Goal: Task Accomplishment & Management: Use online tool/utility

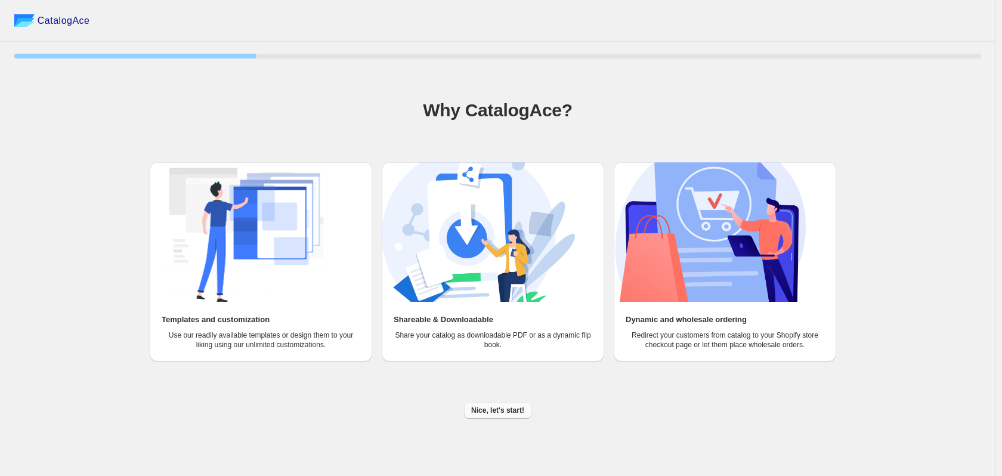
click at [501, 413] on span "Nice, let's start!" at bounding box center [497, 411] width 53 height 10
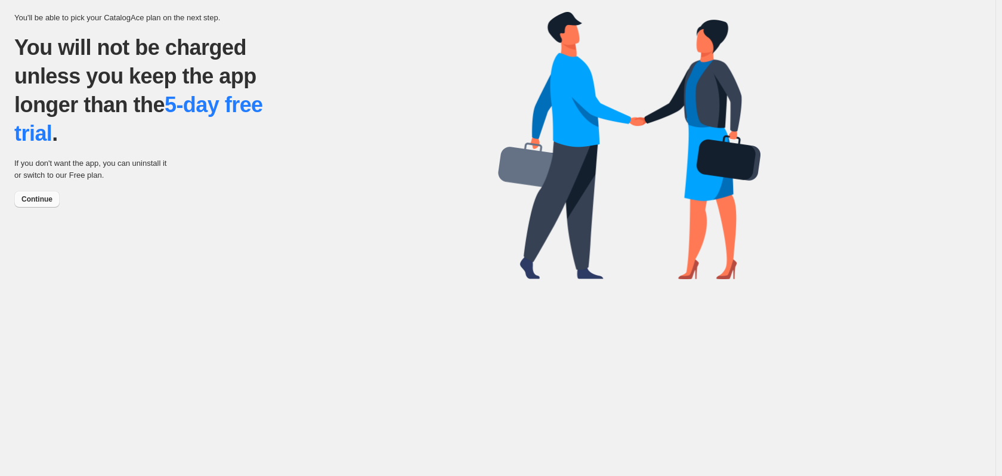
click at [44, 202] on span "Continue" at bounding box center [36, 199] width 31 height 10
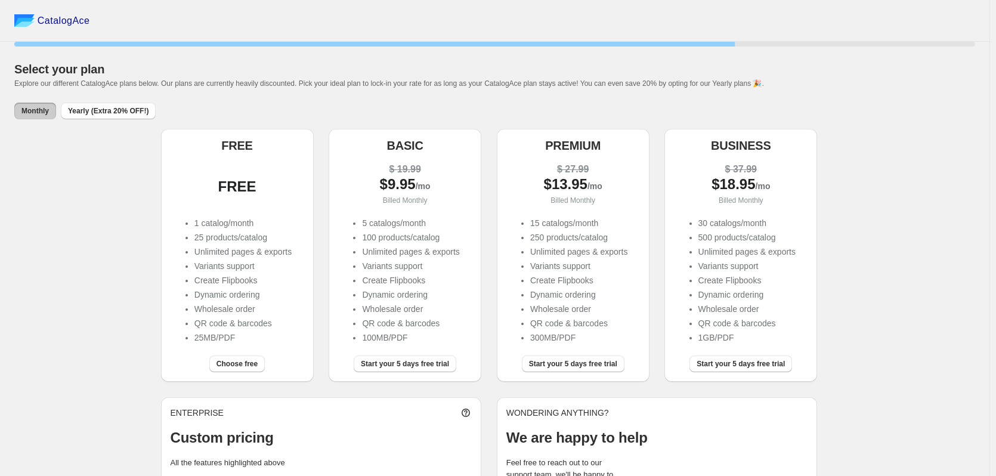
click at [255, 218] on li "1 catalog/month" at bounding box center [242, 223] width 97 height 12
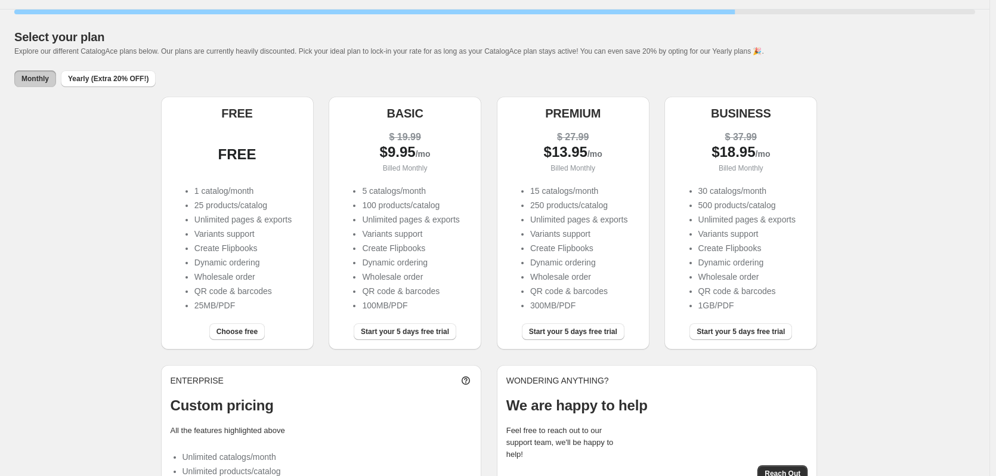
scroll to position [60, 0]
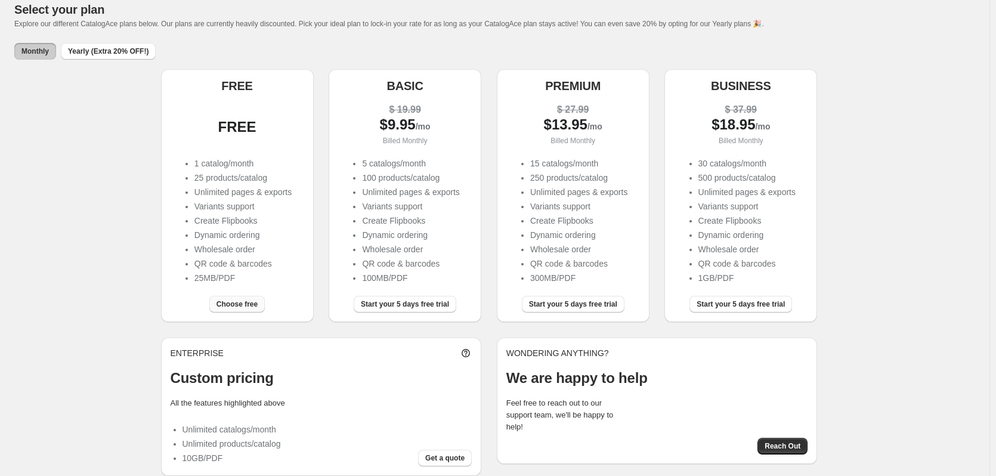
click at [249, 301] on span "Choose free" at bounding box center [237, 304] width 41 height 10
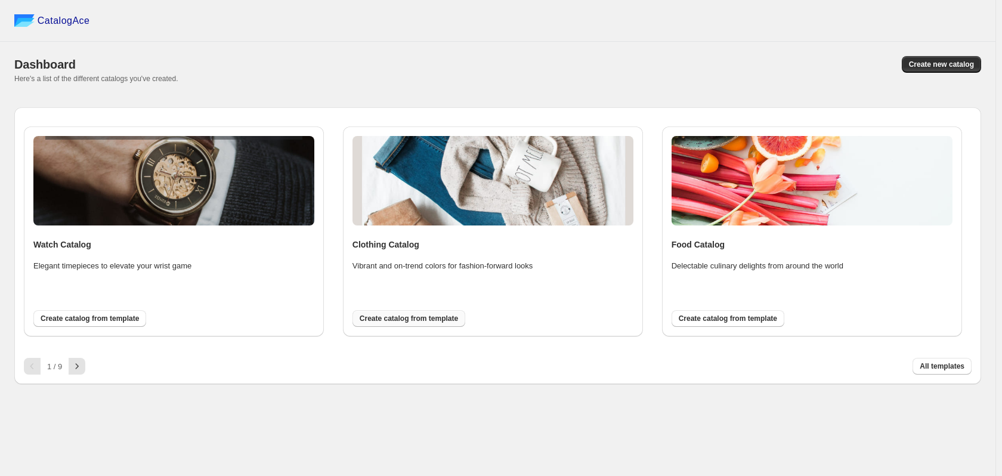
click at [398, 322] on span "Create catalog from template" at bounding box center [409, 319] width 98 height 10
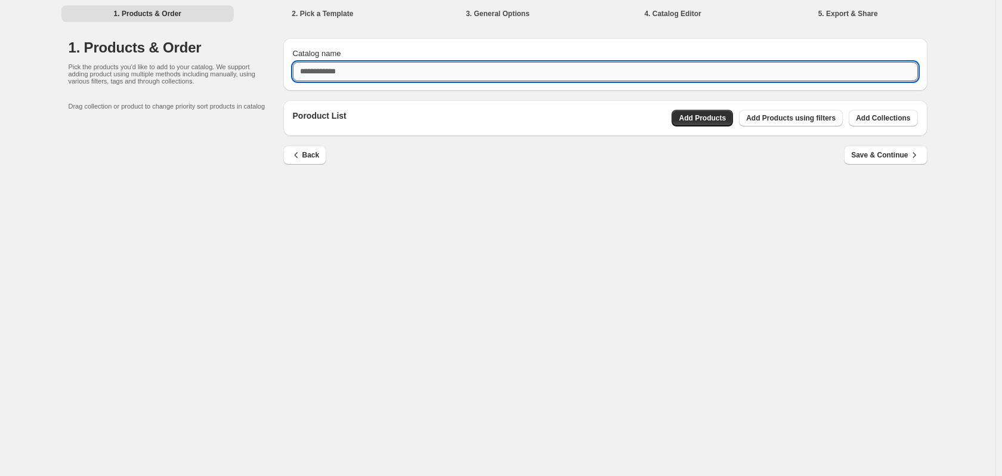
click at [368, 70] on input "Catalog name" at bounding box center [605, 71] width 625 height 19
type input "****"
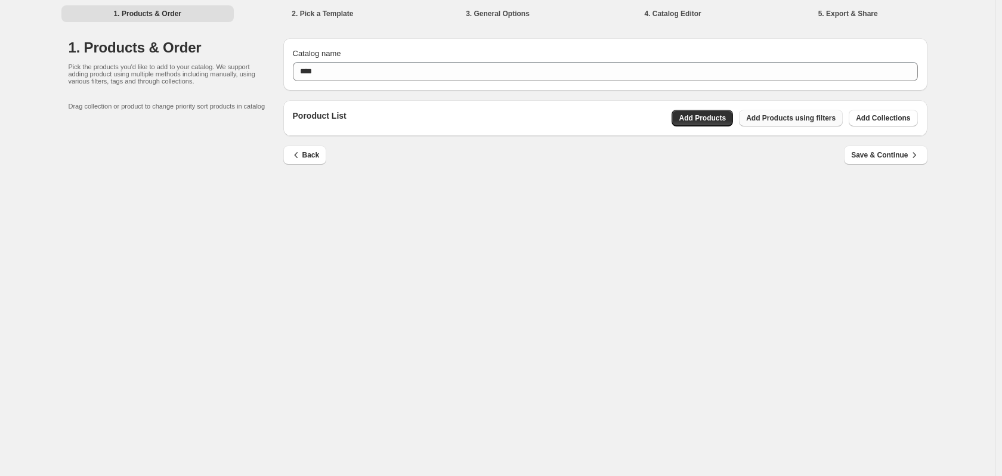
click at [788, 125] on button "Add Products using filters" at bounding box center [791, 118] width 104 height 17
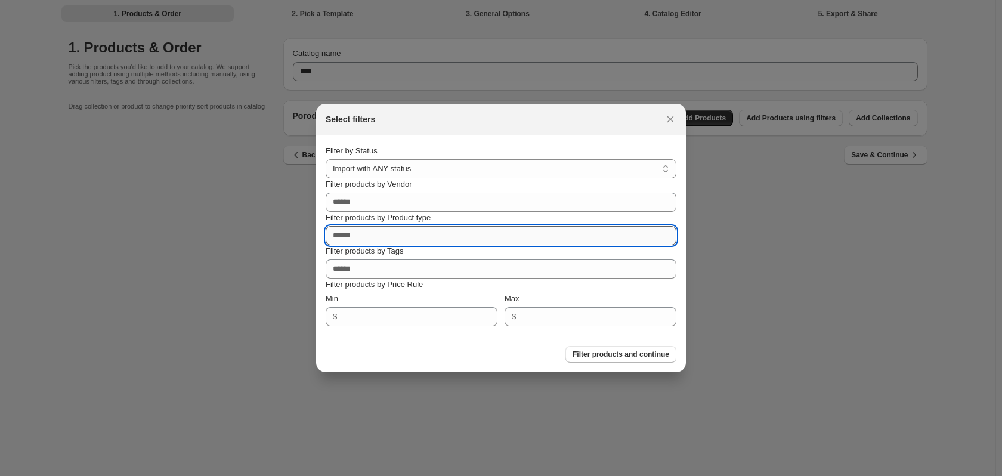
click at [399, 234] on input "Filter products by Product type" at bounding box center [501, 235] width 351 height 19
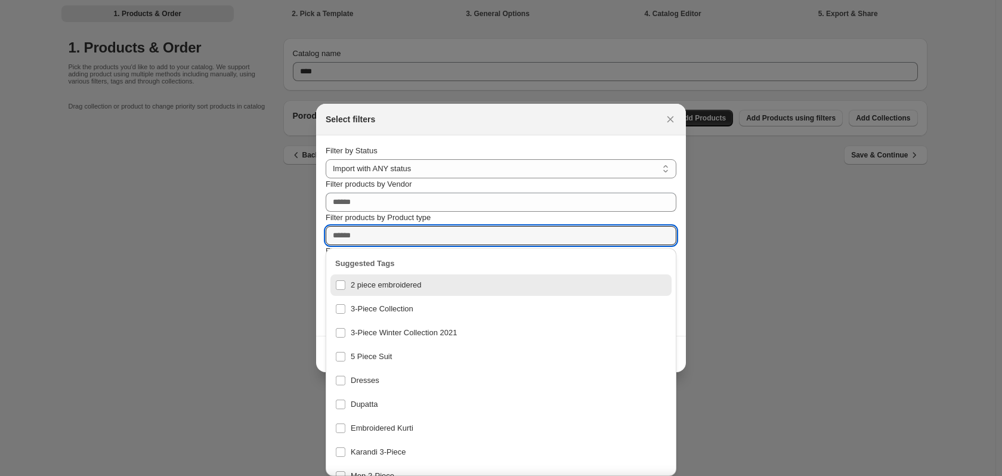
click at [428, 191] on div "Filter products by Vendor" at bounding box center [501, 194] width 351 height 33
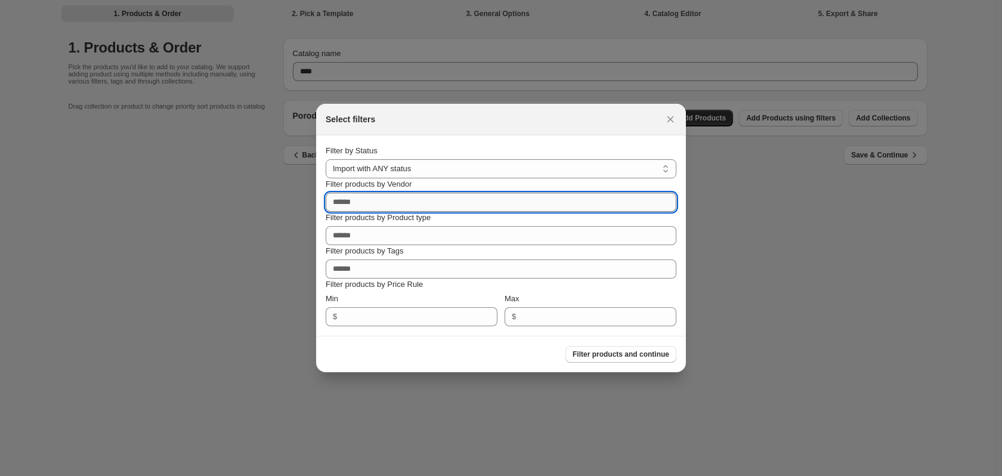
click at [428, 197] on input "Filter products by Vendor" at bounding box center [501, 202] width 351 height 19
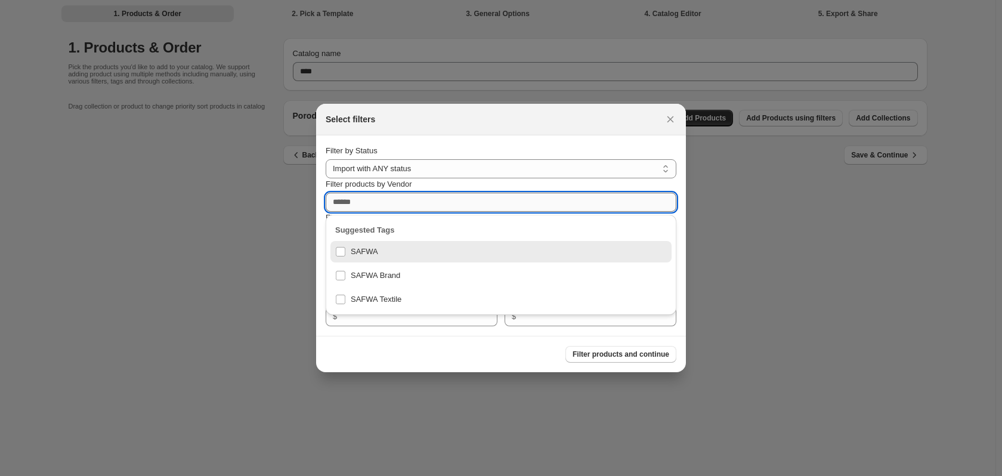
click at [427, 197] on input "Filter products by Vendor" at bounding box center [501, 202] width 351 height 19
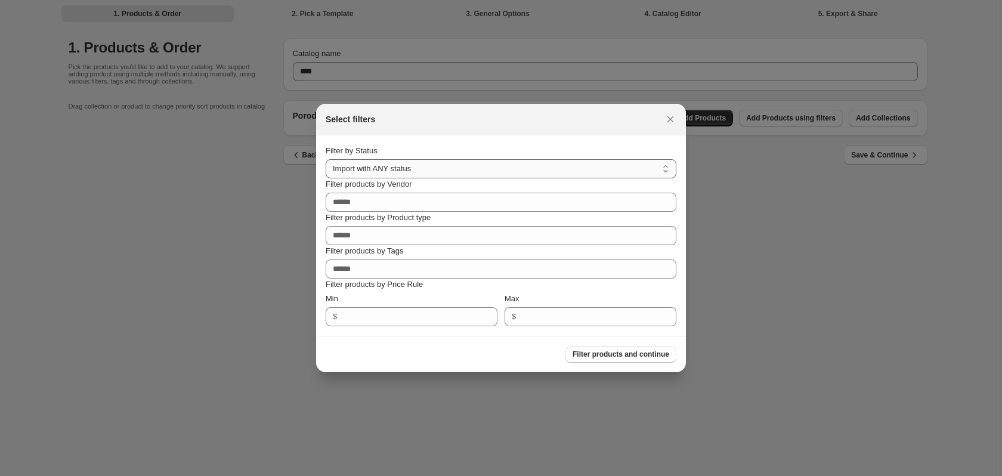
click at [496, 162] on select "**********" at bounding box center [501, 168] width 351 height 19
click at [503, 143] on section "**********" at bounding box center [501, 235] width 370 height 200
click at [464, 178] on select "**********" at bounding box center [501, 168] width 351 height 19
select select "******"
click at [326, 159] on select "**********" at bounding box center [501, 168] width 351 height 19
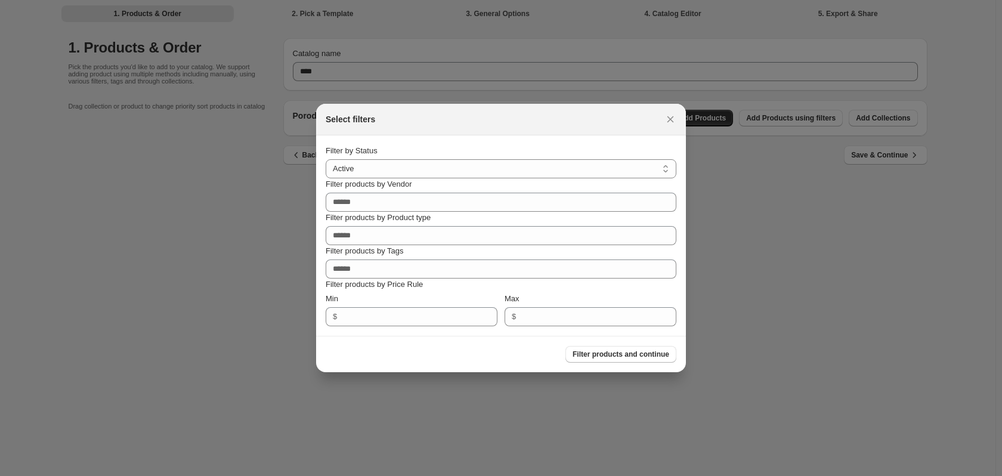
click at [450, 138] on section "**********" at bounding box center [501, 235] width 370 height 200
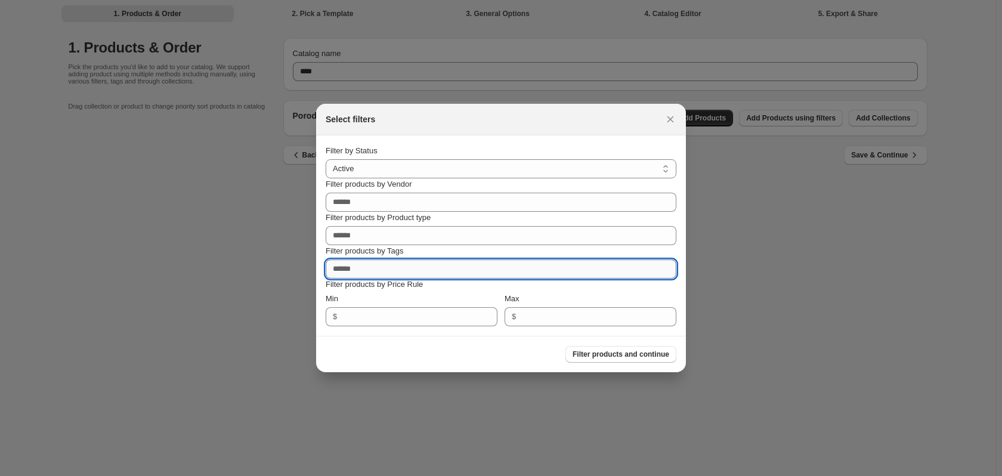
click at [369, 270] on input "Filter products by Tags" at bounding box center [501, 269] width 351 height 19
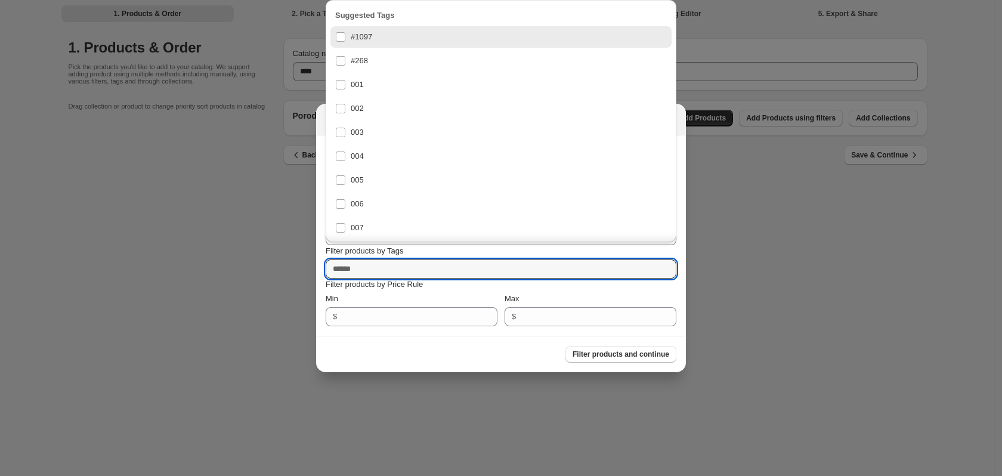
click at [390, 297] on div "Min" at bounding box center [412, 299] width 172 height 12
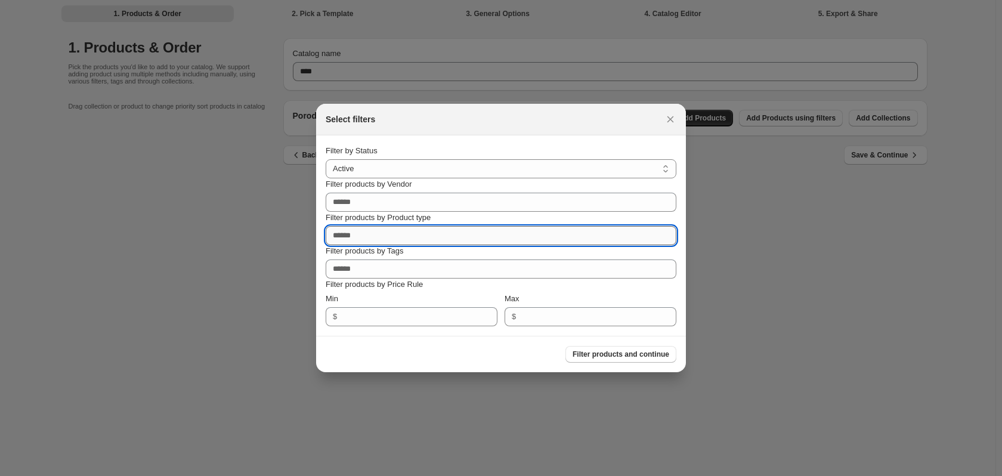
click at [360, 231] on input "Filter products by Product type" at bounding box center [501, 235] width 351 height 19
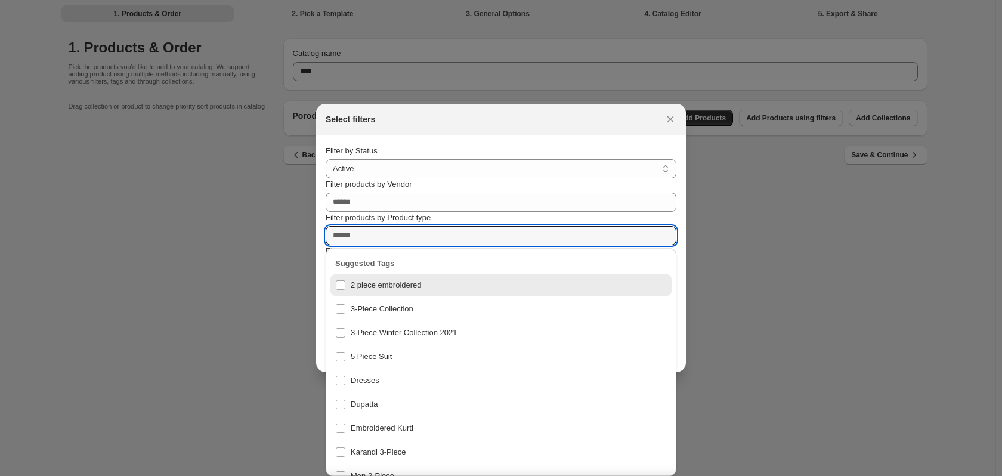
click at [745, 200] on div at bounding box center [501, 238] width 1002 height 476
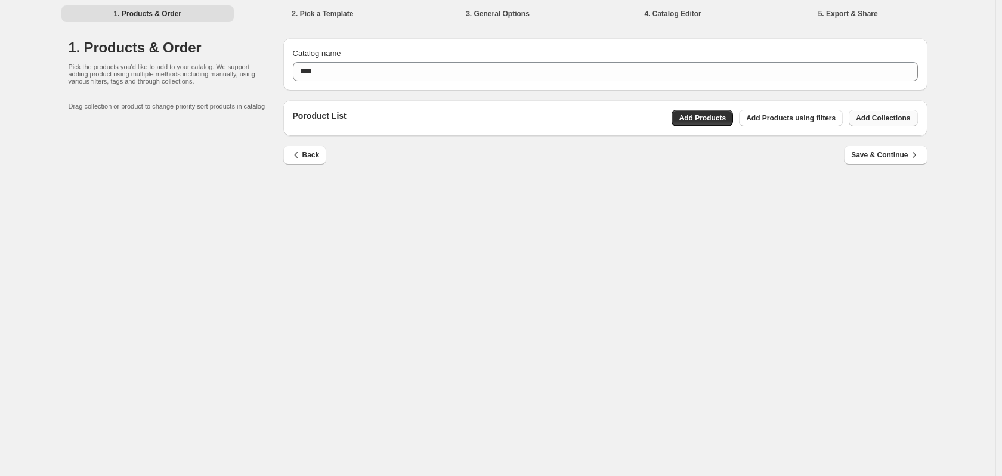
click at [873, 112] on button "Add Collections" at bounding box center [883, 118] width 69 height 17
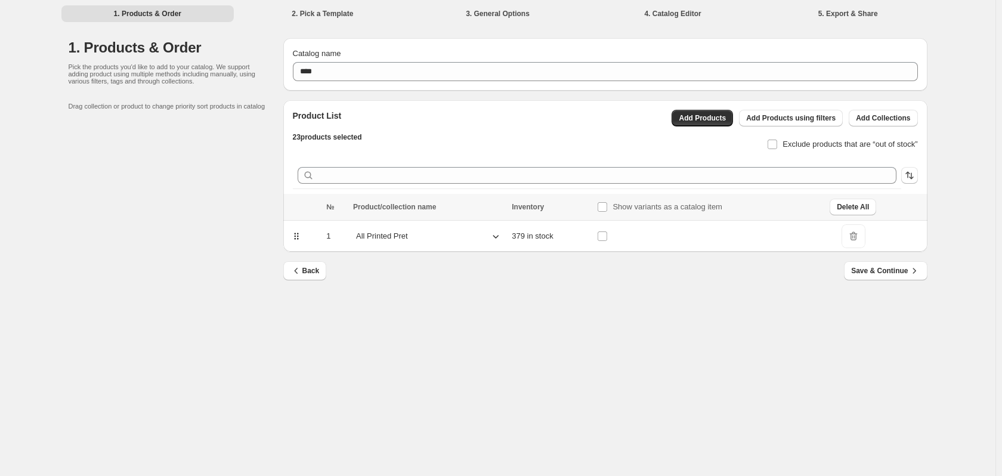
click at [493, 239] on icon at bounding box center [496, 236] width 12 height 12
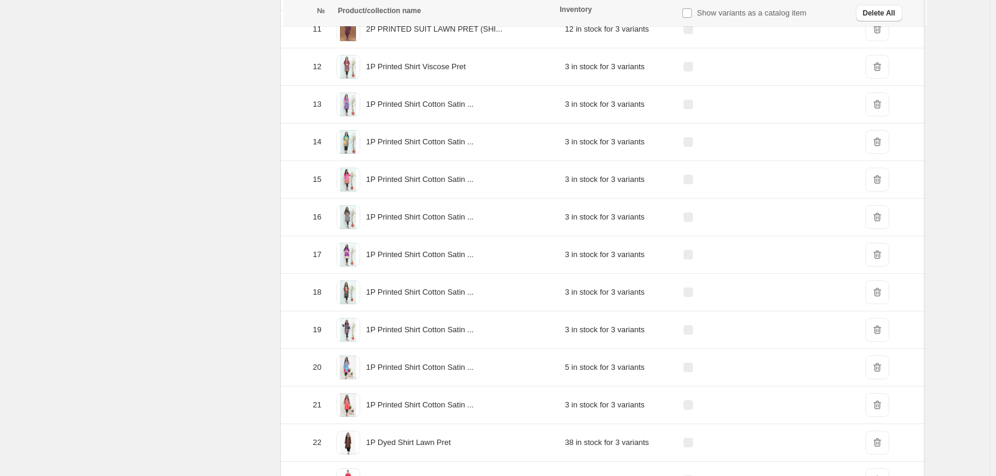
scroll to position [689, 0]
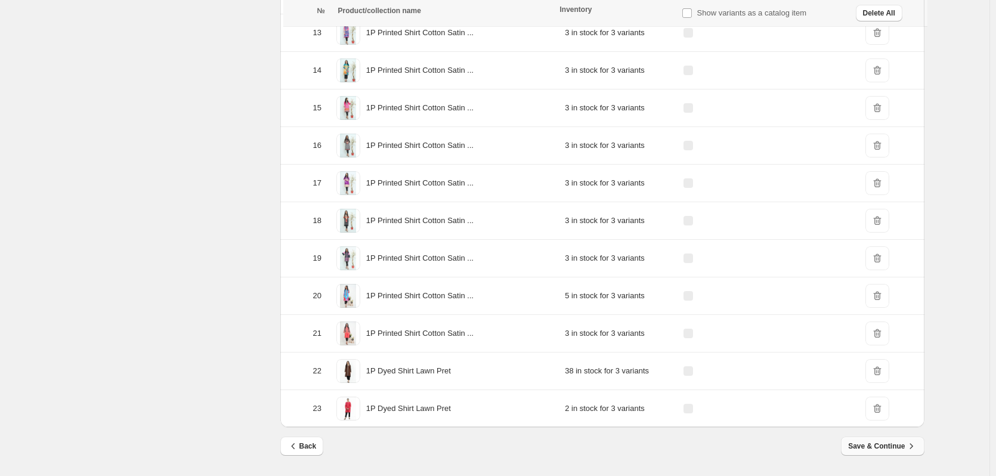
click at [875, 451] on span "Save & Continue" at bounding box center [882, 446] width 69 height 12
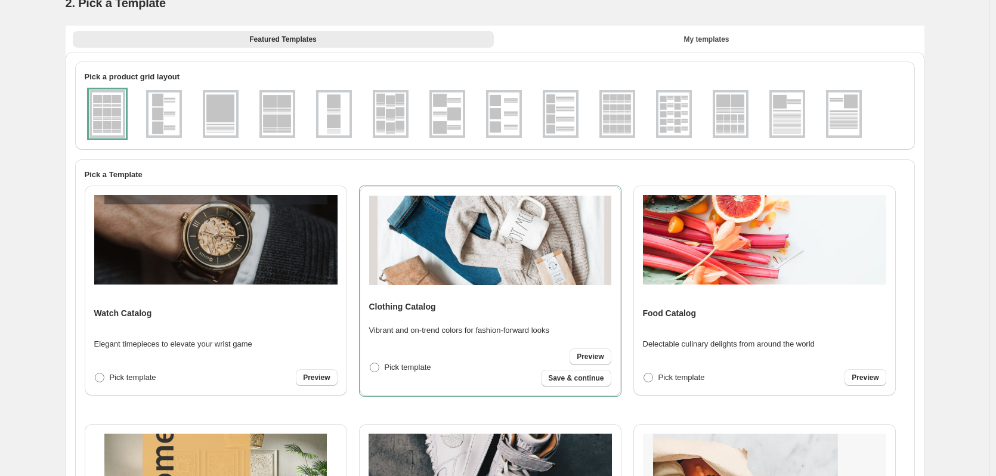
scroll to position [60, 0]
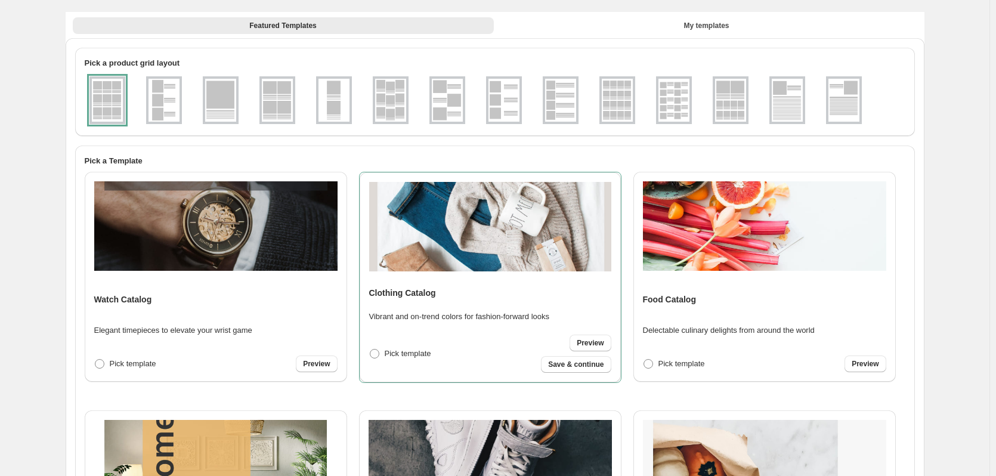
click at [177, 106] on img at bounding box center [164, 100] width 31 height 43
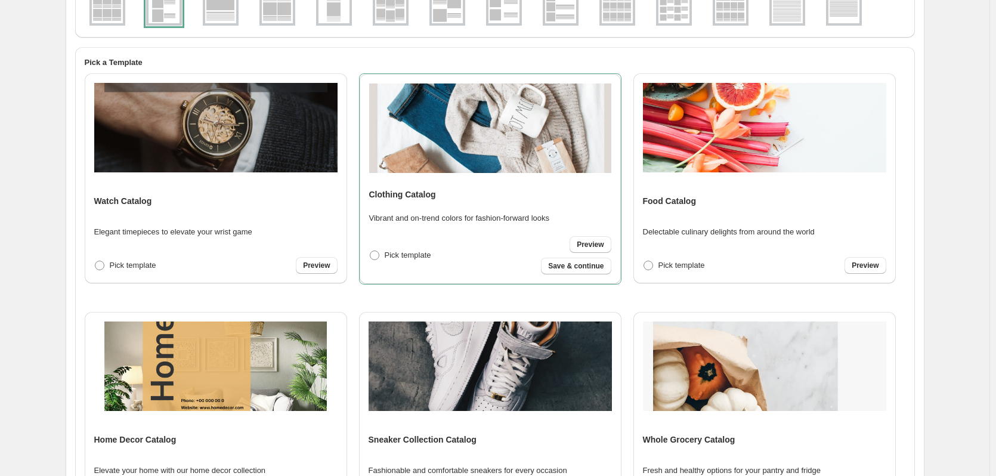
scroll to position [119, 0]
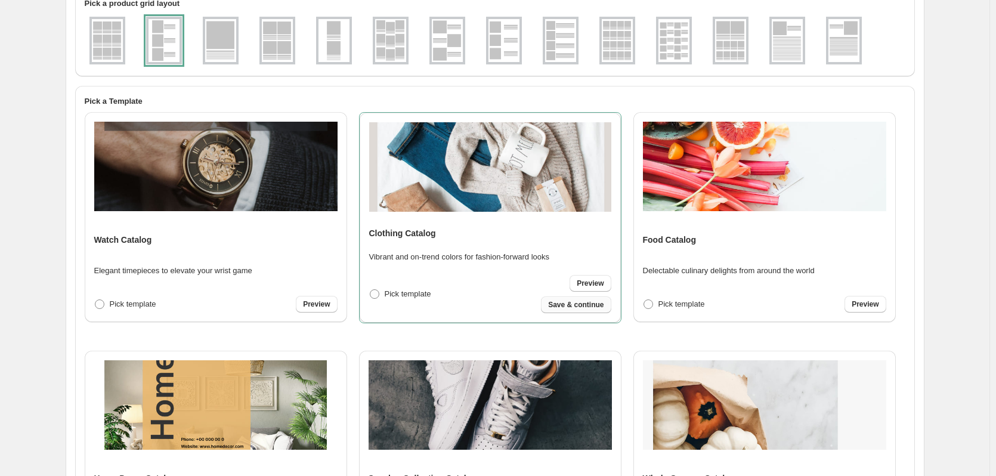
click at [576, 307] on span "Save & continue" at bounding box center [575, 305] width 55 height 10
select select "**********"
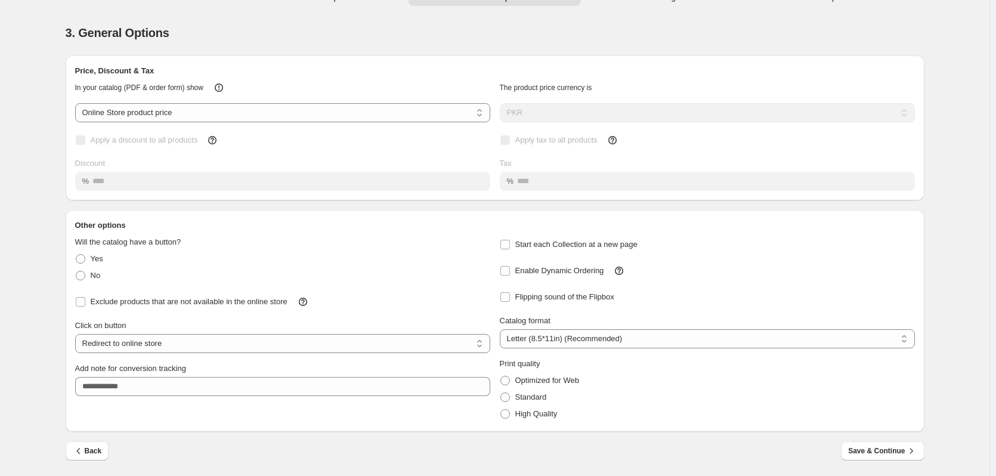
scroll to position [0, 0]
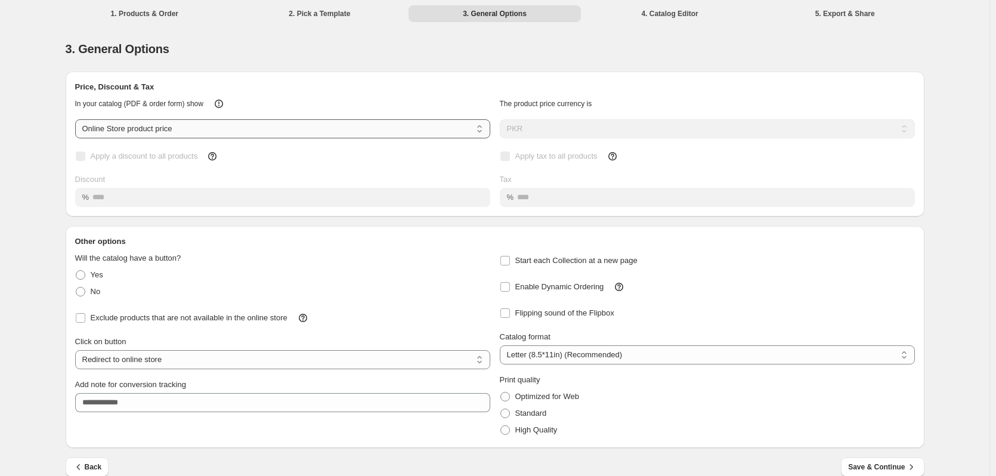
click at [207, 128] on select "**********" at bounding box center [282, 128] width 415 height 19
click at [78, 119] on select "**********" at bounding box center [282, 128] width 415 height 19
click at [208, 135] on select "**********" at bounding box center [282, 128] width 415 height 19
select select "*****"
click at [78, 119] on select "**********" at bounding box center [282, 128] width 415 height 19
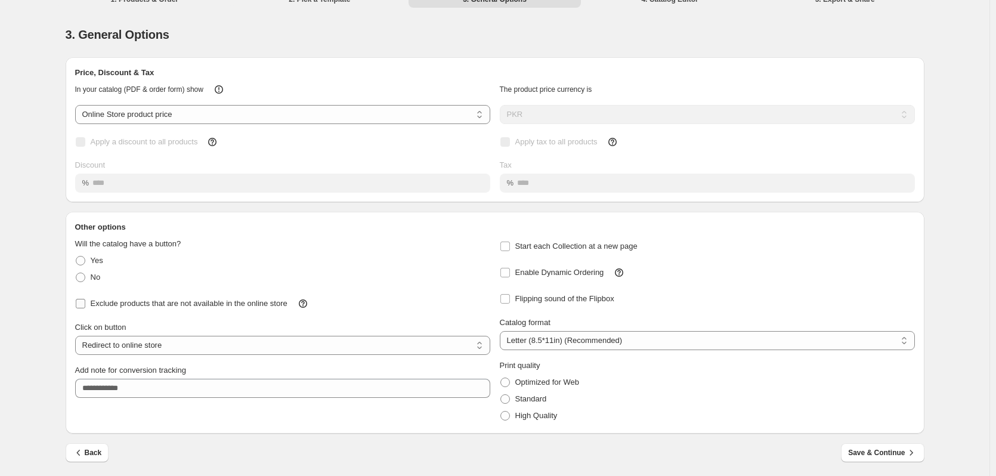
scroll to position [16, 0]
click at [192, 240] on fieldset "Will the catalog have a button? Yes No" at bounding box center [282, 260] width 415 height 48
drag, startPoint x: 192, startPoint y: 240, endPoint x: 127, endPoint y: 233, distance: 65.5
click at [127, 233] on div "Will the catalog have a button? Yes No" at bounding box center [282, 255] width 415 height 57
click at [163, 235] on div "Will the catalog have a button? Yes No" at bounding box center [282, 255] width 415 height 57
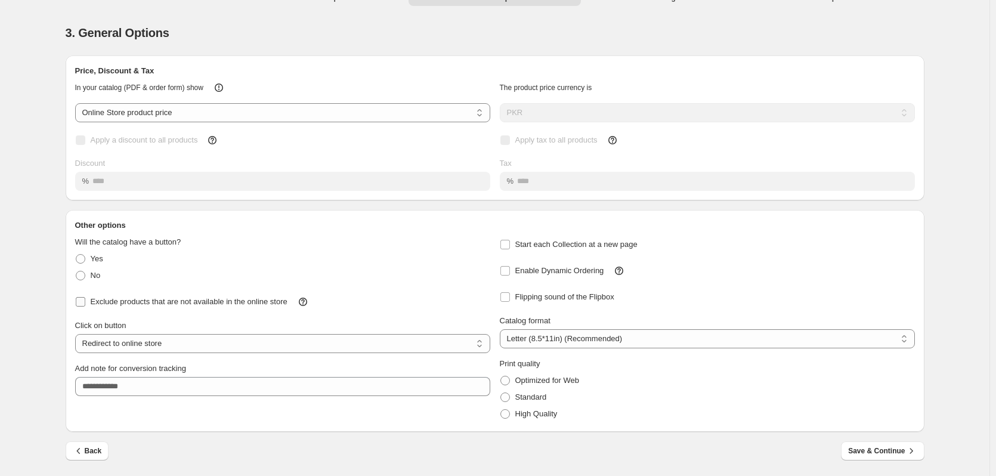
click at [277, 307] on span "Exclude products that are not available in the online store" at bounding box center [189, 302] width 197 height 12
click at [251, 340] on select "**********" at bounding box center [282, 343] width 415 height 19
select select "**********"
click at [78, 334] on select "**********" at bounding box center [282, 343] width 415 height 19
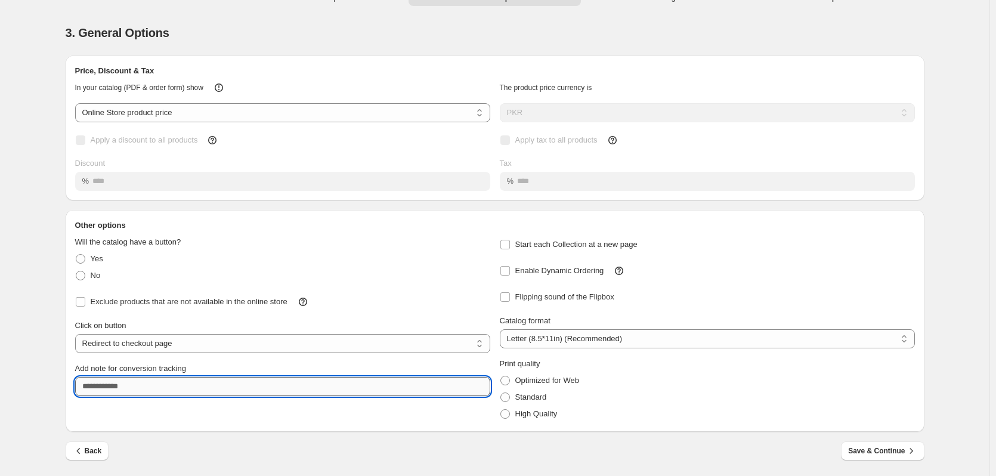
click at [251, 381] on input "Add note for conversion tracking" at bounding box center [282, 386] width 415 height 19
type input "**********"
click at [870, 444] on button "Save & Continue" at bounding box center [882, 450] width 83 height 19
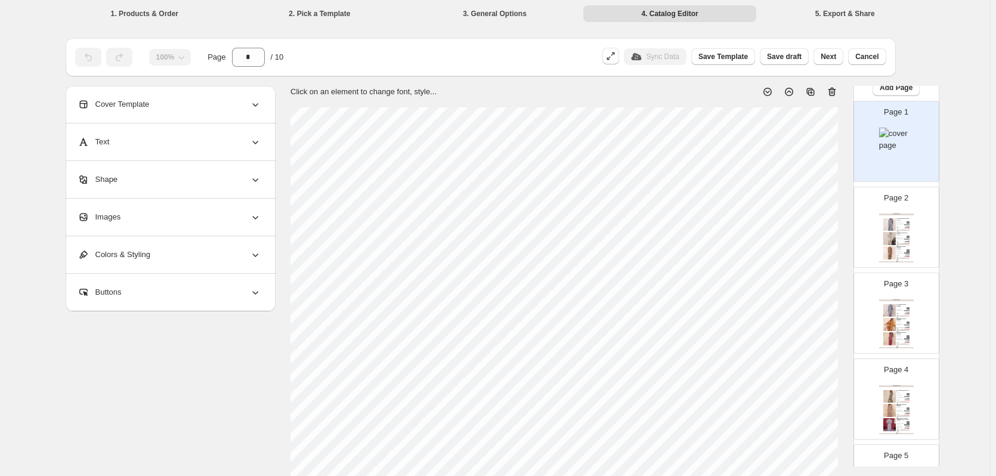
scroll to position [0, 0]
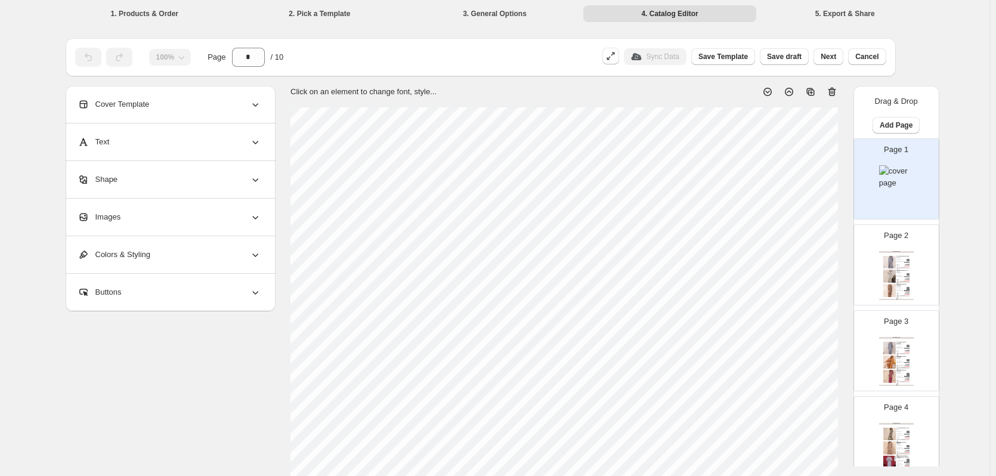
drag, startPoint x: 897, startPoint y: 274, endPoint x: 900, endPoint y: 290, distance: 16.4
click at [897, 274] on div "Color: All over Fabric: Viscose Product Detail Printed Stitched 2-Piece ShirtMi…" at bounding box center [902, 276] width 10 height 8
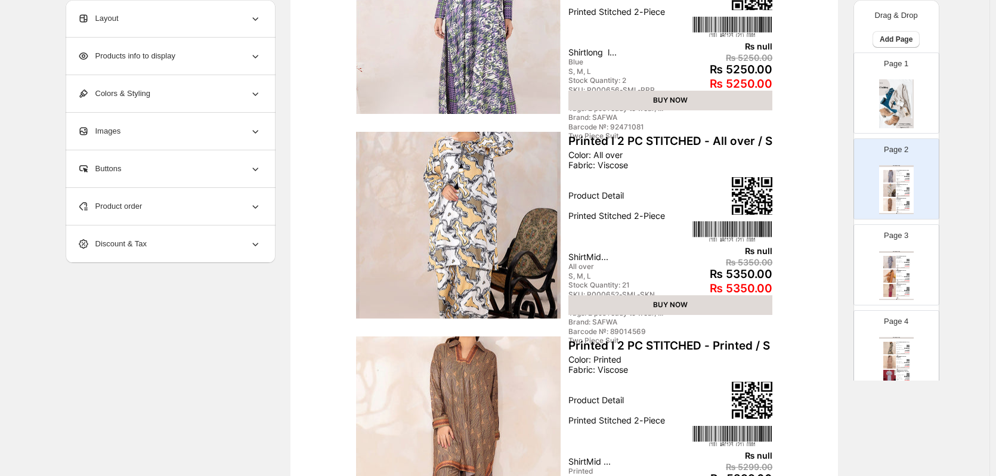
scroll to position [389, 0]
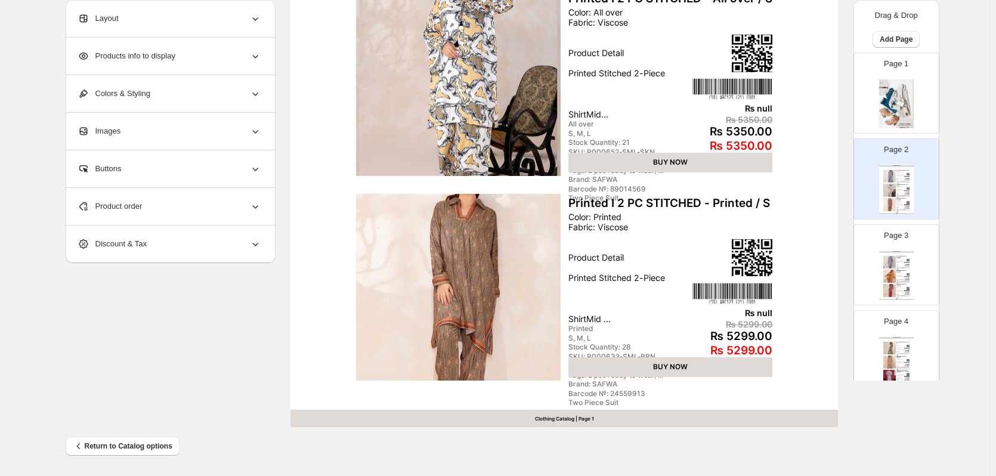
click at [895, 251] on div "Clothing Catalog" at bounding box center [896, 252] width 35 height 2
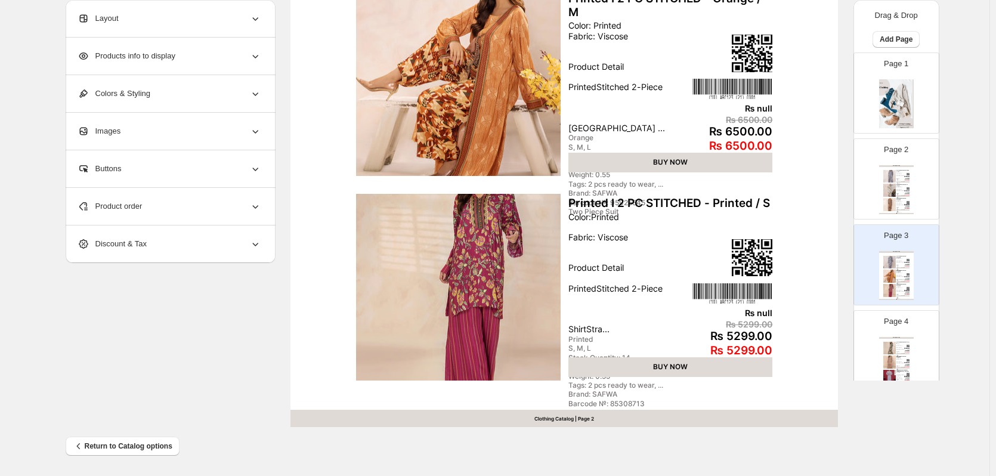
click at [907, 359] on img at bounding box center [908, 360] width 2 height 2
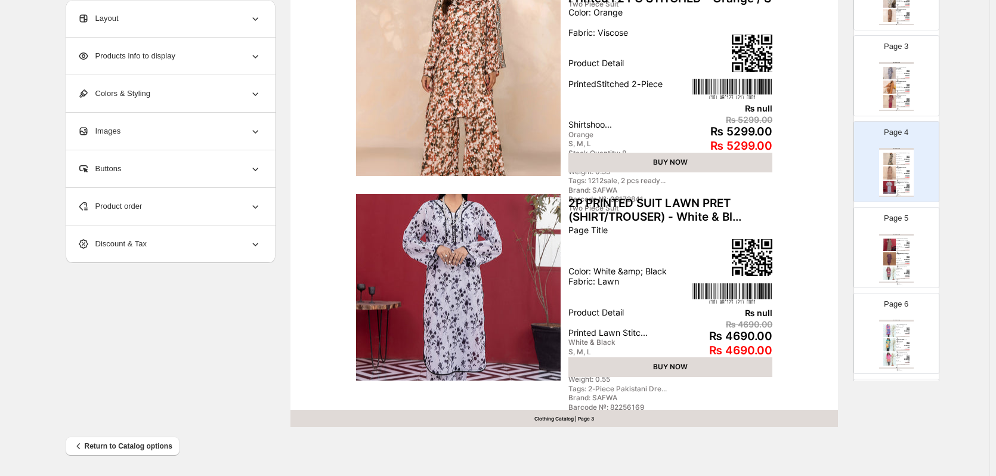
scroll to position [298, 0]
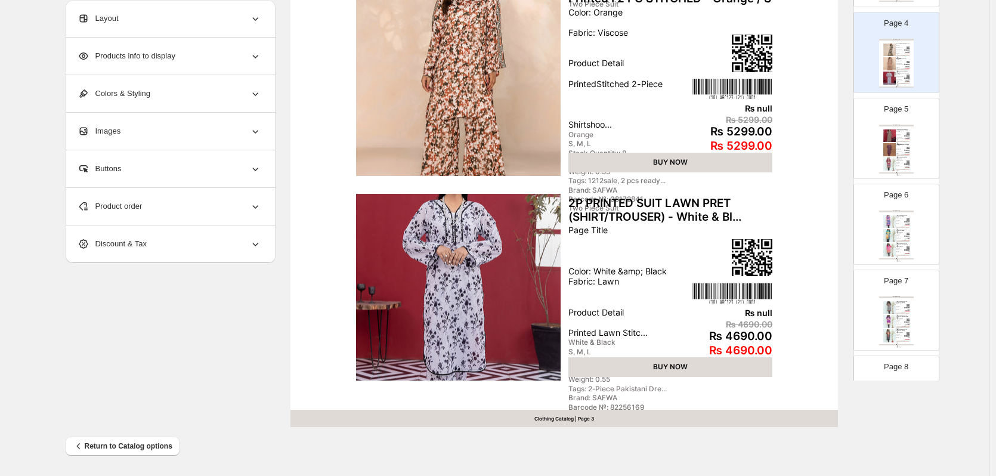
click at [892, 248] on img at bounding box center [890, 249] width 13 height 13
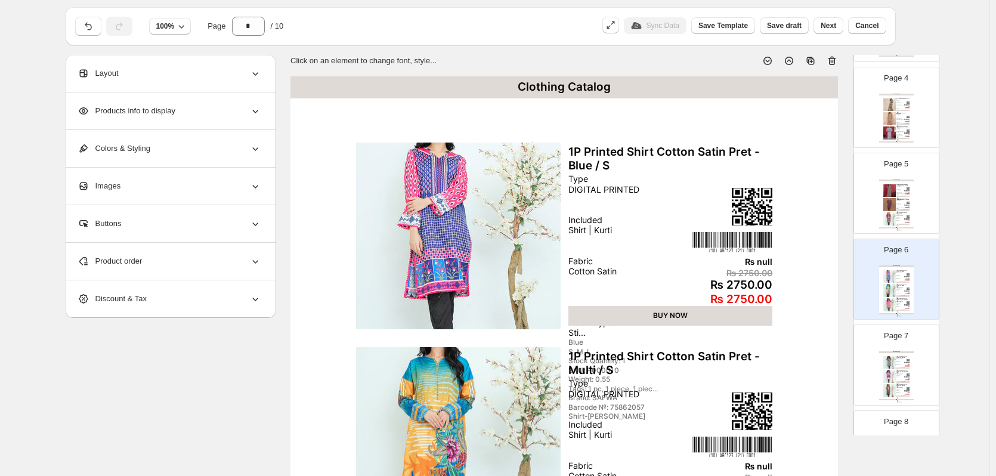
scroll to position [416, 0]
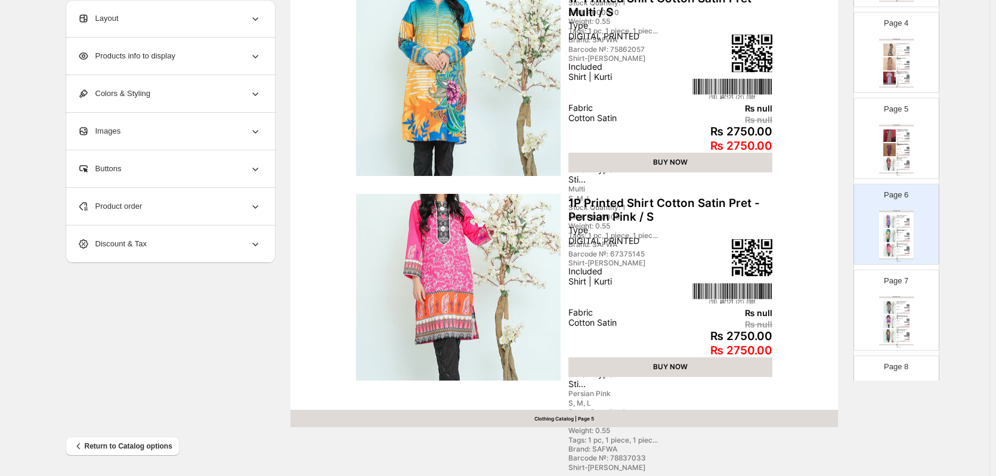
click at [900, 314] on div "Type DIGITAL PRINTED Included Shirt | Kurti Fabric Cotton Satin Stitch Type Sti…" at bounding box center [902, 308] width 10 height 11
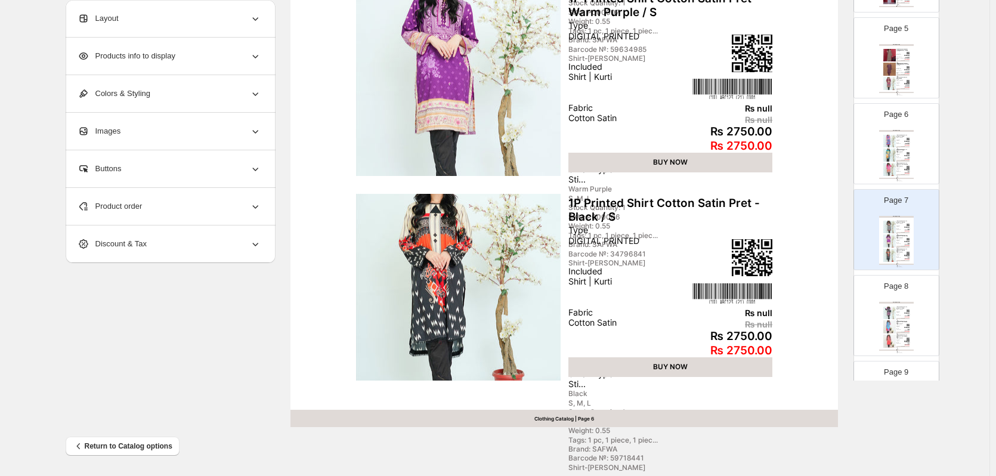
scroll to position [557, 0]
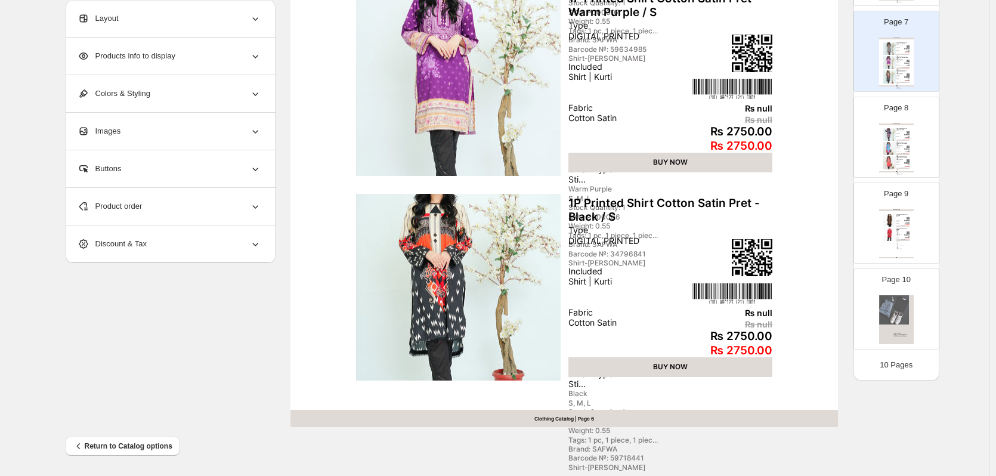
click at [898, 151] on div "Type DIGITAL PRINTED Included Shirt | Kurti Fabric Cotton Satin Stitch Type Sti…" at bounding box center [902, 149] width 10 height 11
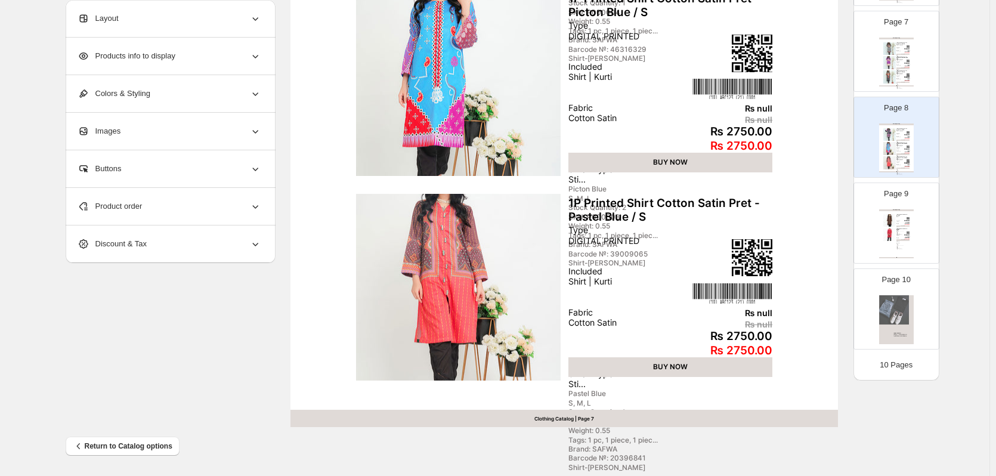
click at [897, 209] on div "Clothing Catalog" at bounding box center [896, 210] width 35 height 2
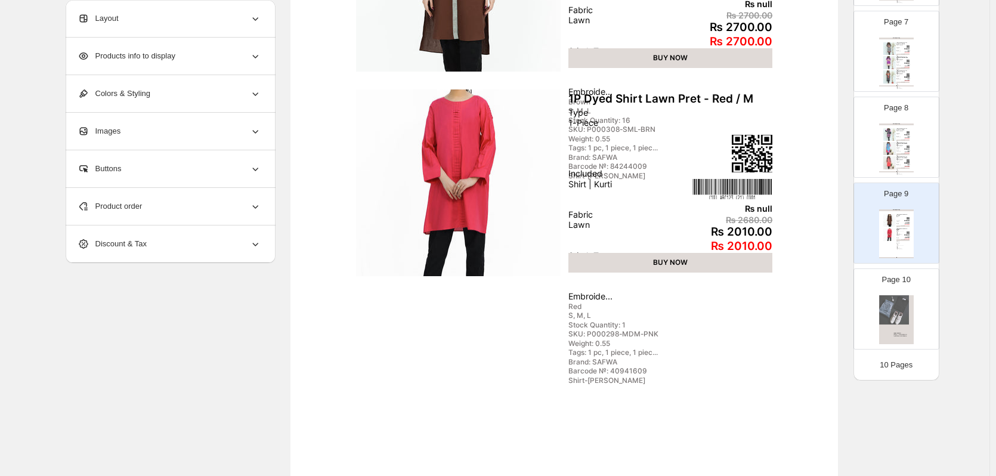
scroll to position [270, 0]
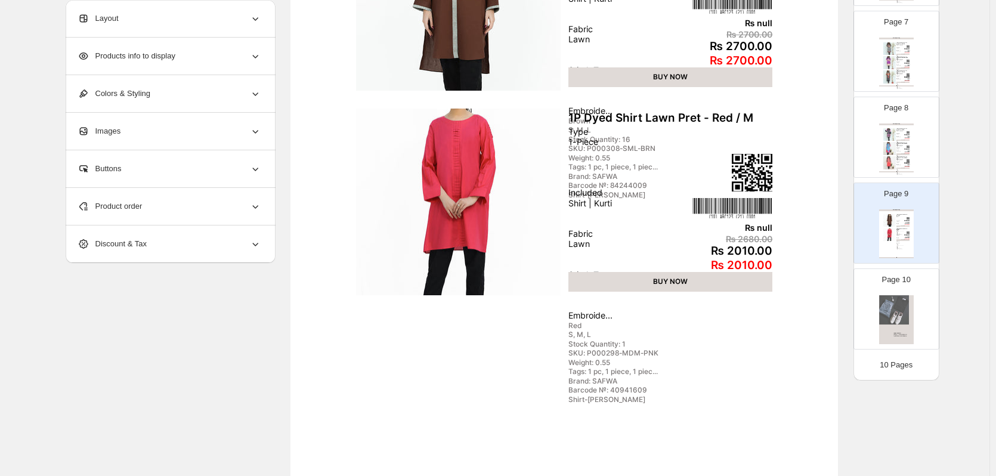
click at [165, 18] on div "Layout" at bounding box center [170, 18] width 184 height 37
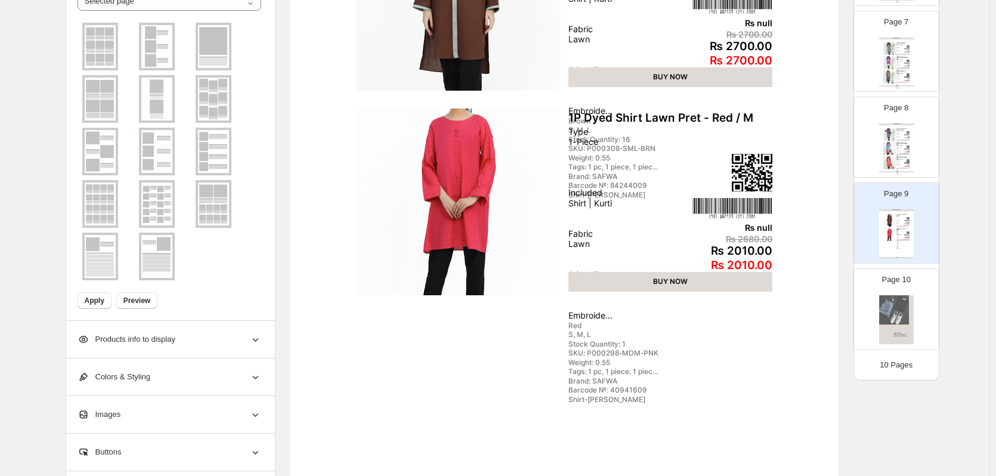
click at [219, 56] on img at bounding box center [213, 46] width 31 height 43
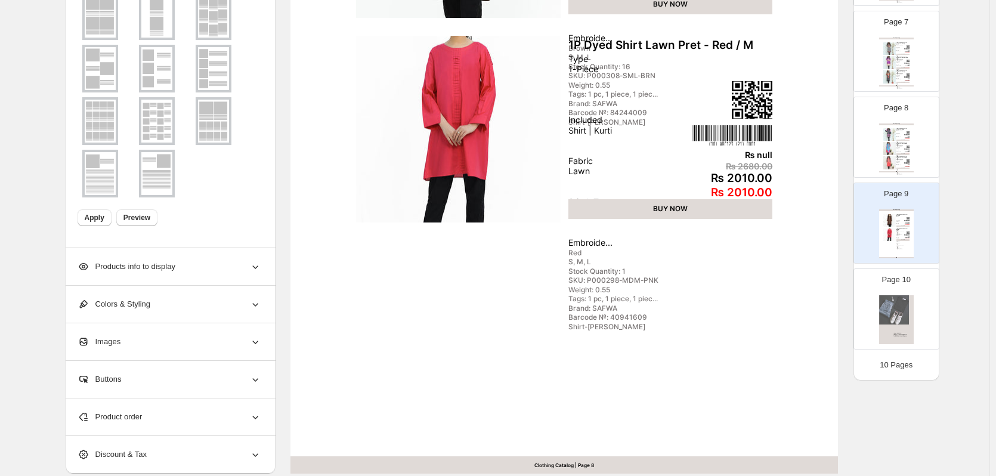
scroll to position [389, 0]
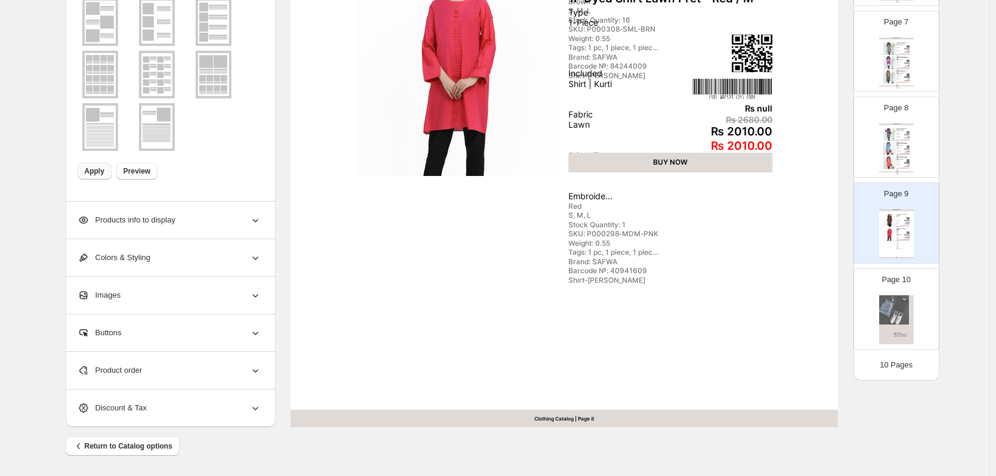
click at [94, 174] on span "Apply" at bounding box center [95, 171] width 20 height 10
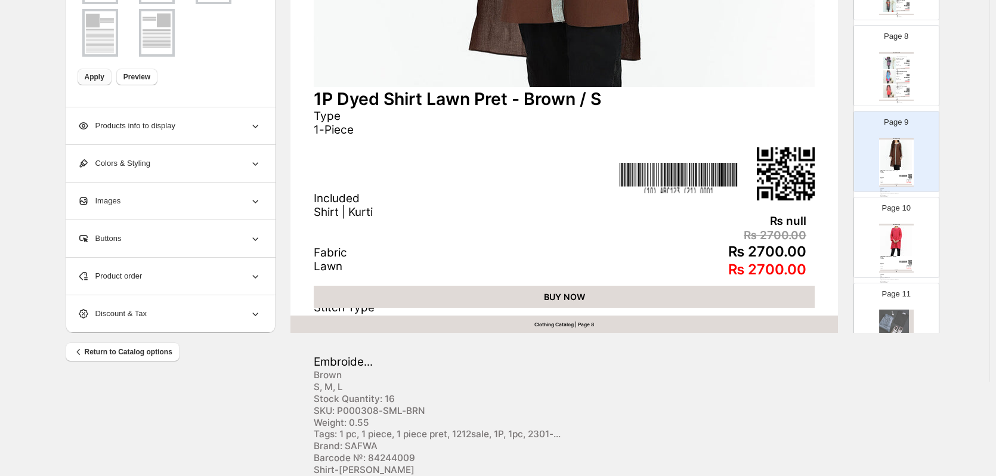
scroll to position [643, 0]
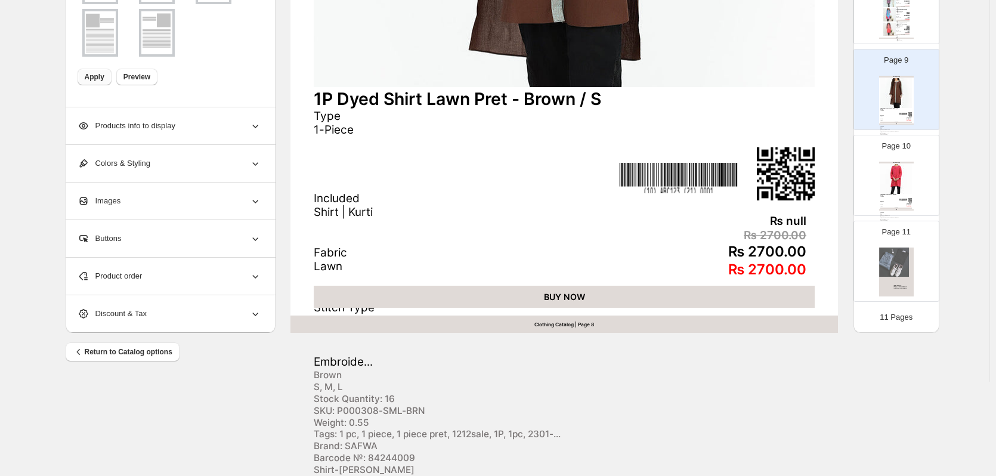
click at [894, 164] on img at bounding box center [897, 178] width 32 height 29
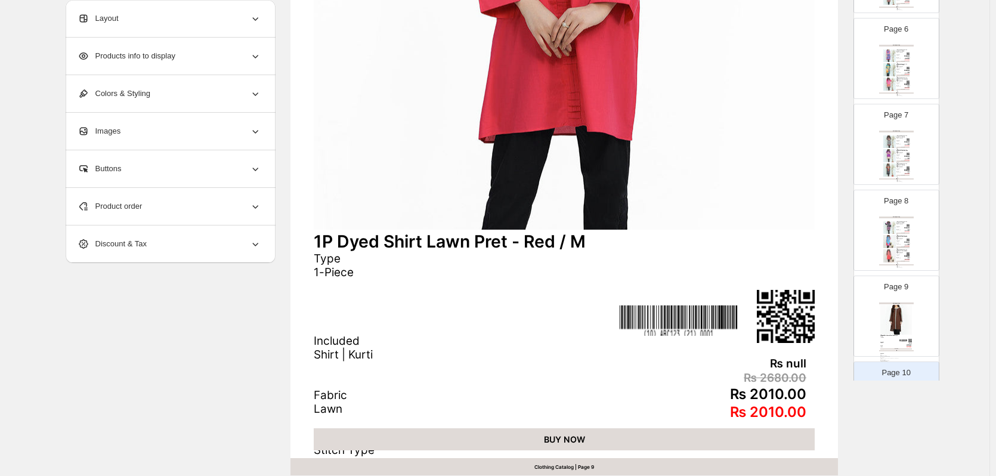
scroll to position [358, 0]
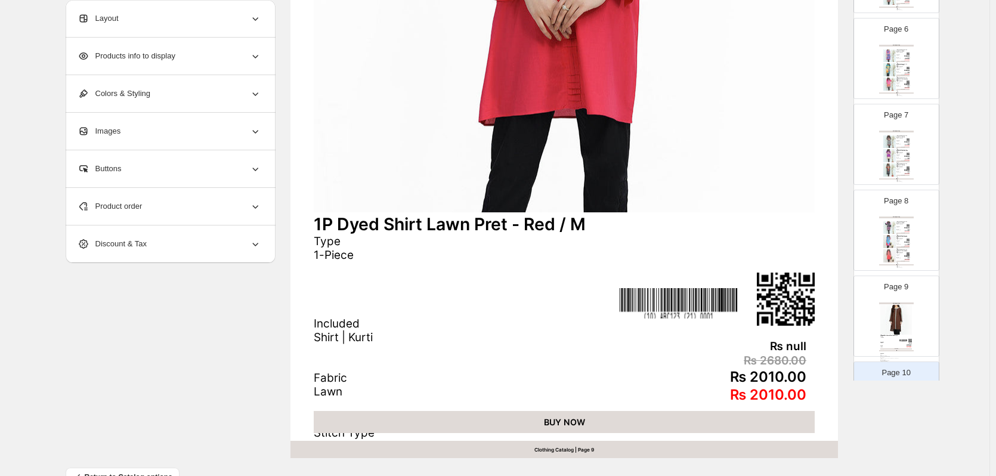
click at [160, 21] on div "Layout" at bounding box center [170, 18] width 184 height 37
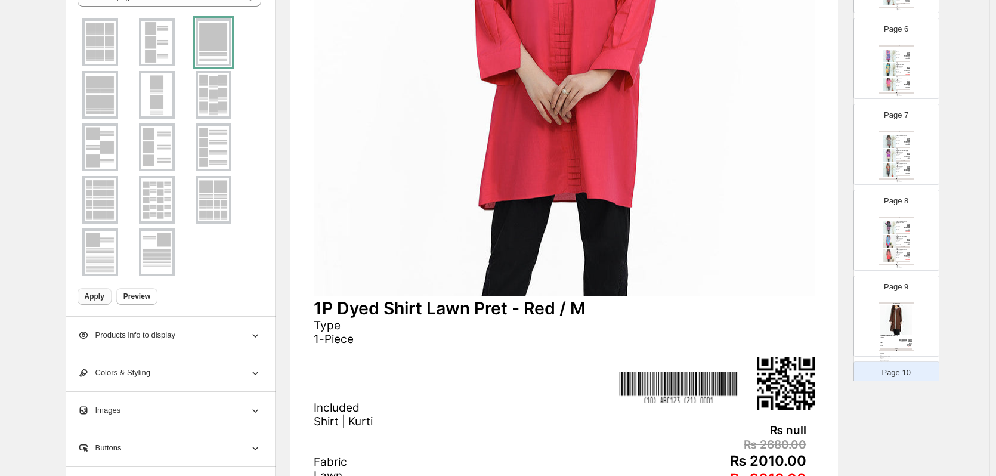
scroll to position [239, 0]
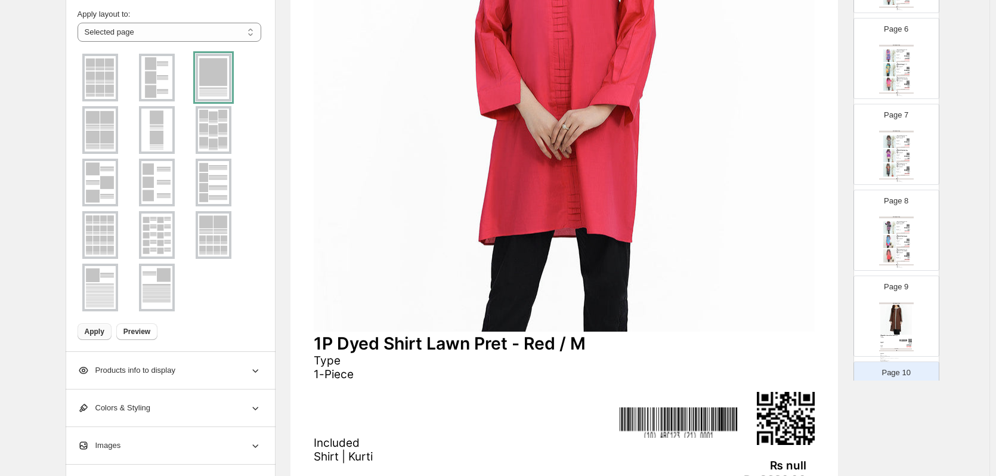
click at [103, 181] on img at bounding box center [100, 182] width 31 height 43
click at [100, 331] on span "Apply" at bounding box center [95, 332] width 20 height 10
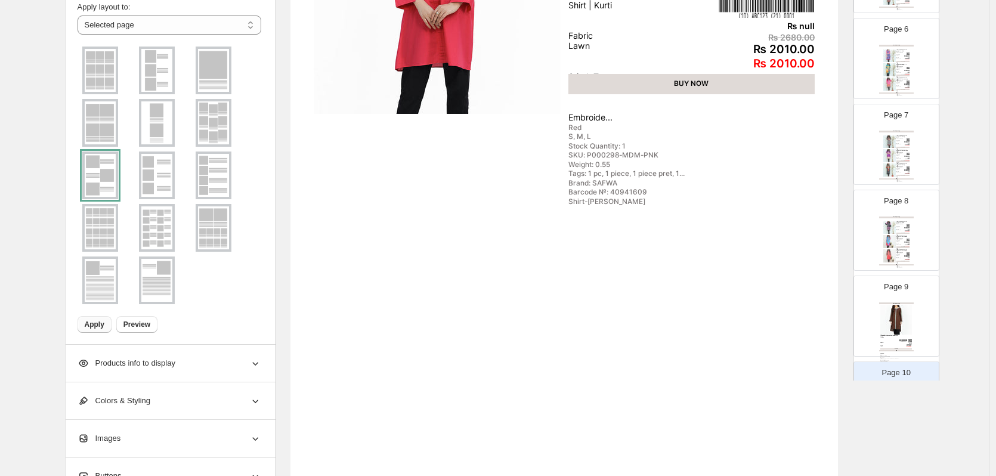
scroll to position [358, 0]
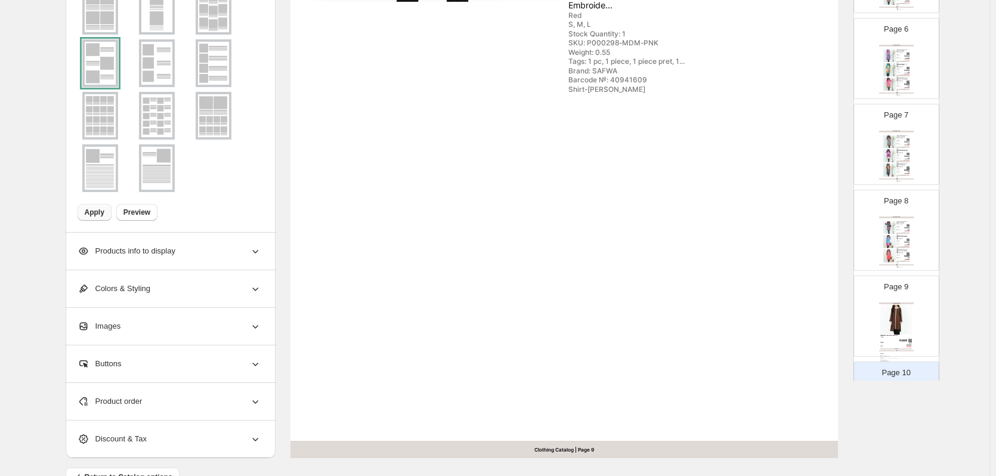
click at [900, 168] on div "Type DIGITAL PRINTED Included Shirt | Kurti Fabric Cotton Satin Stitch Type Sti…" at bounding box center [902, 171] width 10 height 11
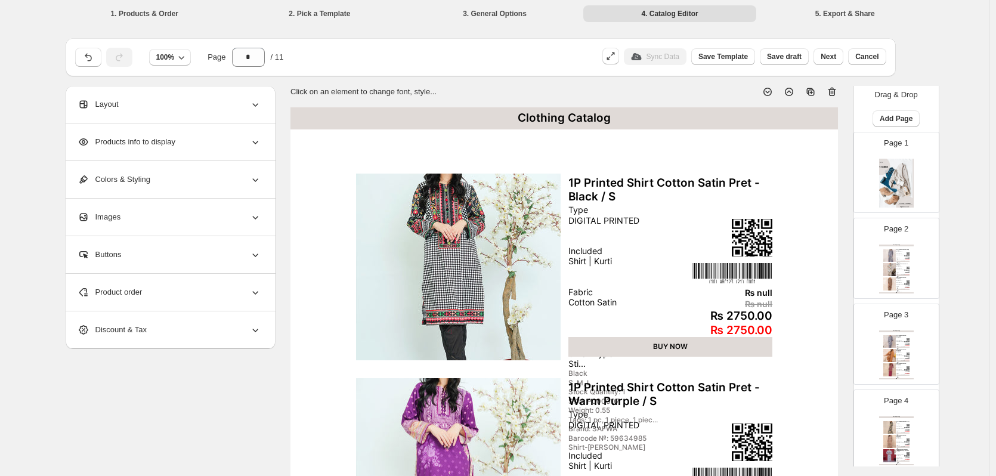
scroll to position [0, 0]
click at [915, 208] on div "Page 1" at bounding box center [891, 174] width 75 height 80
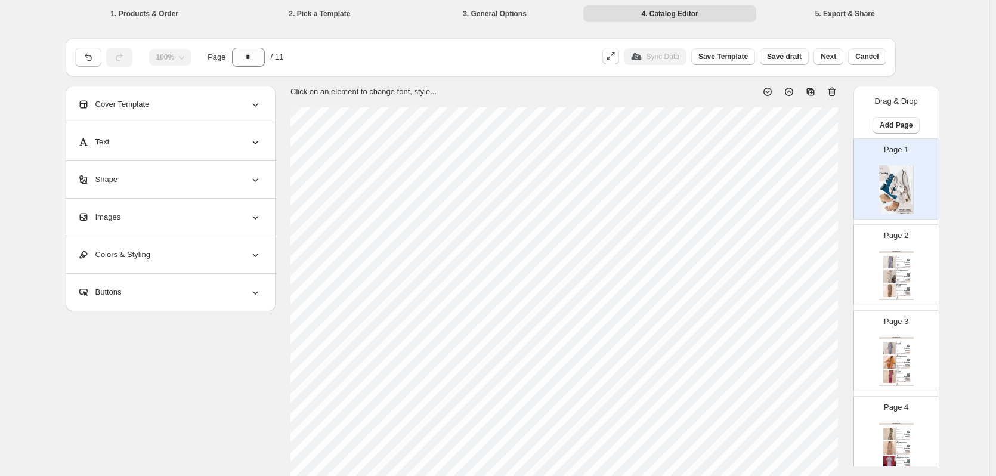
click at [882, 299] on div "Clothing Catalog | Page undefined" at bounding box center [896, 299] width 35 height 1
type input "*"
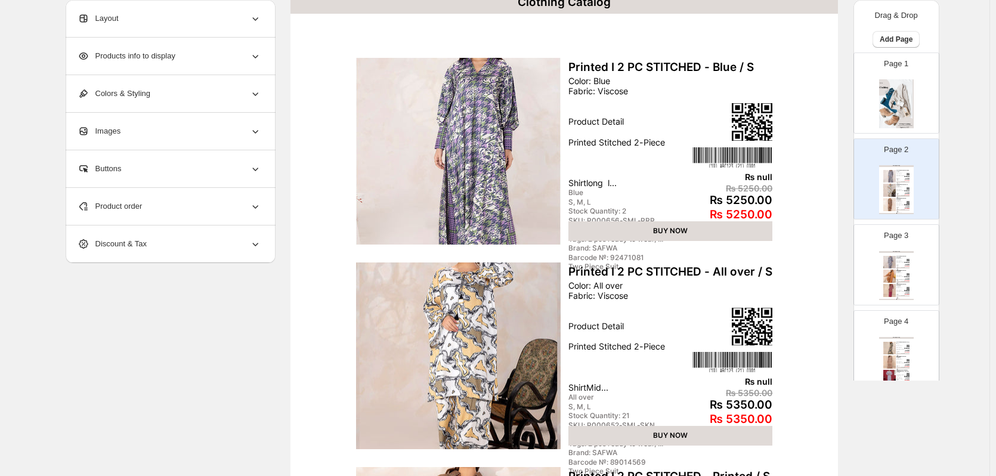
scroll to position [179, 0]
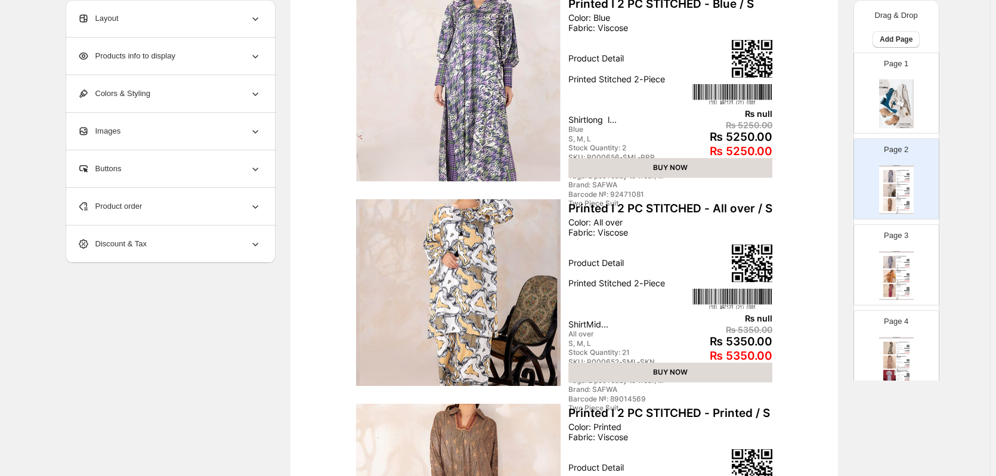
click at [158, 20] on div "Layout" at bounding box center [170, 18] width 184 height 37
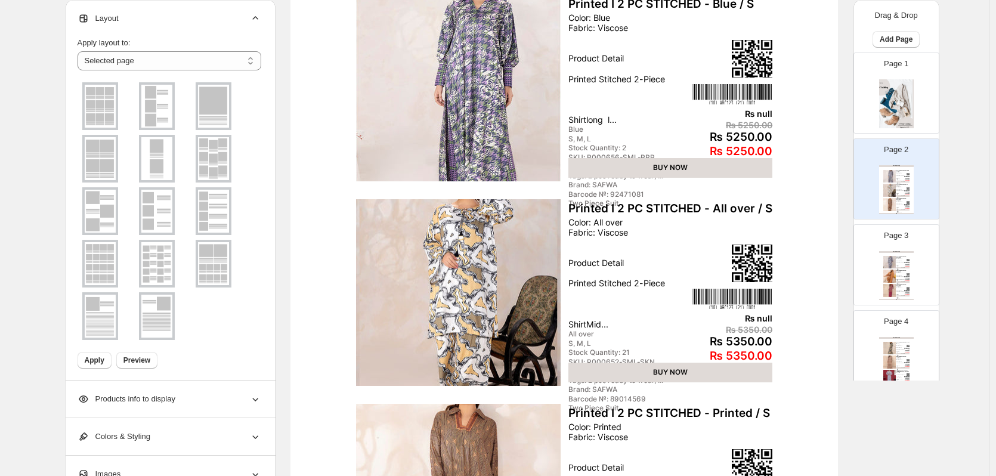
click at [162, 169] on img at bounding box center [156, 158] width 31 height 43
click at [91, 353] on button "Apply" at bounding box center [95, 360] width 34 height 17
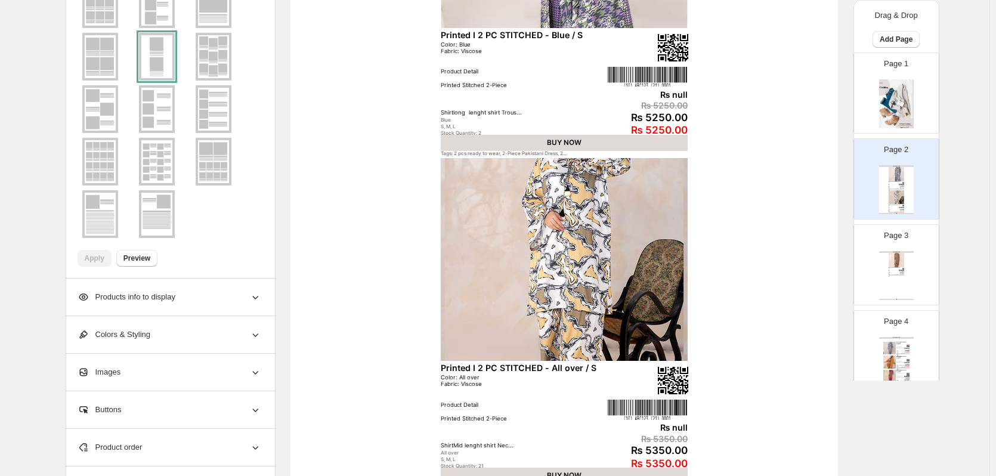
scroll to position [389, 0]
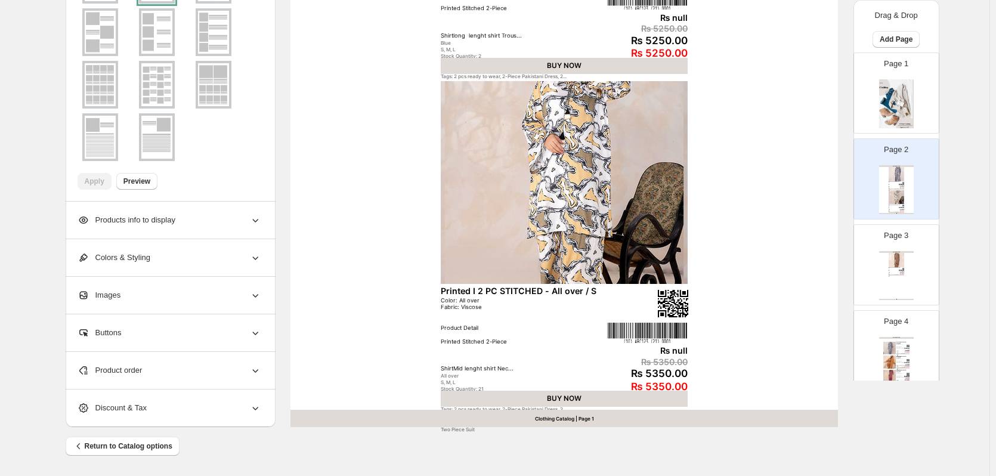
click at [669, 304] on img at bounding box center [673, 303] width 30 height 27
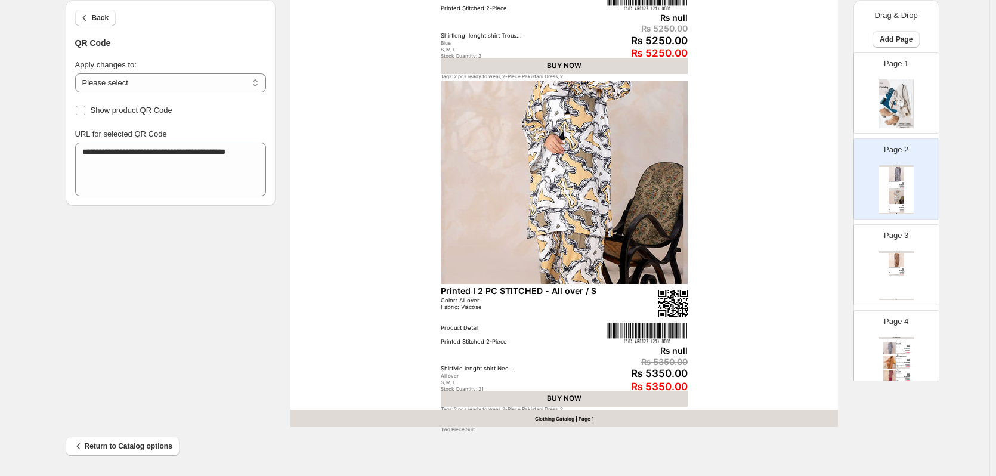
click at [677, 333] on img at bounding box center [647, 333] width 80 height 20
click at [138, 91] on div "**********" at bounding box center [170, 59] width 191 height 119
click at [156, 87] on select "**********" at bounding box center [170, 82] width 191 height 19
click at [163, 84] on select "**********" at bounding box center [170, 82] width 191 height 19
click at [666, 369] on div "₨ 5350.00" at bounding box center [647, 374] width 80 height 13
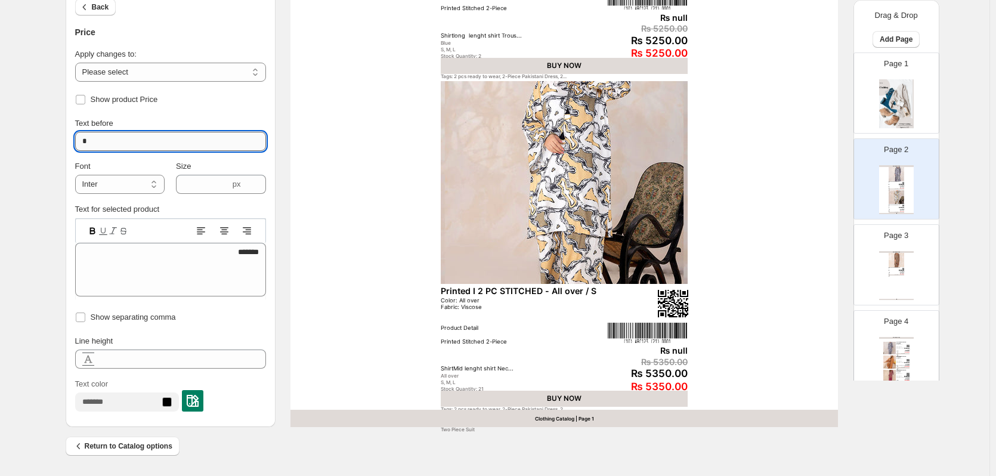
click at [126, 146] on input "*" at bounding box center [170, 141] width 191 height 19
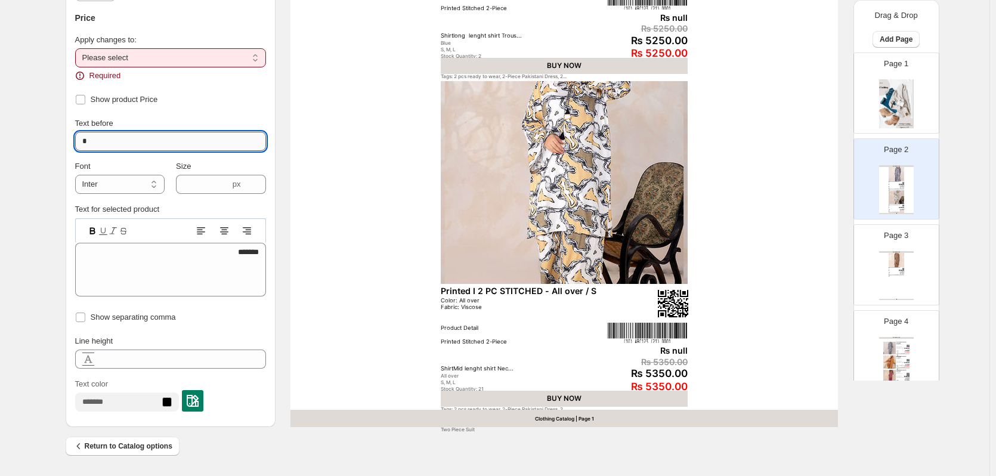
type input "*"
click at [126, 146] on input "*" at bounding box center [170, 141] width 191 height 19
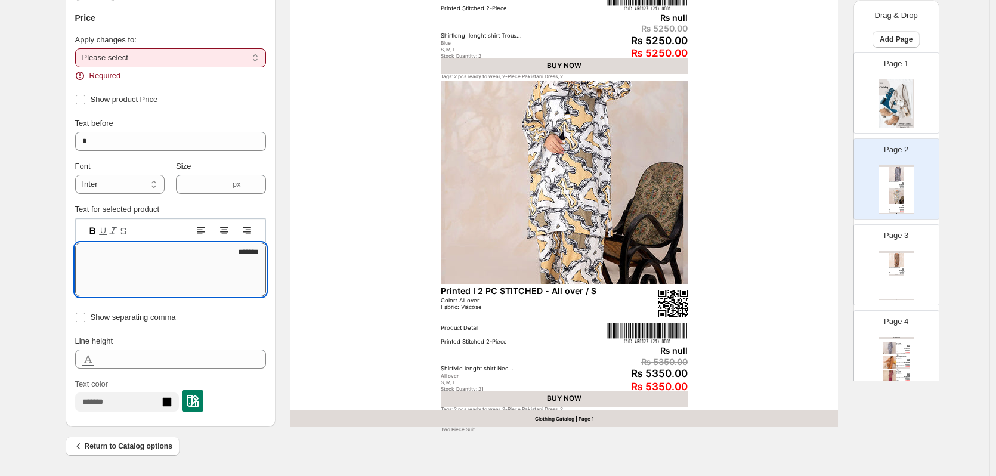
scroll to position [91, 0]
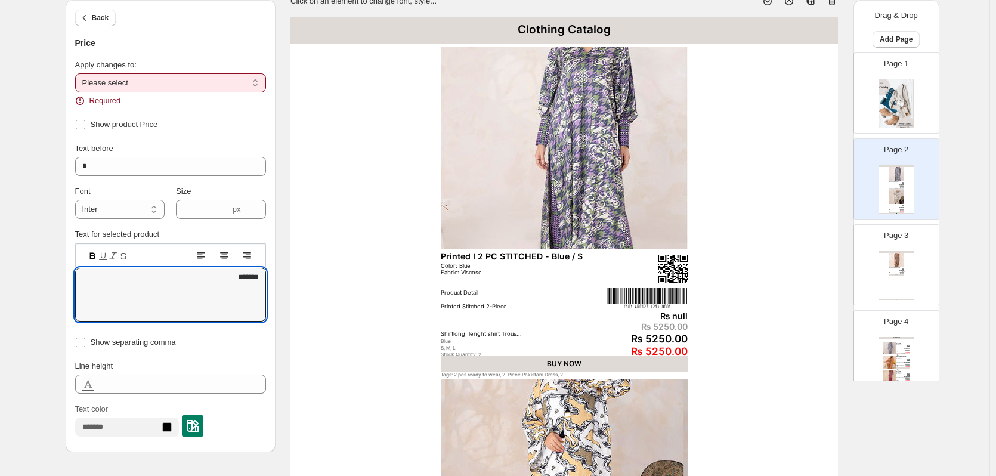
click at [127, 81] on select "**********" at bounding box center [170, 82] width 191 height 19
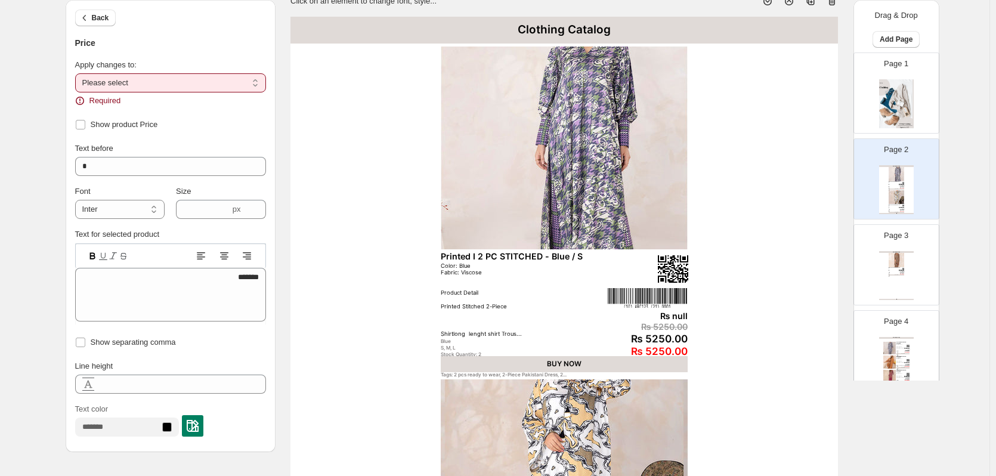
click at [180, 61] on div "Apply changes to:" at bounding box center [170, 65] width 191 height 12
click at [91, 20] on icon "button" at bounding box center [85, 18] width 12 height 12
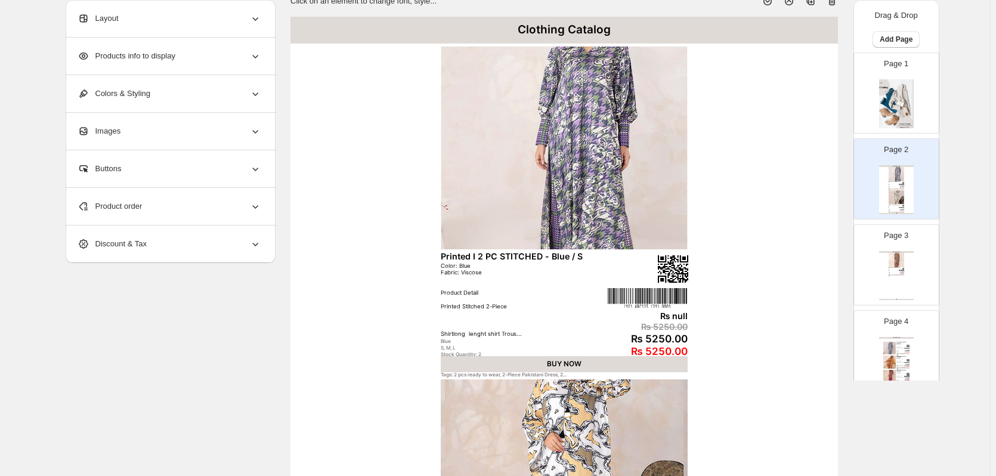
click at [150, 64] on div "Products info to display" at bounding box center [170, 56] width 184 height 37
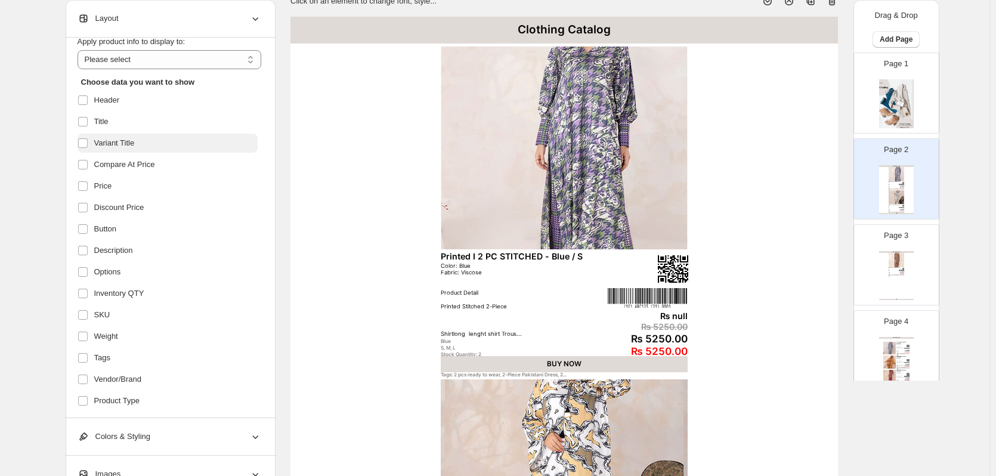
scroll to position [60, 0]
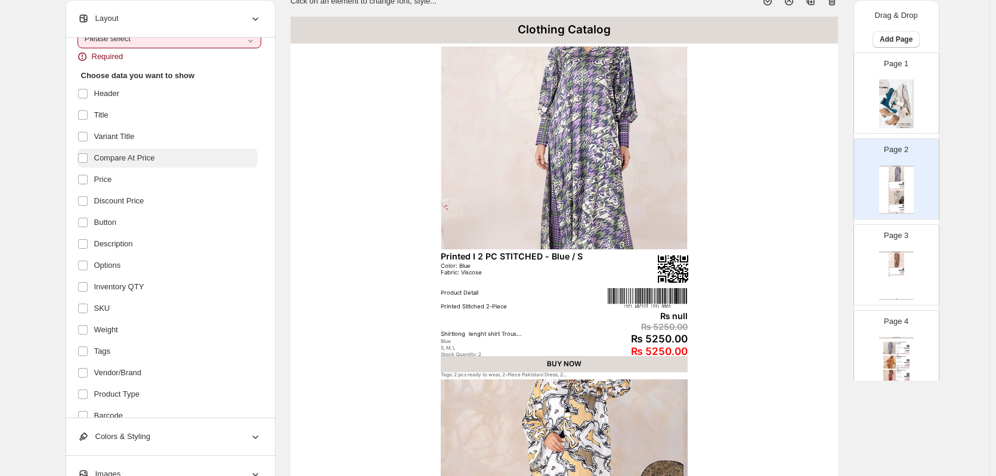
click at [128, 162] on span "Compare At Price" at bounding box center [124, 158] width 61 height 12
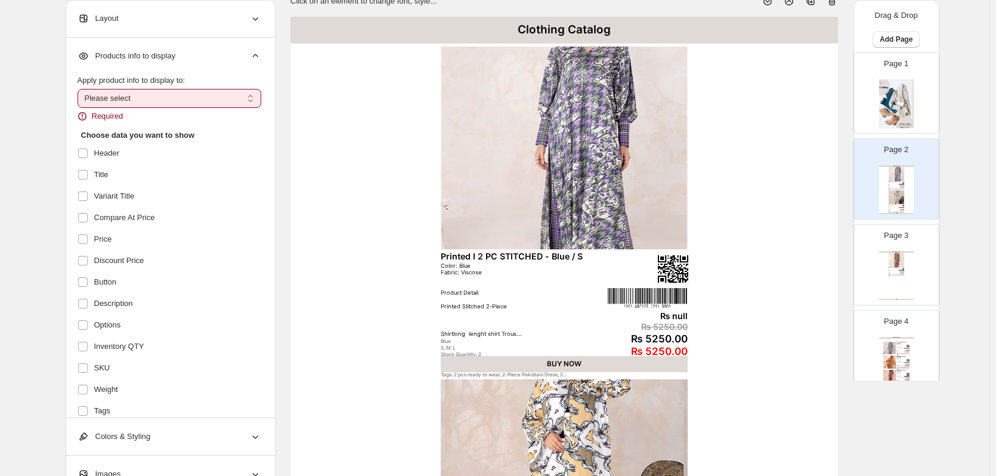
click at [138, 104] on select "**********" at bounding box center [170, 98] width 184 height 19
click at [176, 94] on select "**********" at bounding box center [170, 98] width 184 height 19
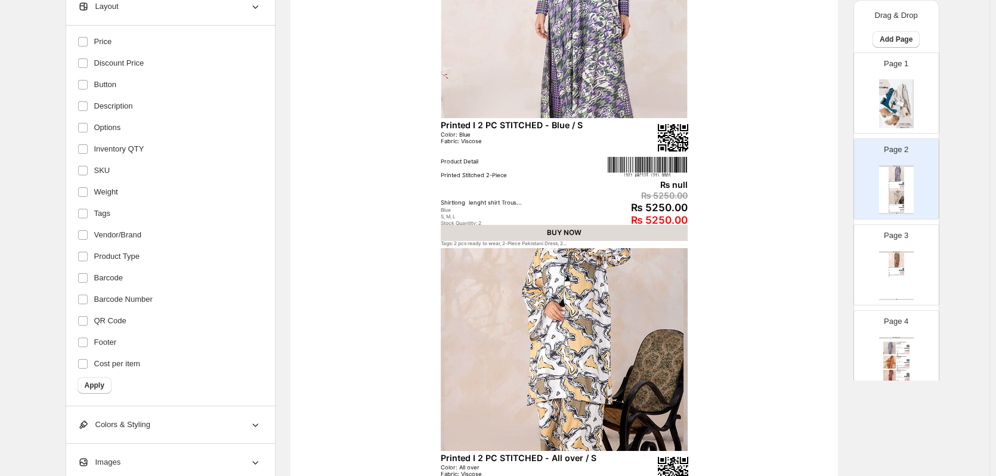
scroll to position [329, 0]
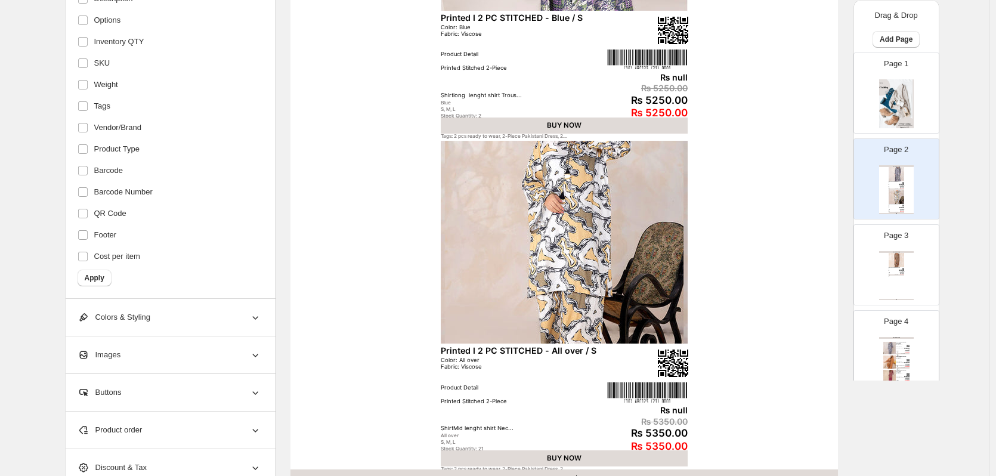
click at [184, 314] on div "Colors & Styling" at bounding box center [170, 317] width 184 height 37
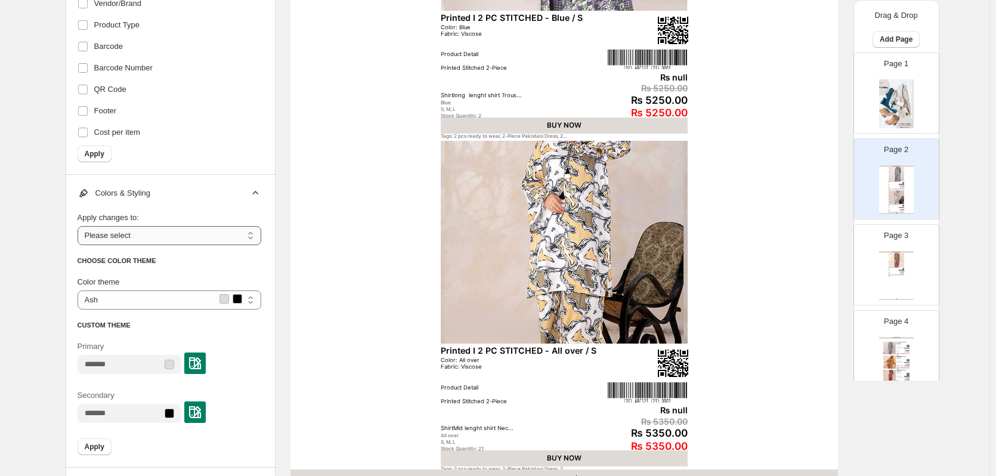
scroll to position [520, 0]
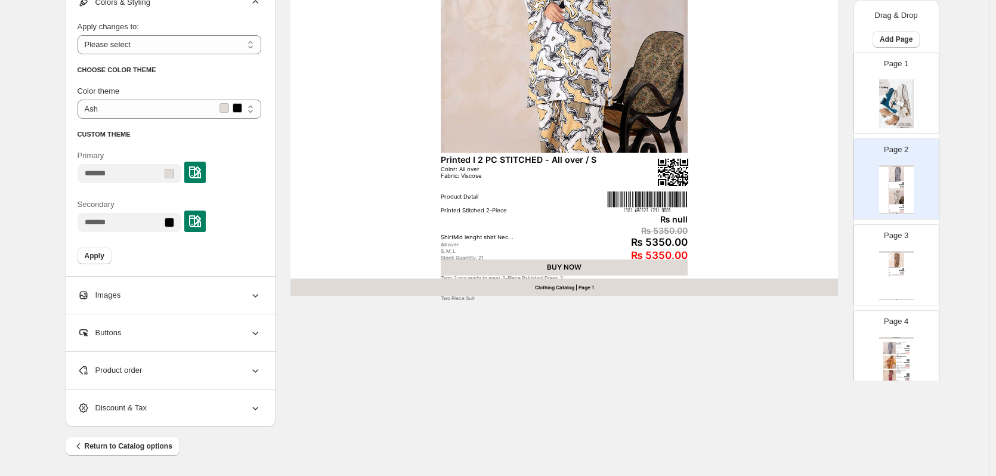
click at [183, 288] on div "Images" at bounding box center [170, 295] width 184 height 37
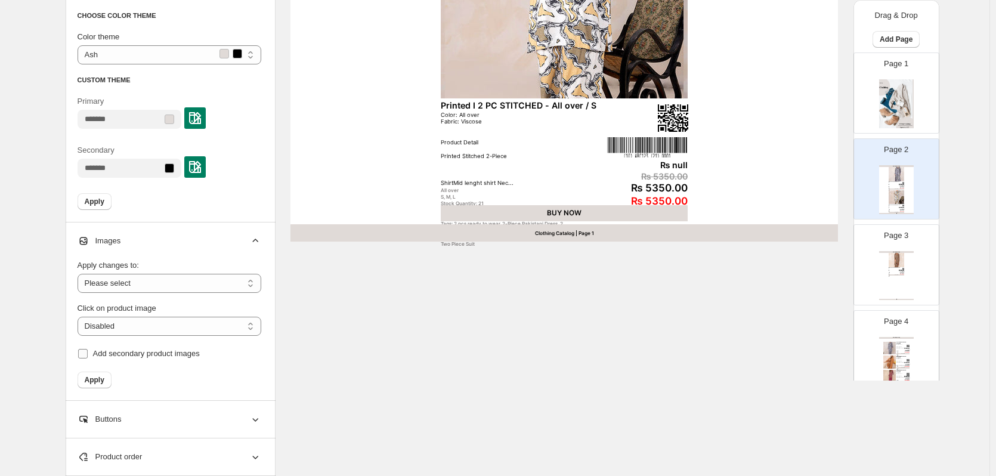
scroll to position [640, 0]
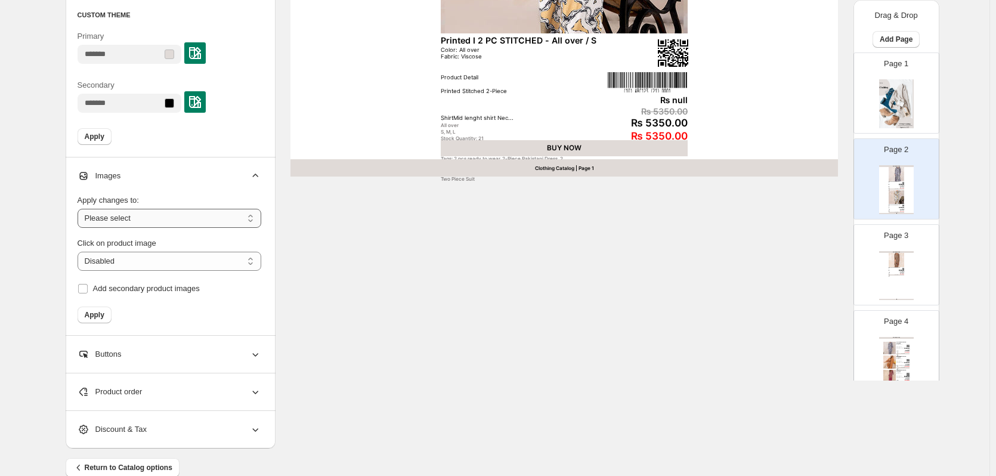
click at [163, 215] on select "**********" at bounding box center [170, 218] width 184 height 19
click at [173, 259] on select "**********" at bounding box center [170, 261] width 184 height 19
click at [80, 266] on select "**********" at bounding box center [170, 261] width 184 height 19
select select "**********"
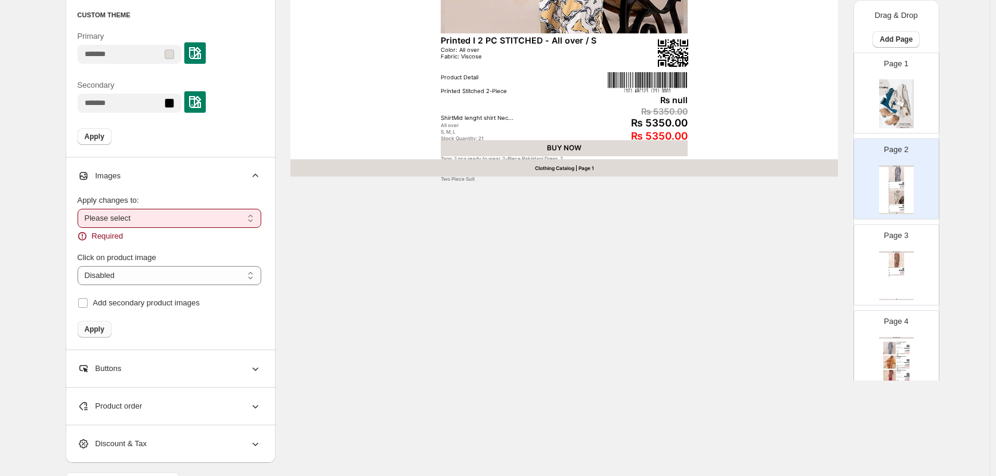
click at [104, 325] on span "Apply" at bounding box center [95, 330] width 20 height 10
click at [178, 218] on select "**********" at bounding box center [170, 218] width 184 height 19
select select "**********"
click at [80, 209] on select "**********" at bounding box center [170, 218] width 184 height 19
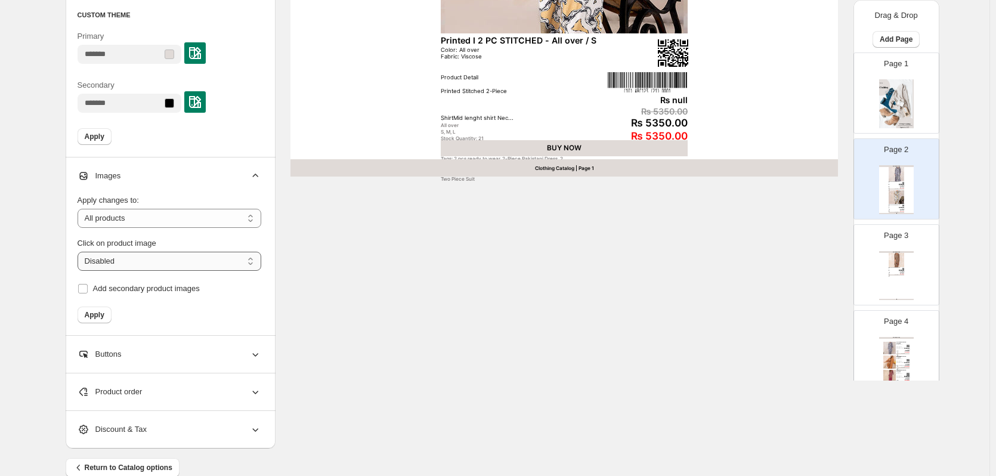
click at [148, 262] on select "**********" at bounding box center [170, 261] width 184 height 19
click at [80, 252] on select "**********" at bounding box center [170, 261] width 184 height 19
select select "**********"
click at [104, 317] on span "Apply" at bounding box center [95, 315] width 20 height 10
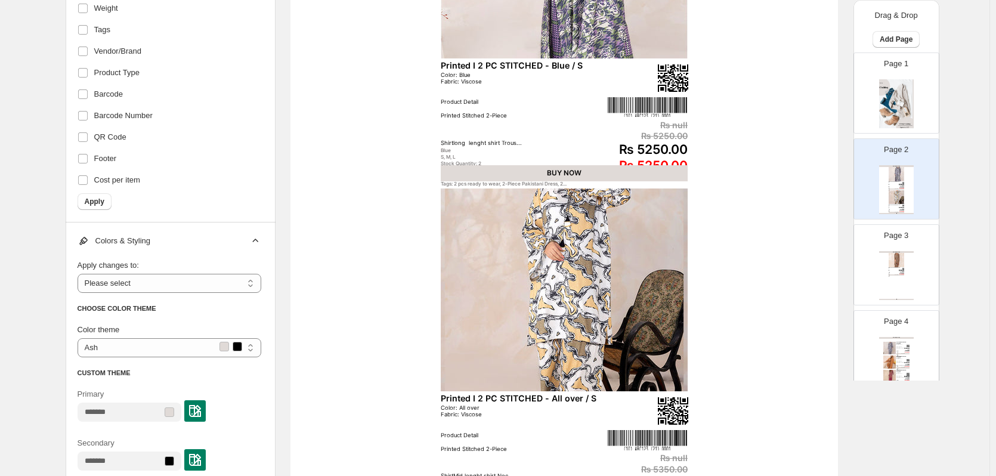
scroll to position [103, 0]
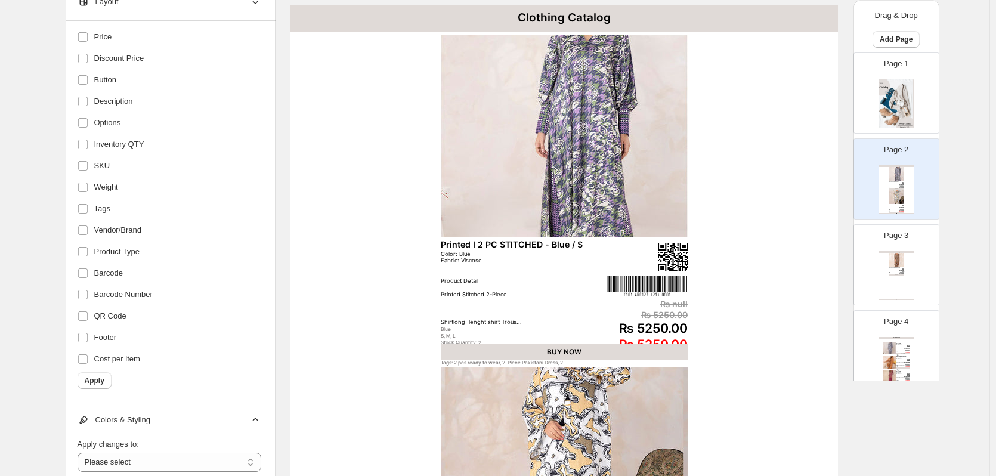
click at [576, 179] on img at bounding box center [564, 136] width 247 height 203
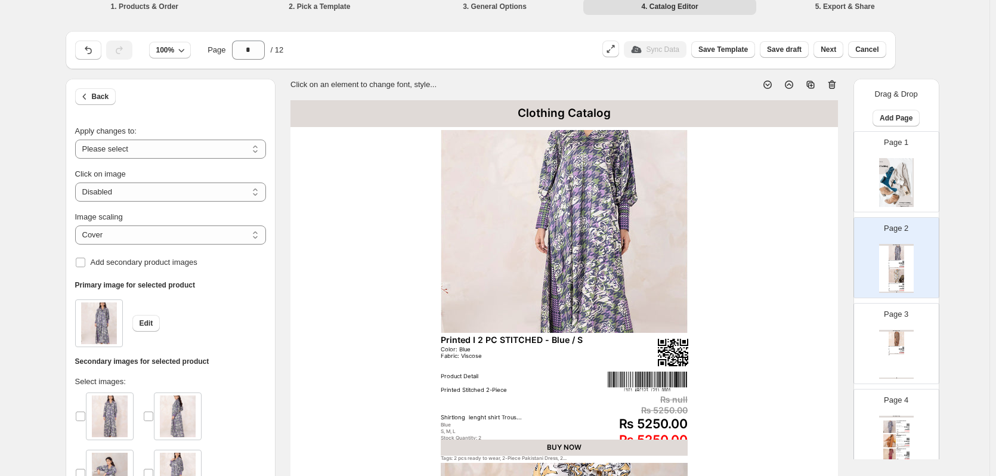
scroll to position [0, 0]
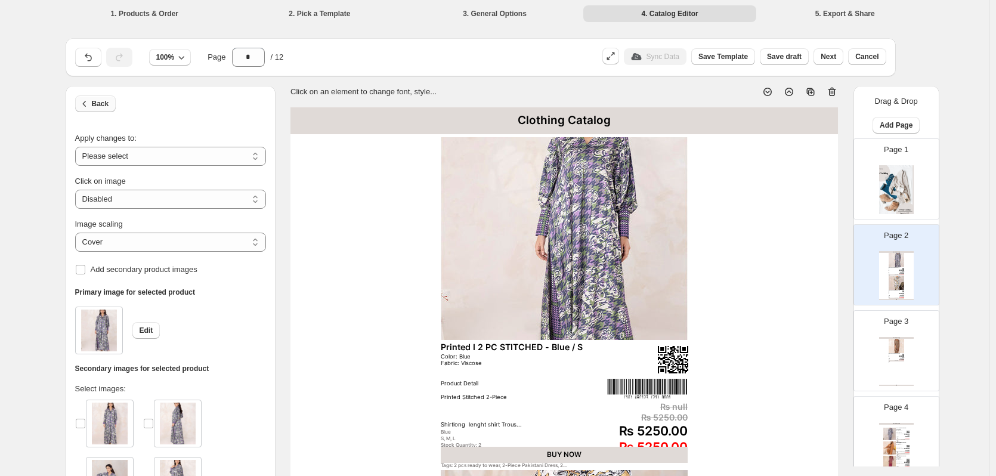
click at [95, 106] on span "Back" at bounding box center [100, 104] width 17 height 10
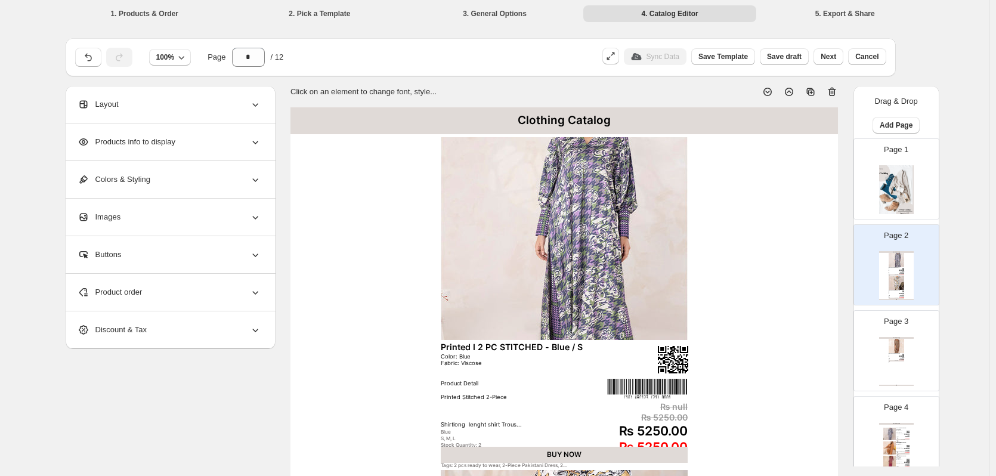
click at [201, 112] on div "Layout" at bounding box center [170, 104] width 184 height 37
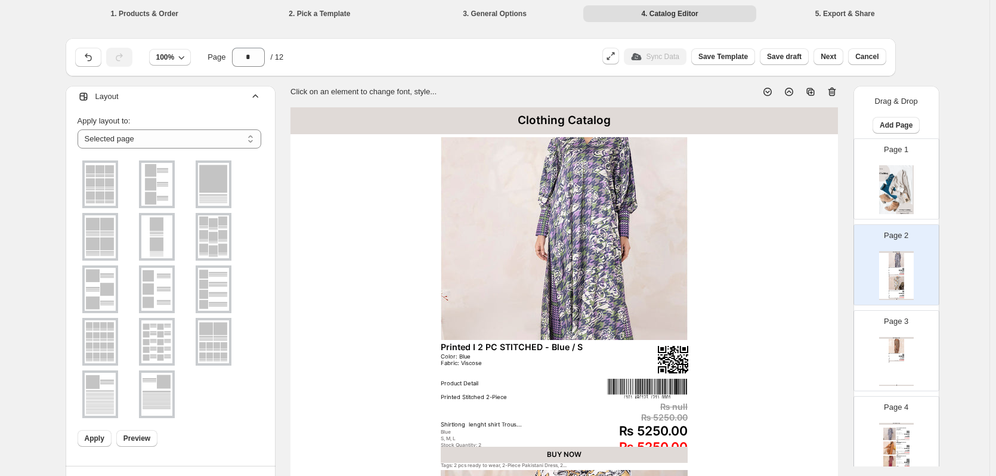
scroll to position [10, 0]
click at [227, 333] on img at bounding box center [213, 339] width 31 height 43
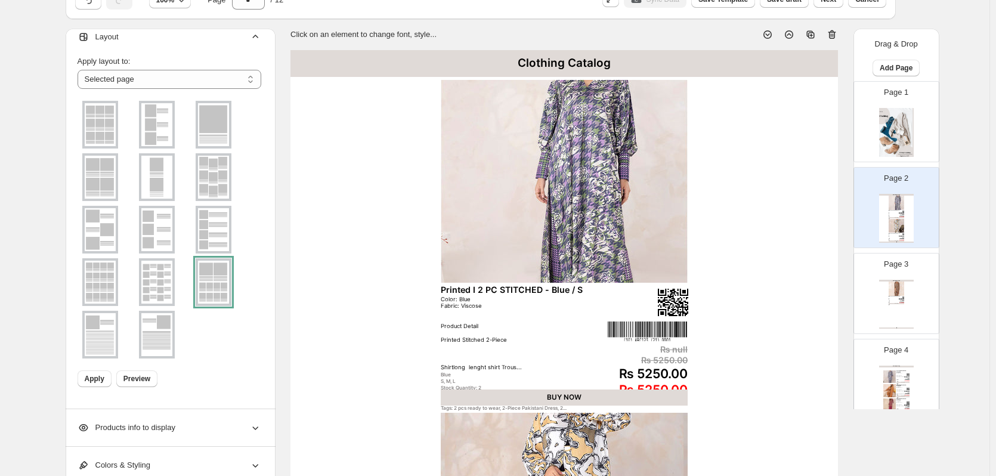
scroll to position [179, 0]
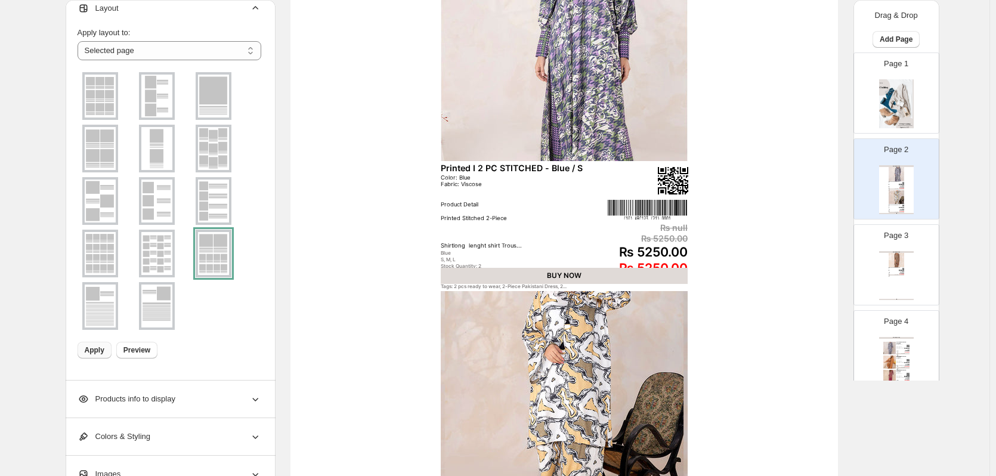
click at [108, 348] on button "Apply" at bounding box center [95, 350] width 34 height 17
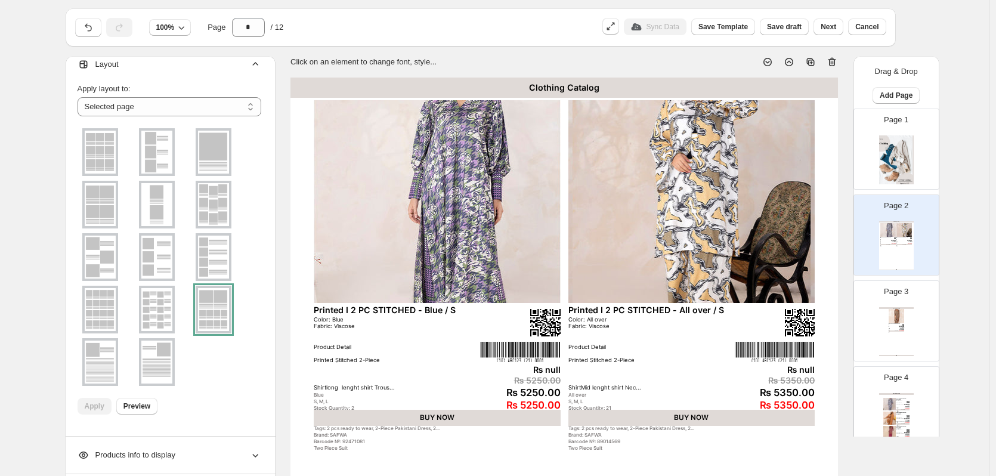
scroll to position [0, 0]
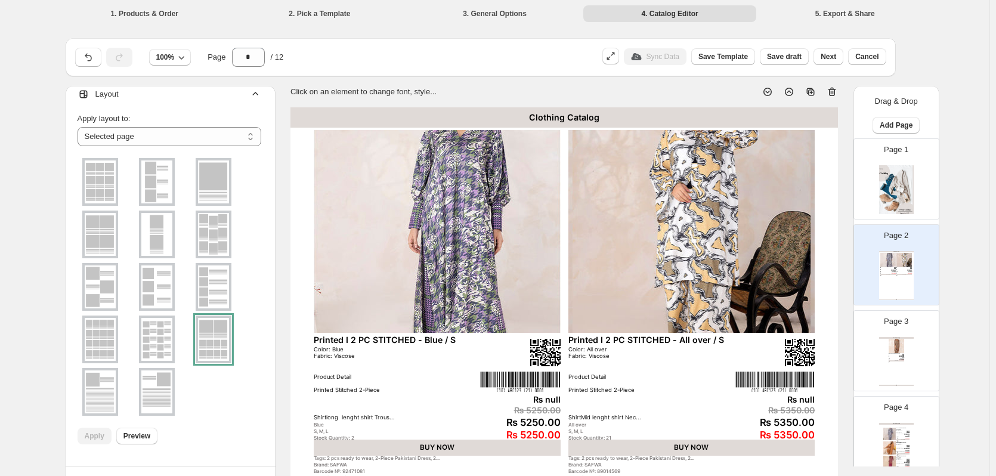
click at [134, 99] on div "Layout" at bounding box center [170, 94] width 184 height 37
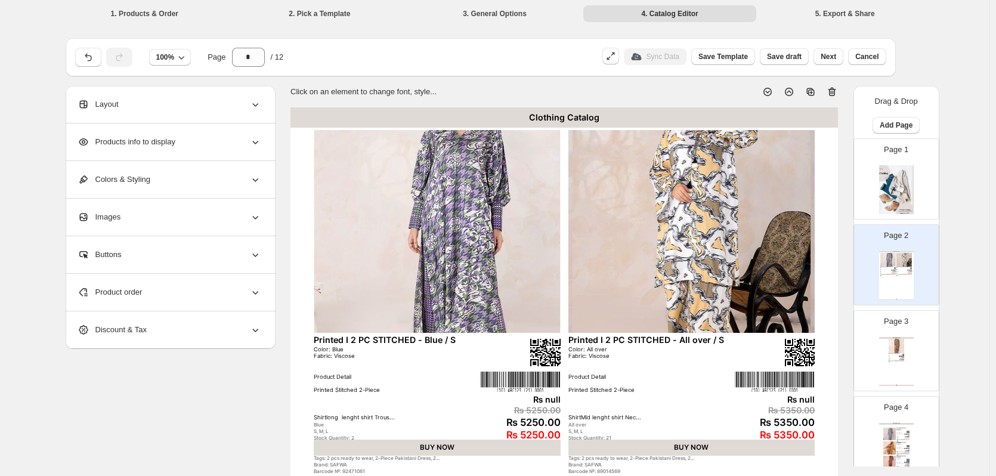
click at [134, 99] on div "Layout" at bounding box center [170, 104] width 184 height 37
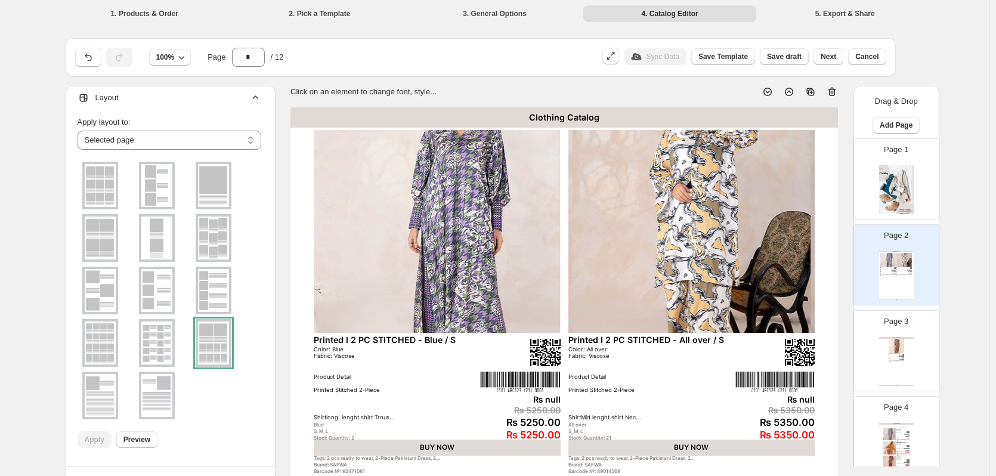
scroll to position [10, 0]
click at [163, 396] on img at bounding box center [156, 391] width 31 height 43
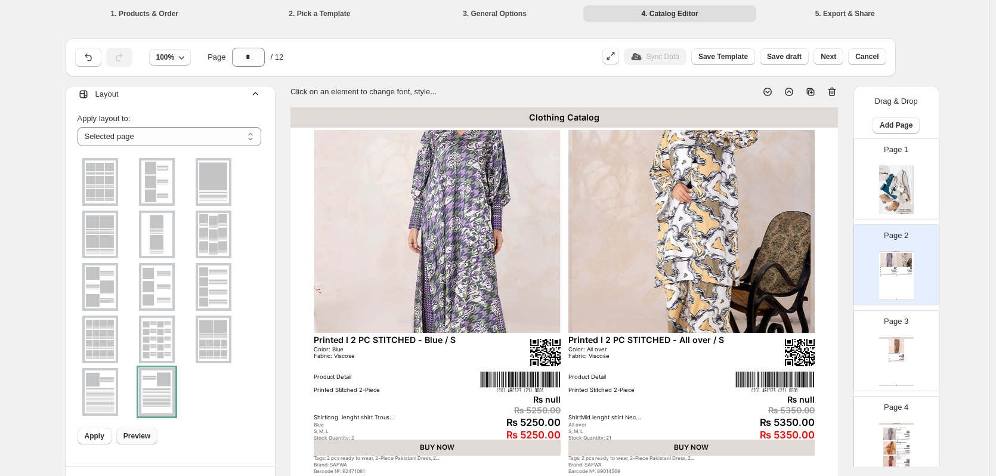
click at [146, 438] on span "Preview" at bounding box center [136, 436] width 27 height 10
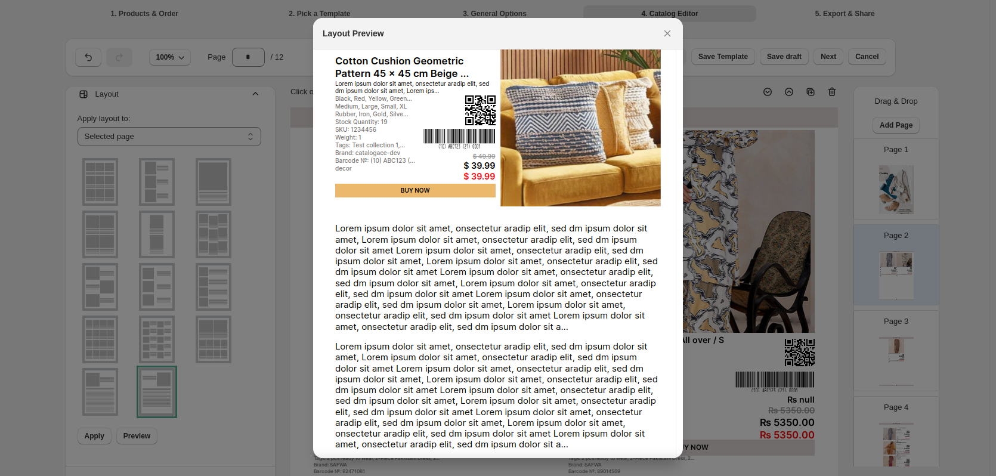
scroll to position [0, 0]
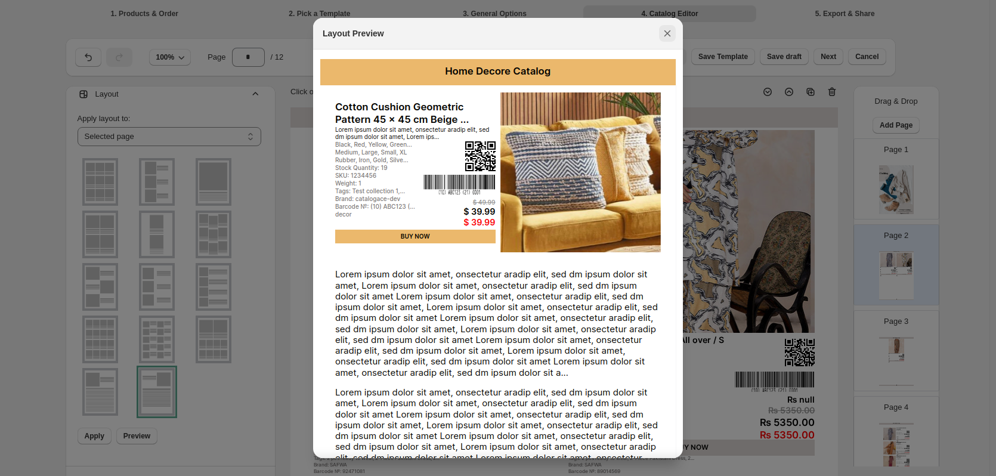
click at [669, 33] on icon ":rui:" at bounding box center [668, 33] width 12 height 12
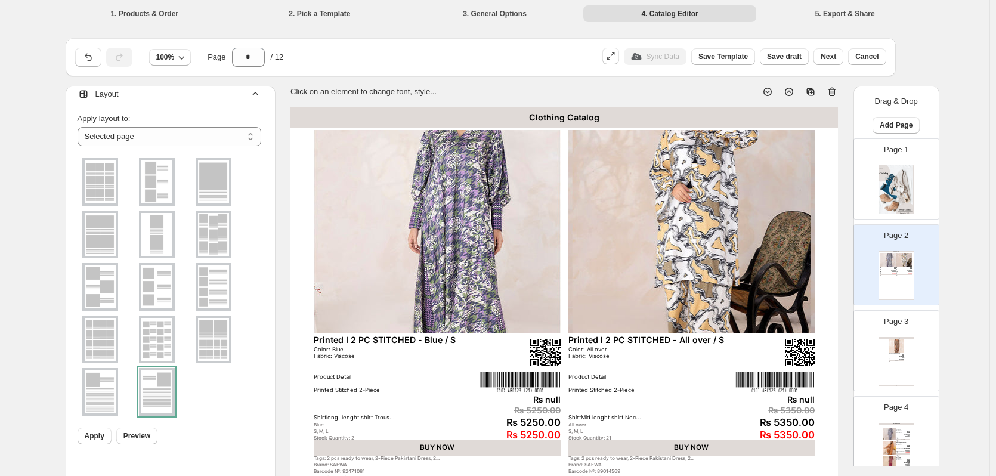
click at [211, 295] on img at bounding box center [213, 286] width 31 height 43
click at [142, 437] on span "Preview" at bounding box center [136, 436] width 27 height 10
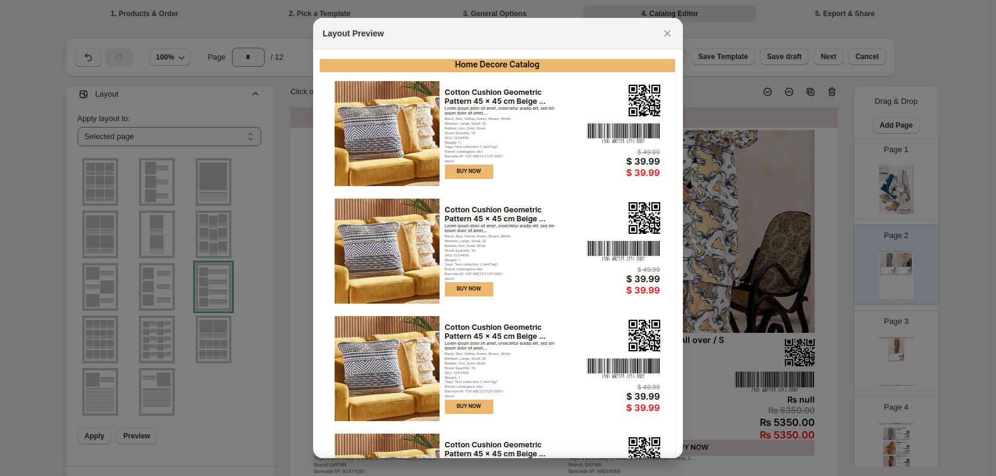
click at [193, 244] on div at bounding box center [498, 238] width 996 height 476
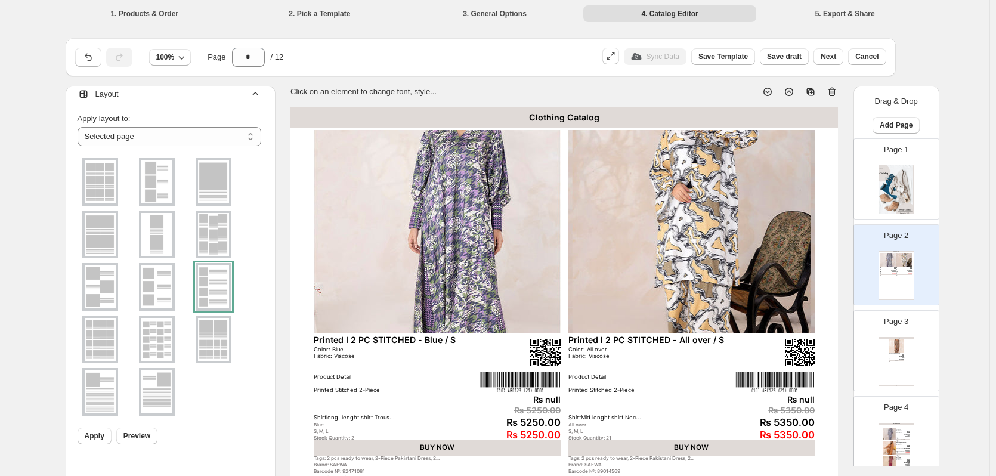
click at [167, 242] on img at bounding box center [156, 234] width 31 height 43
click at [136, 433] on span "Preview" at bounding box center [136, 436] width 27 height 10
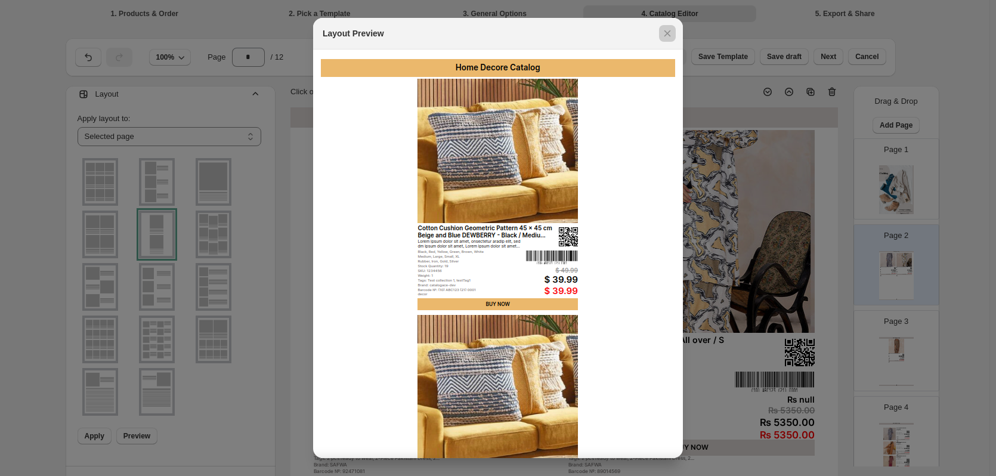
click at [174, 178] on div at bounding box center [498, 238] width 996 height 476
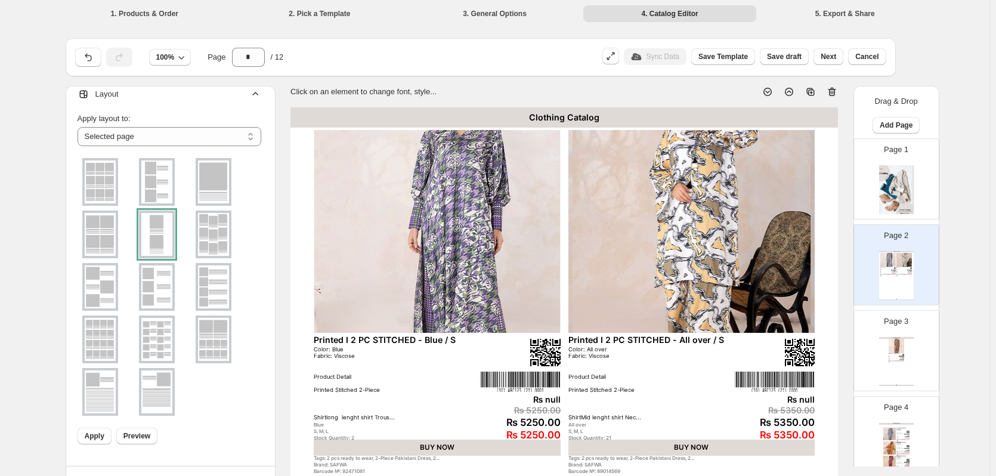
click at [155, 197] on img at bounding box center [156, 181] width 31 height 43
click at [140, 439] on span "Preview" at bounding box center [136, 436] width 27 height 10
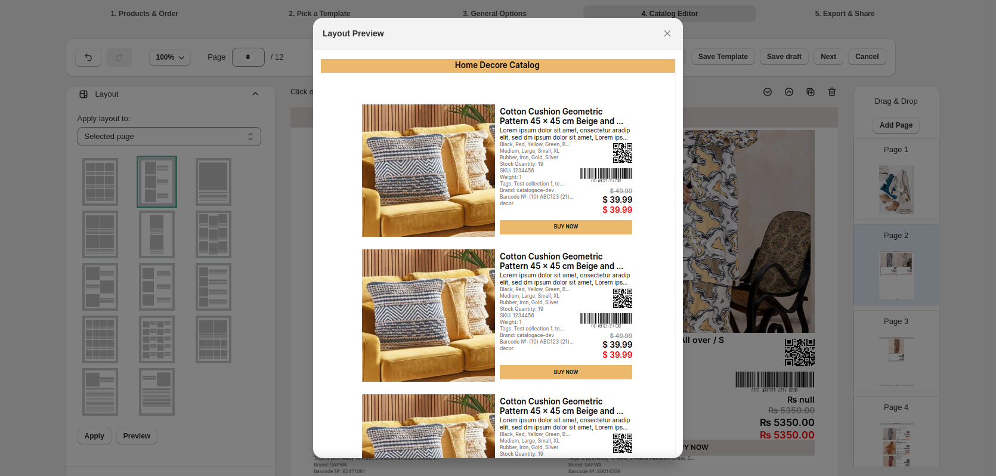
click at [189, 211] on div at bounding box center [498, 238] width 996 height 476
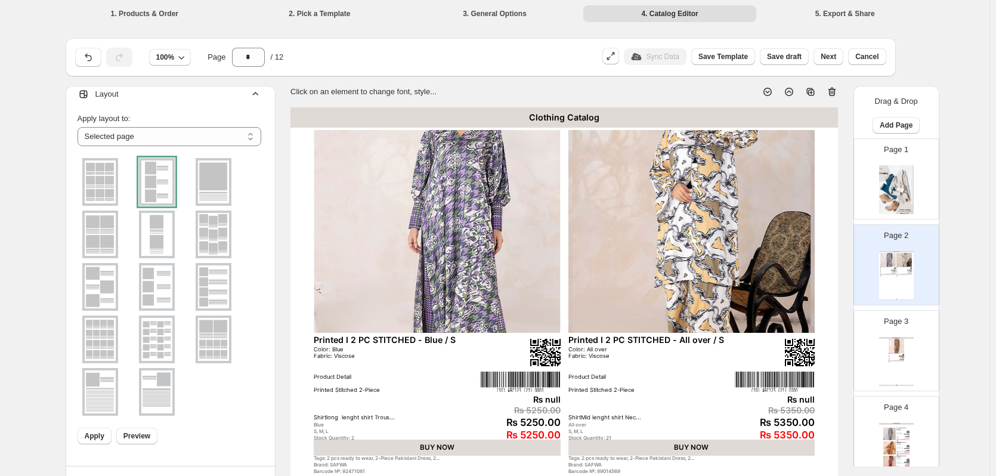
click at [100, 196] on img at bounding box center [100, 181] width 31 height 43
click at [144, 438] on span "Preview" at bounding box center [136, 436] width 27 height 10
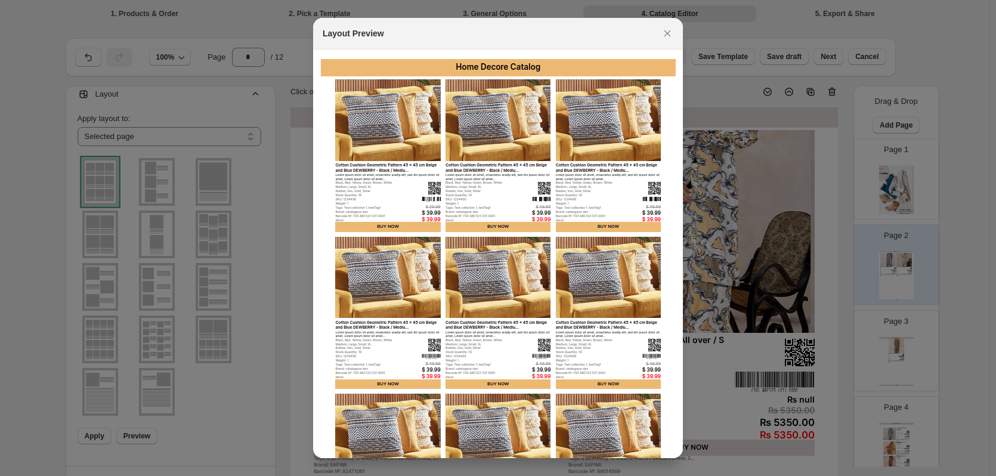
click at [186, 283] on div at bounding box center [498, 238] width 996 height 476
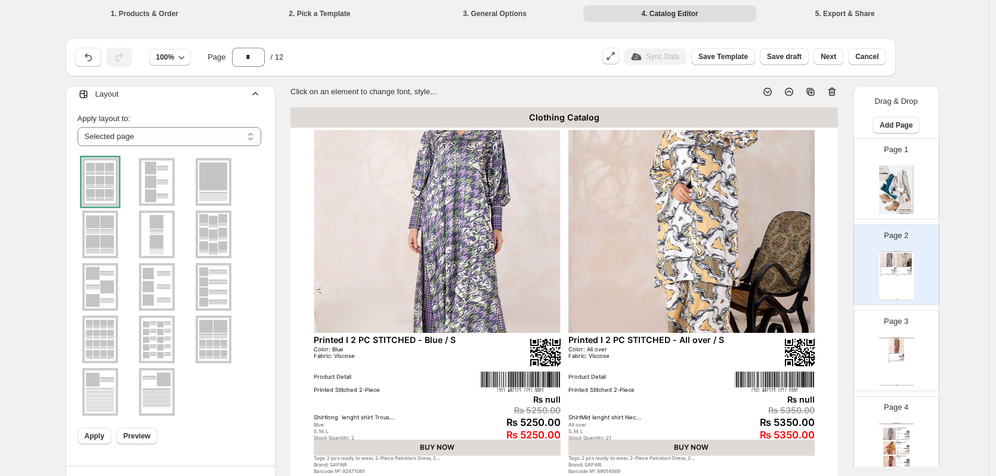
click at [172, 243] on img at bounding box center [156, 234] width 31 height 43
click at [141, 434] on span "Preview" at bounding box center [136, 436] width 27 height 10
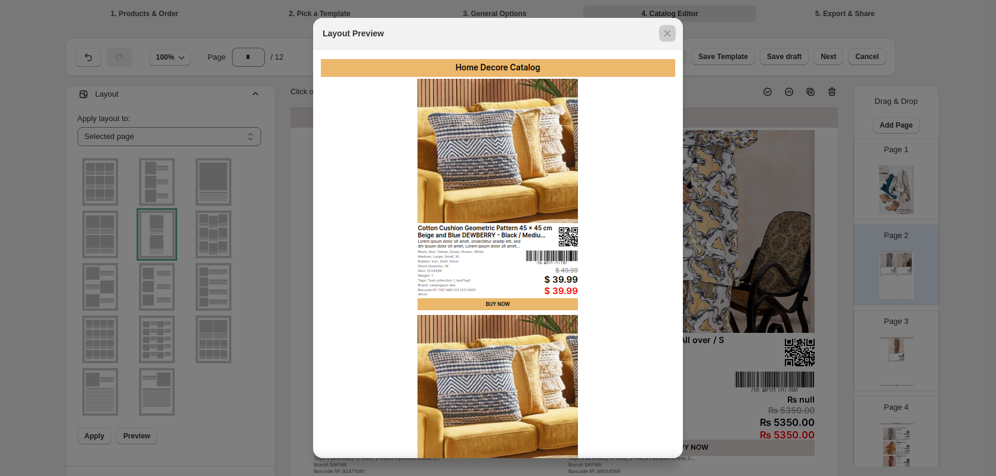
click at [270, 349] on div at bounding box center [498, 238] width 996 height 476
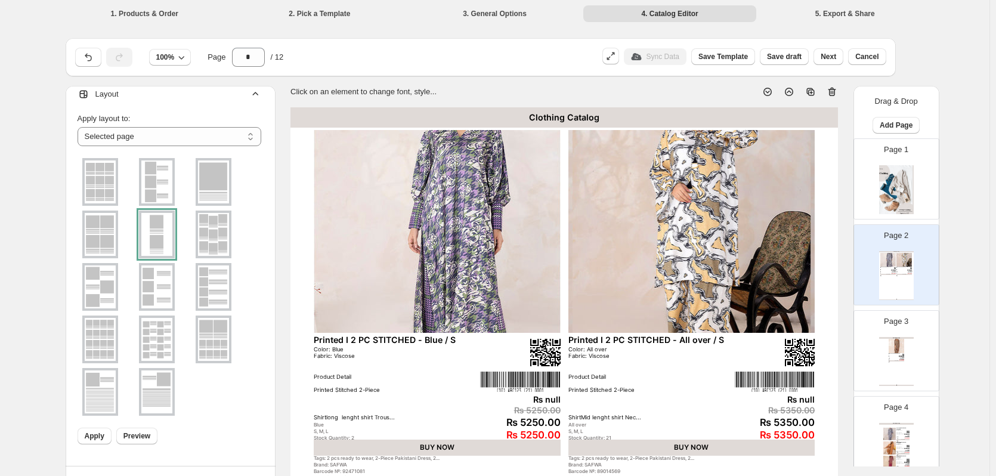
click at [222, 343] on img at bounding box center [213, 339] width 31 height 43
click at [143, 435] on span "Preview" at bounding box center [136, 436] width 27 height 10
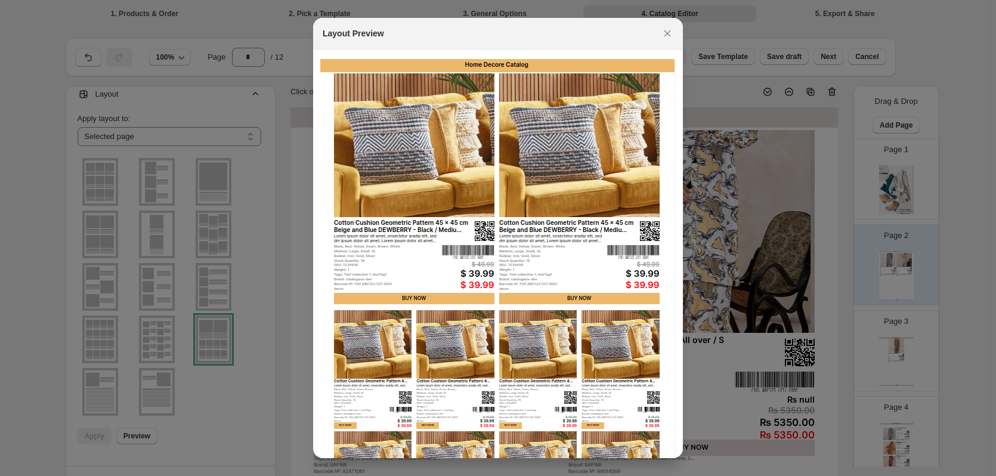
click at [204, 369] on div at bounding box center [498, 238] width 996 height 476
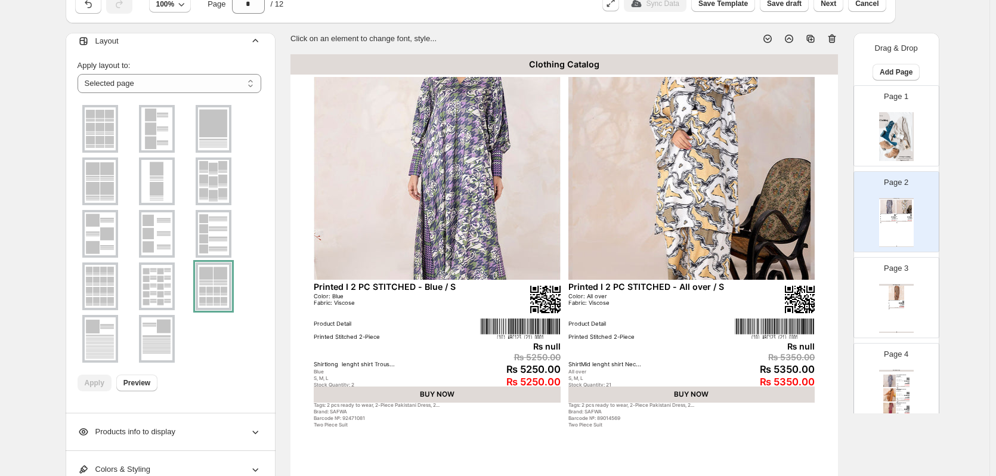
scroll to position [119, 0]
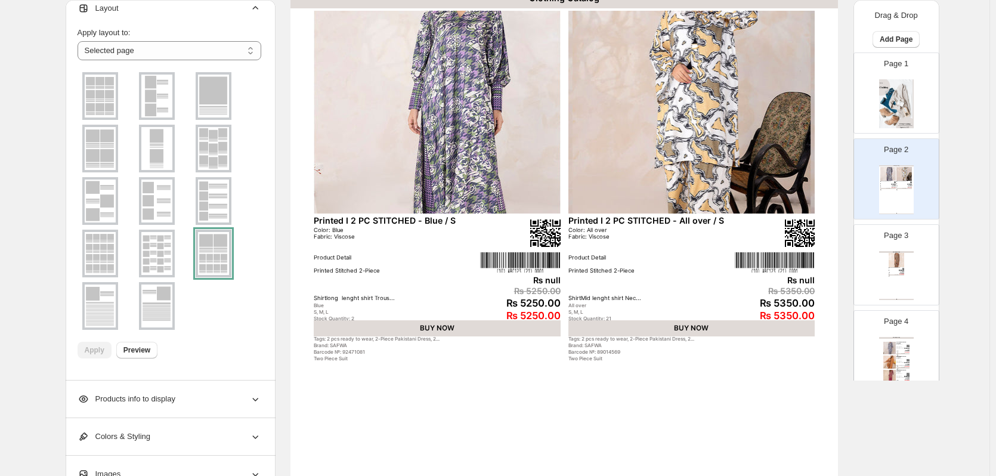
click at [107, 299] on img at bounding box center [100, 306] width 31 height 43
click at [147, 351] on span "Preview" at bounding box center [136, 350] width 27 height 10
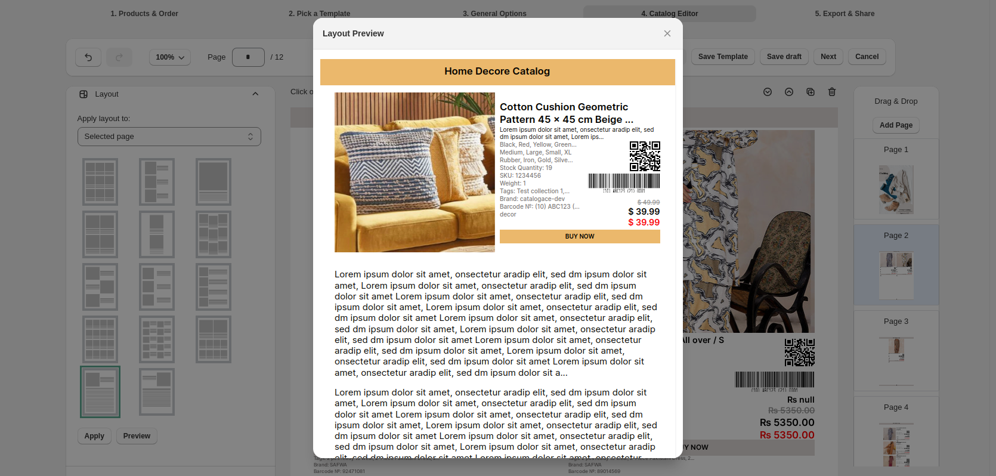
scroll to position [0, 0]
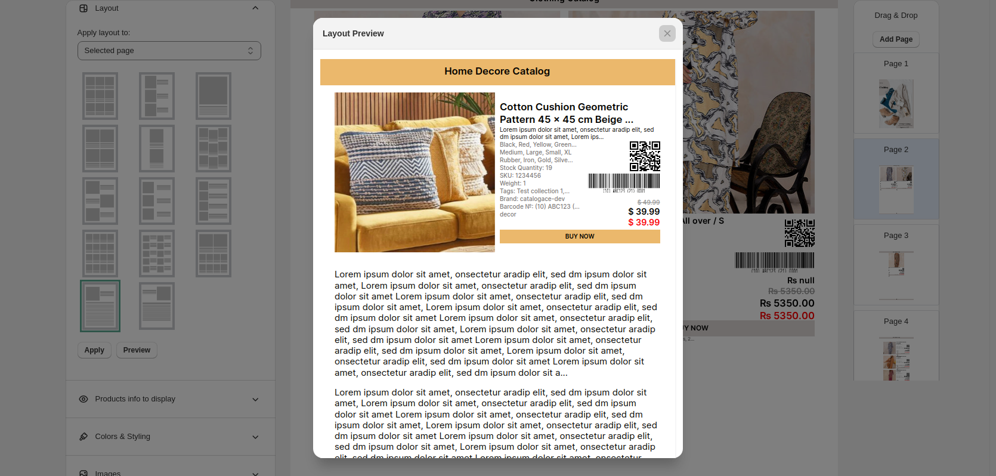
click at [207, 357] on div at bounding box center [498, 238] width 996 height 476
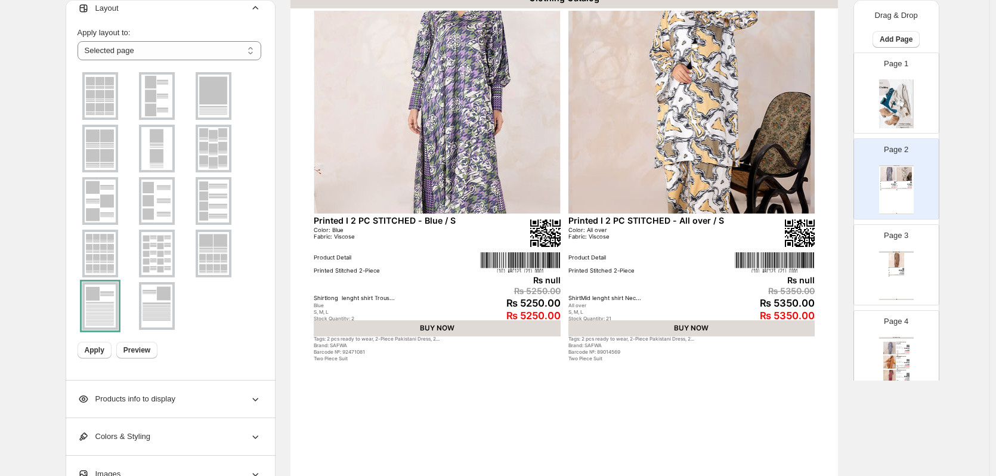
click at [160, 316] on img at bounding box center [156, 306] width 31 height 43
click at [133, 348] on span "Preview" at bounding box center [136, 350] width 27 height 10
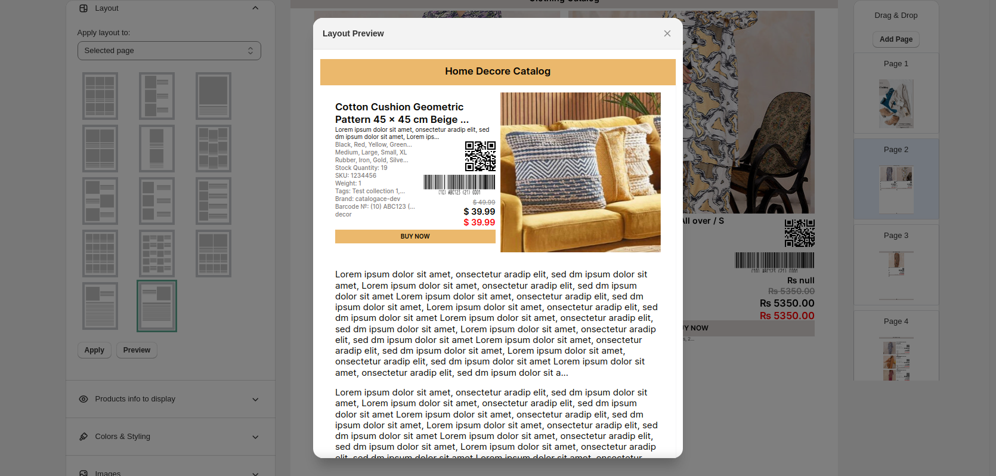
scroll to position [0, 0]
click at [181, 323] on div at bounding box center [498, 238] width 996 height 476
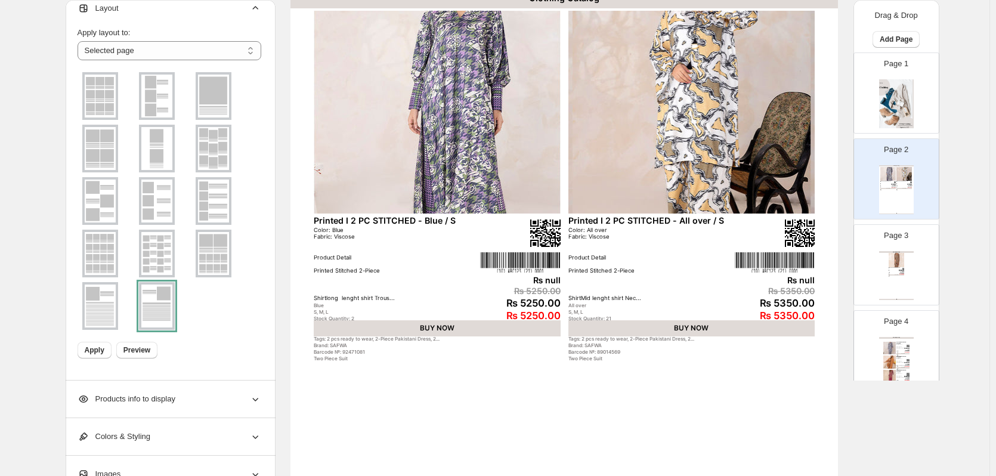
click at [108, 317] on img at bounding box center [100, 306] width 31 height 43
click at [143, 353] on span "Preview" at bounding box center [136, 350] width 27 height 10
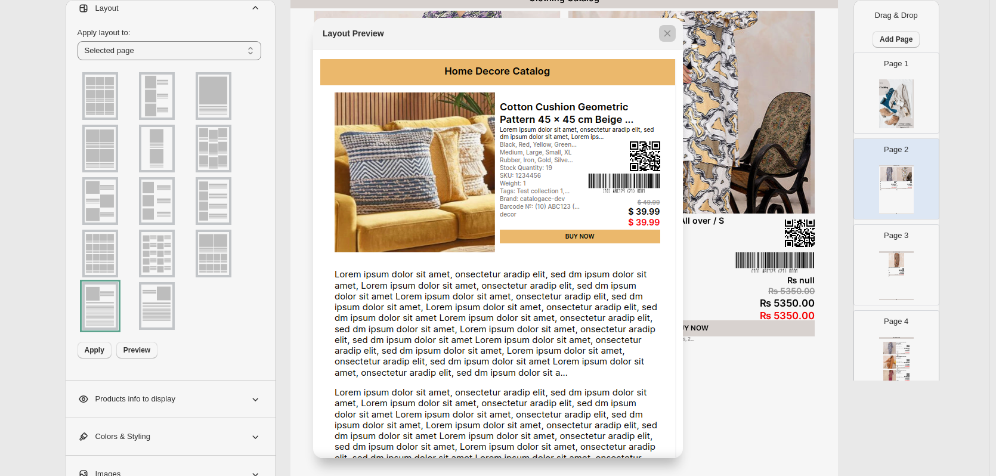
click at [235, 362] on div at bounding box center [498, 238] width 996 height 476
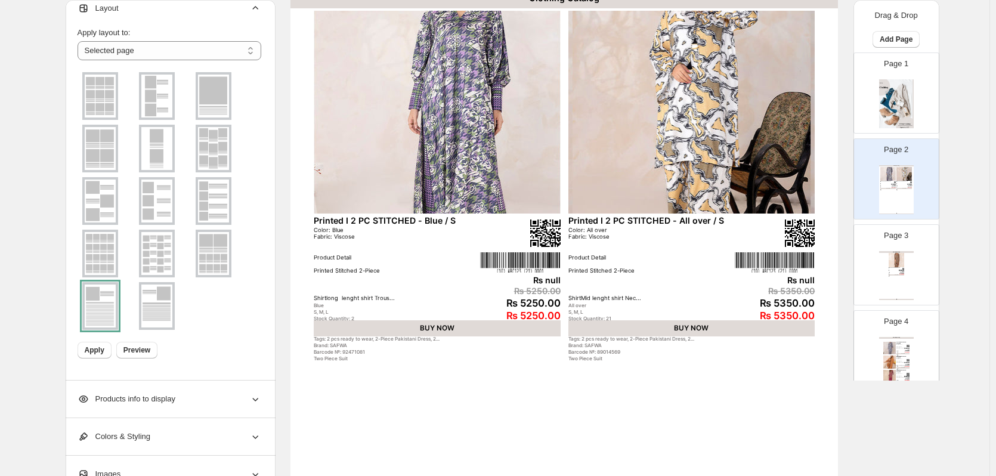
click at [211, 397] on div "Products info to display" at bounding box center [170, 399] width 184 height 37
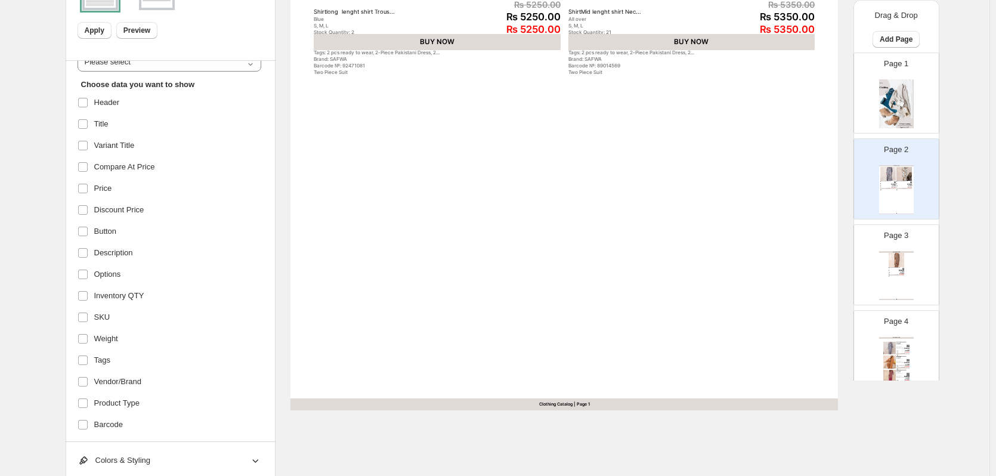
scroll to position [418, 0]
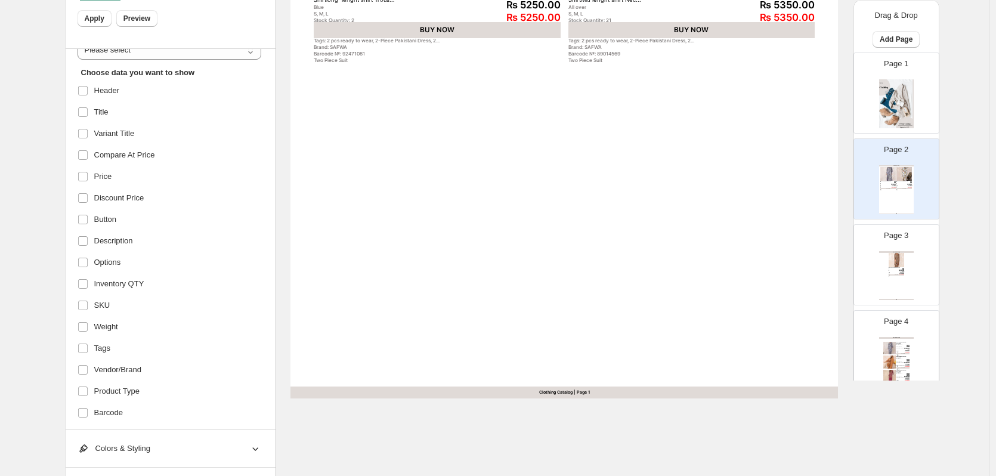
click at [885, 268] on div "Clothing Catalog Printed I 2 PC STITCHED - Printed / S Color: Printed Fabric: V…" at bounding box center [896, 275] width 35 height 49
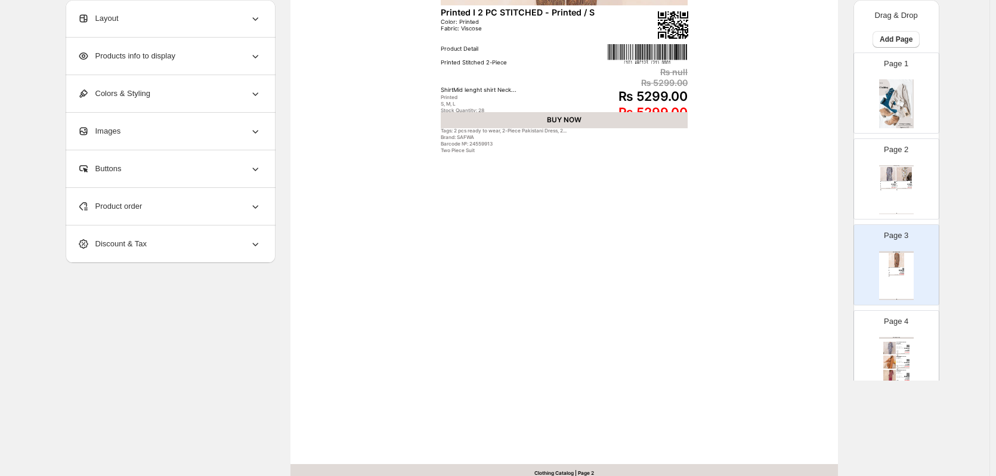
scroll to position [358, 0]
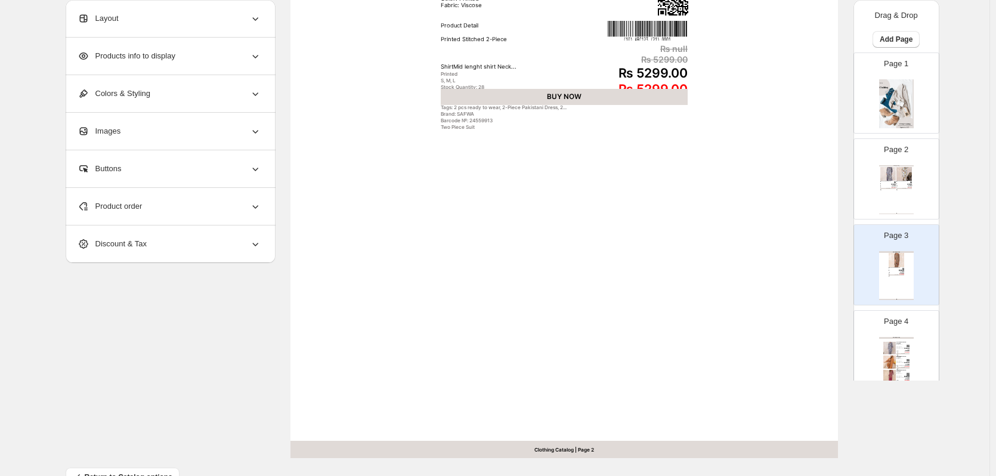
click at [879, 351] on div "Clothing Catalog Printed I 2 PC STITCHED - Printed / S Color: Printed Fabric: V…" at bounding box center [896, 361] width 35 height 49
type input "*"
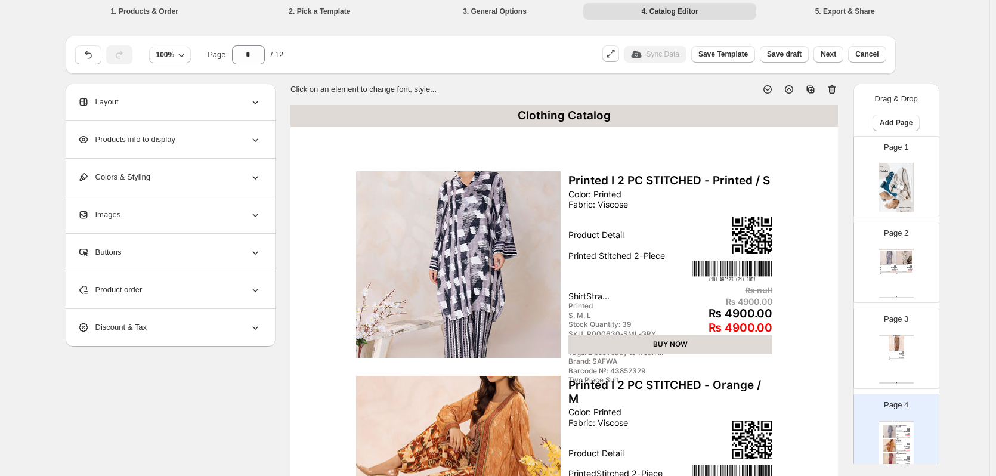
scroll to position [0, 0]
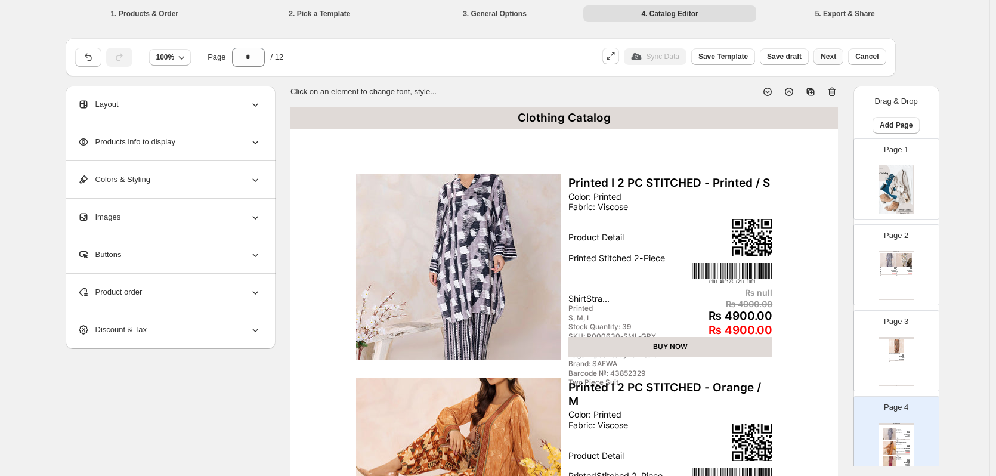
click at [835, 57] on span "Next" at bounding box center [829, 57] width 16 height 10
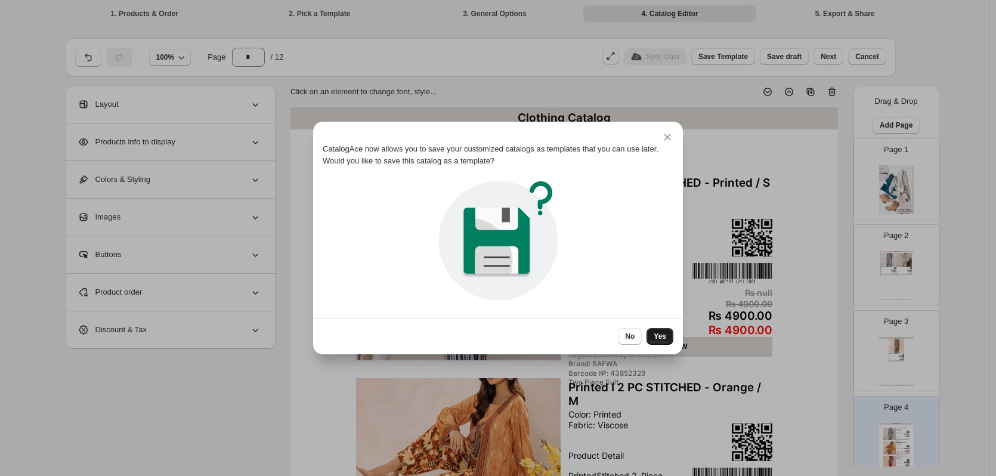
click at [661, 338] on span "Yes" at bounding box center [660, 337] width 13 height 10
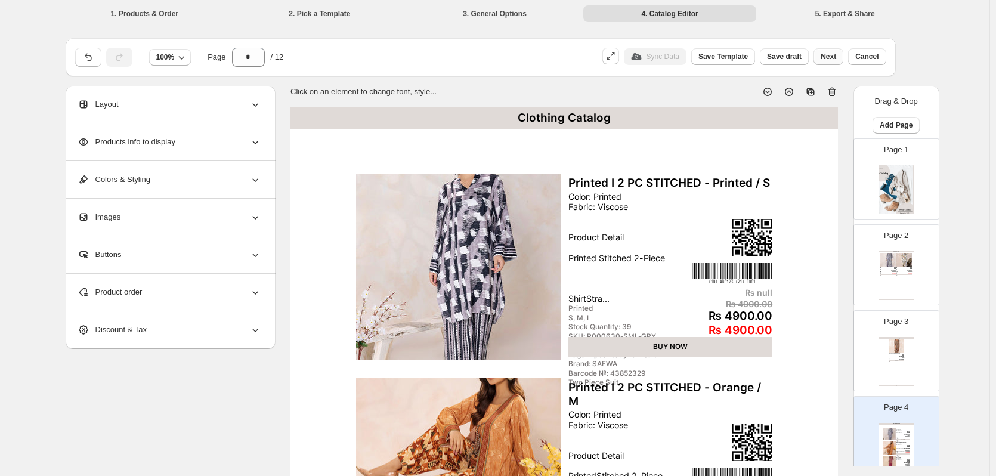
click at [836, 55] on span "Next" at bounding box center [829, 57] width 16 height 10
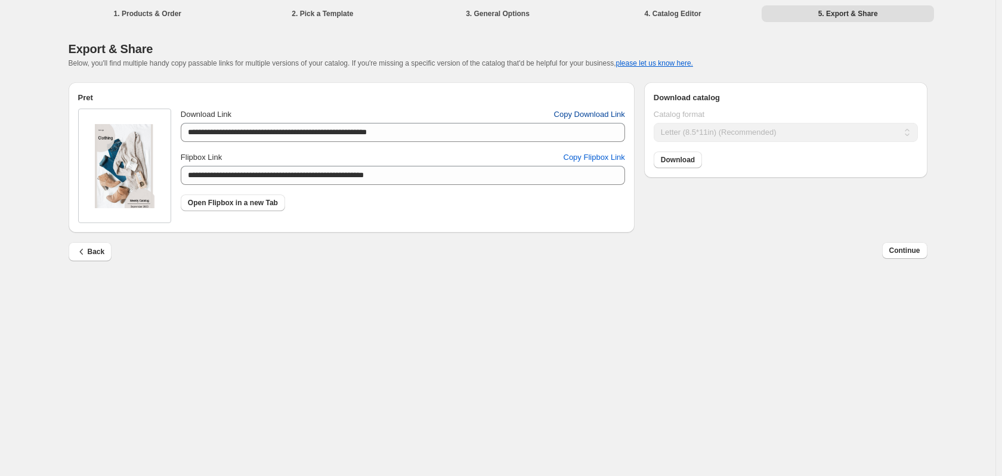
click at [605, 113] on span "Copy Download Link" at bounding box center [589, 115] width 71 height 12
click at [679, 16] on li "4. Catalog Editor" at bounding box center [672, 13] width 173 height 17
click at [521, 15] on li "3. General Options" at bounding box center [498, 13] width 173 height 17
click at [105, 239] on div "Back Continue" at bounding box center [493, 247] width 869 height 29
click at [104, 249] on button "Back" at bounding box center [91, 251] width 44 height 19
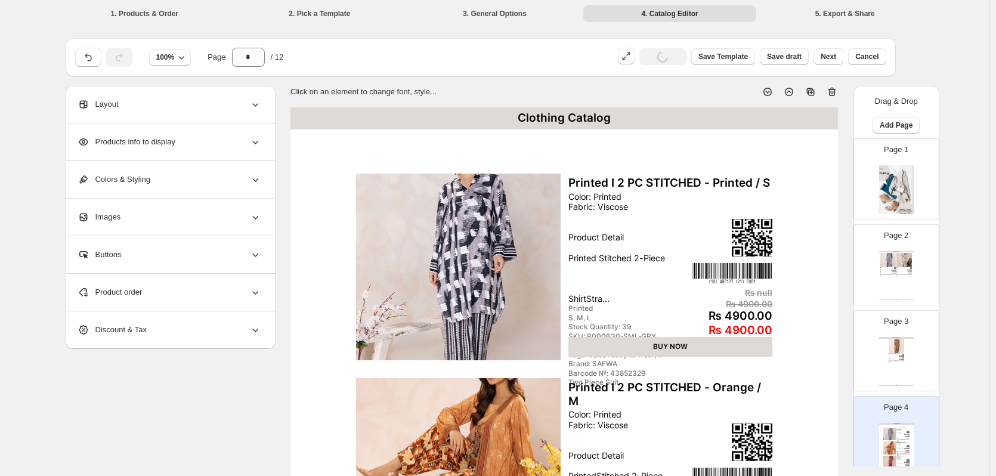
click at [172, 107] on div "Layout" at bounding box center [170, 104] width 184 height 37
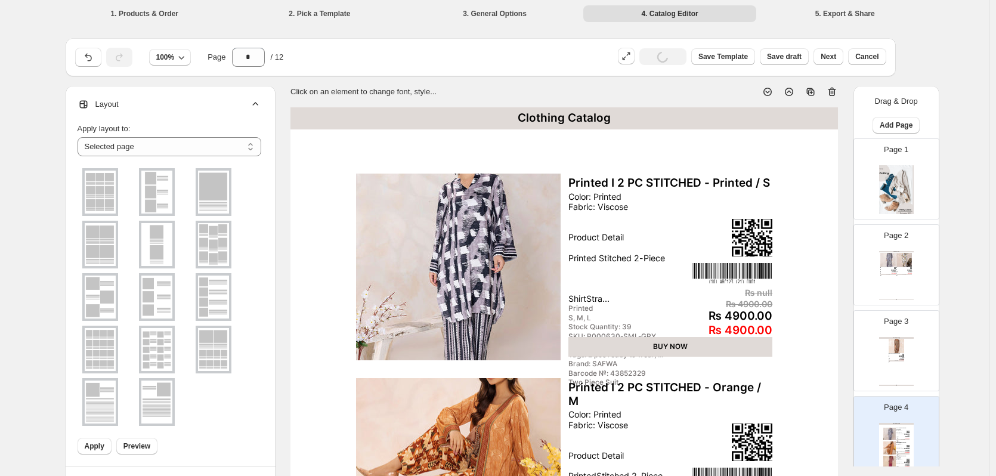
click at [213, 200] on img at bounding box center [213, 192] width 31 height 43
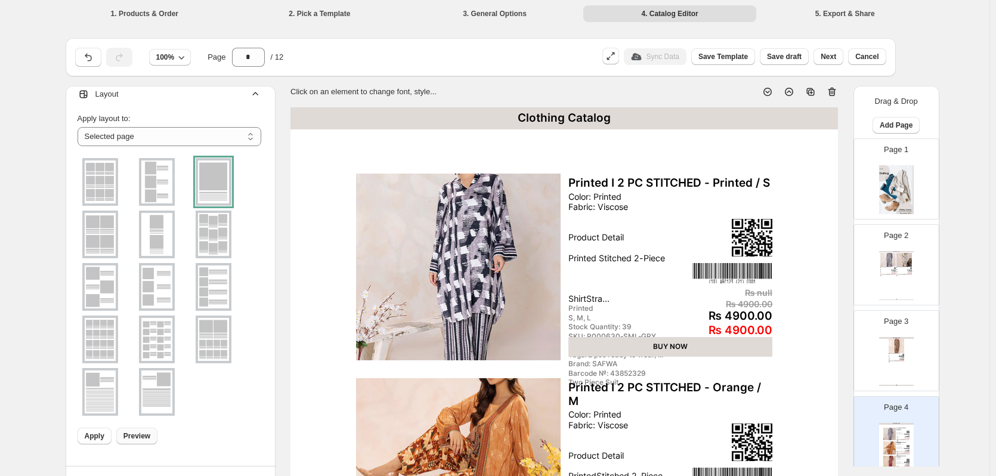
click at [122, 436] on button "Preview" at bounding box center [136, 436] width 41 height 17
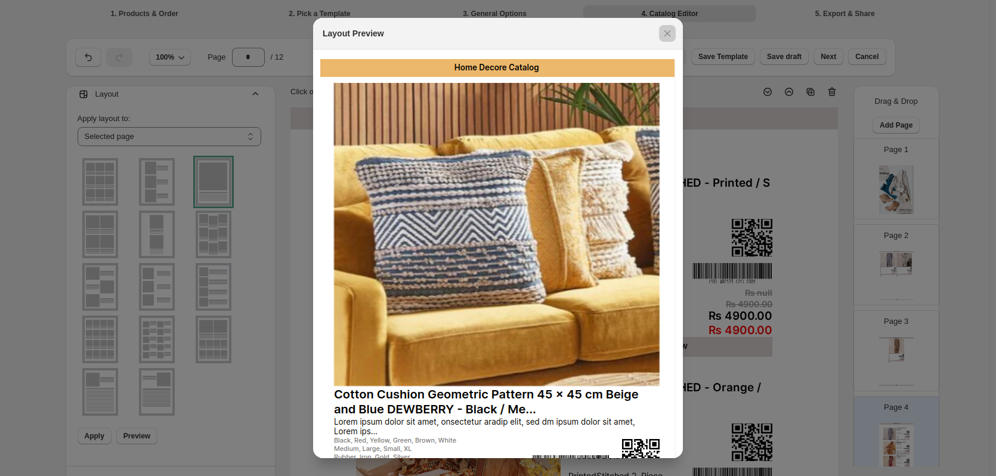
click at [730, 169] on div at bounding box center [498, 238] width 996 height 476
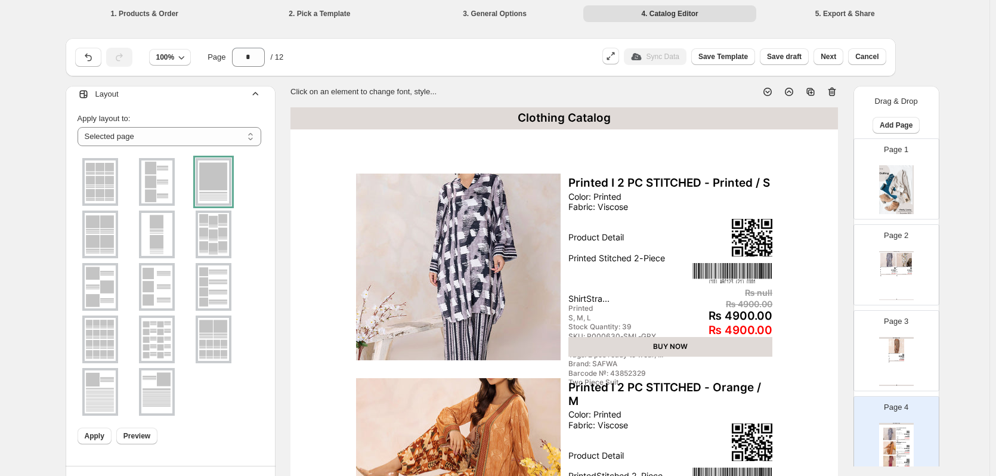
click at [77, 436] on div "Apply Preview" at bounding box center [167, 433] width 189 height 21
click at [87, 440] on span "Apply" at bounding box center [95, 436] width 20 height 10
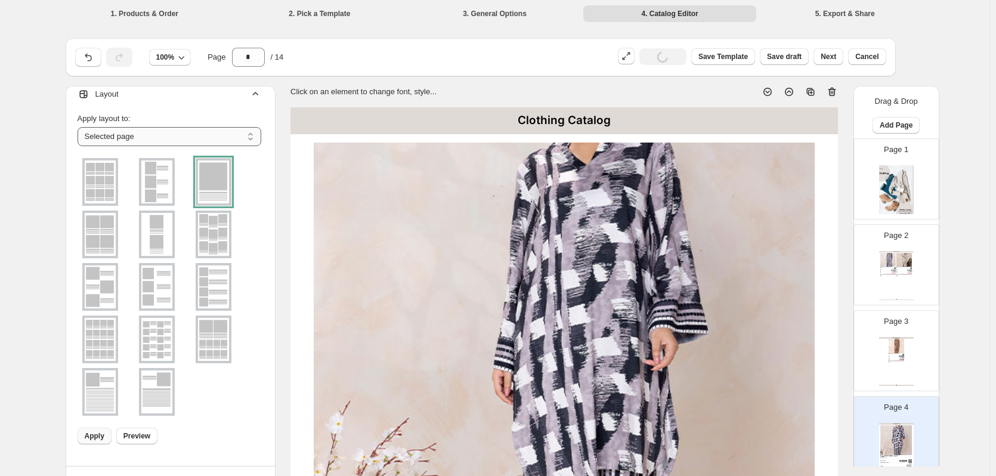
click at [194, 138] on select "**********" at bounding box center [170, 136] width 184 height 19
click at [205, 139] on select "**********" at bounding box center [170, 136] width 184 height 19
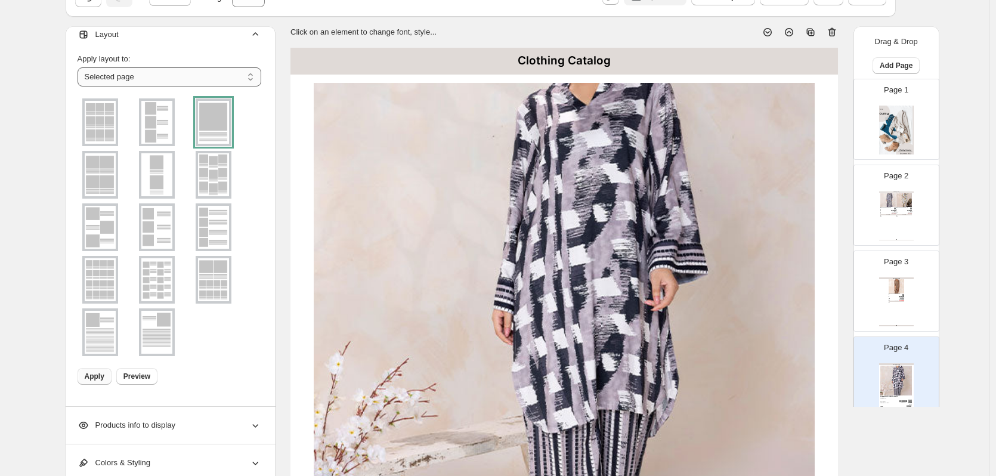
scroll to position [119, 0]
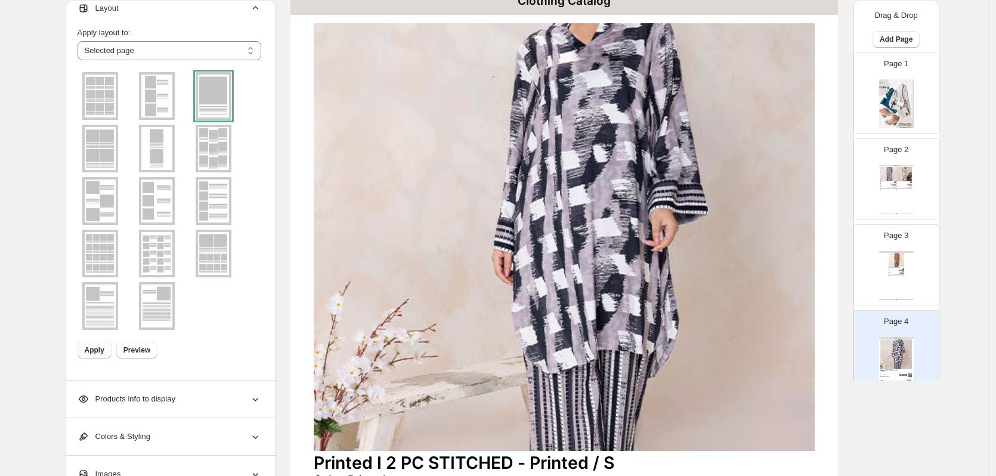
click at [231, 98] on div at bounding box center [214, 96] width 36 height 48
click at [217, 53] on select "**********" at bounding box center [170, 50] width 184 height 19
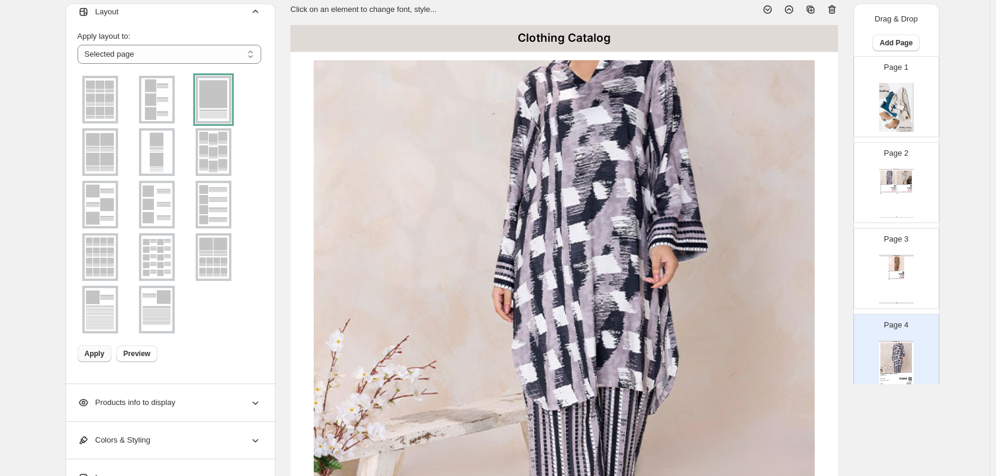
scroll to position [0, 0]
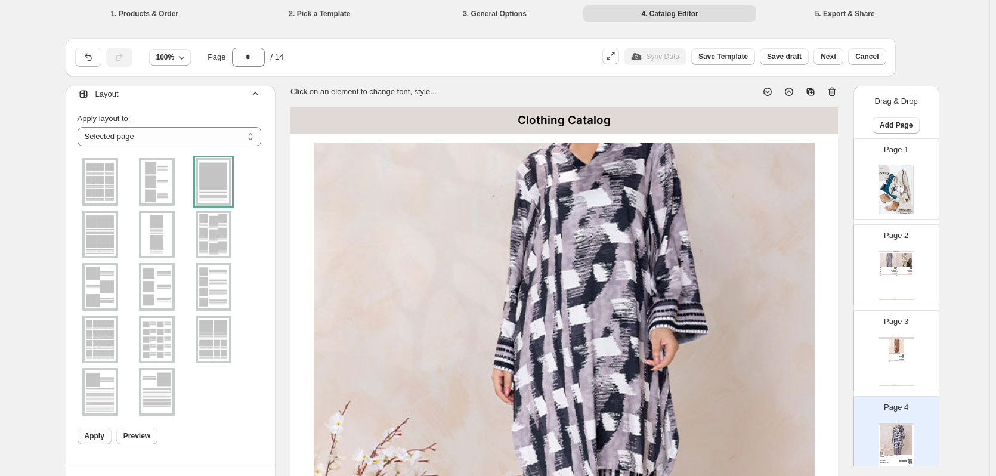
click at [887, 178] on img at bounding box center [896, 189] width 35 height 49
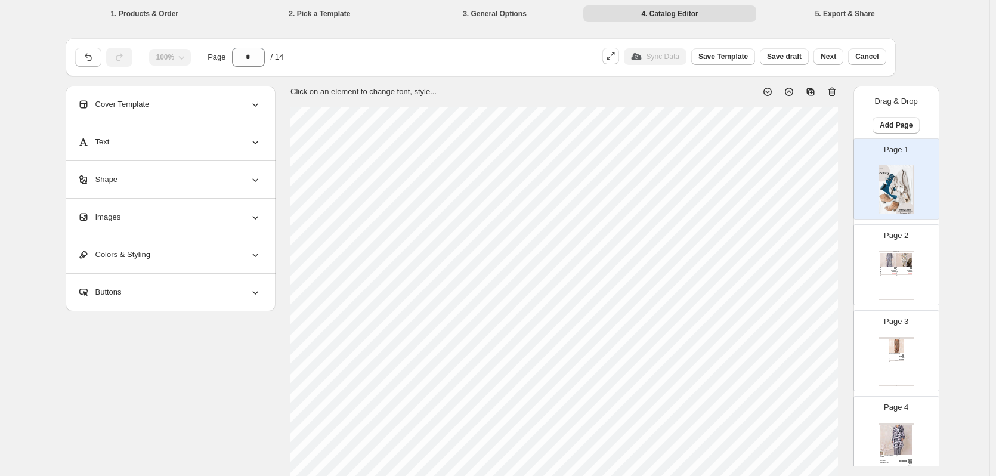
click at [884, 274] on div "BUY NOW" at bounding box center [889, 274] width 16 height 1
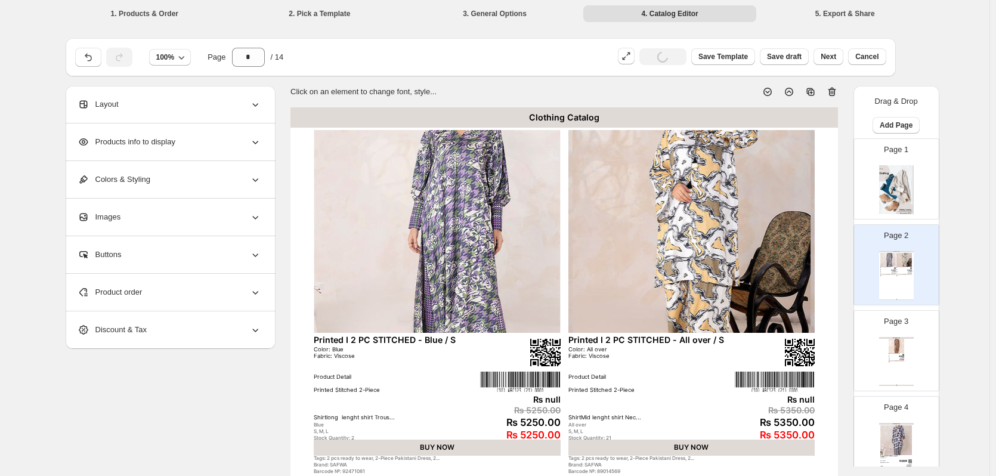
click at [903, 213] on img at bounding box center [896, 189] width 35 height 49
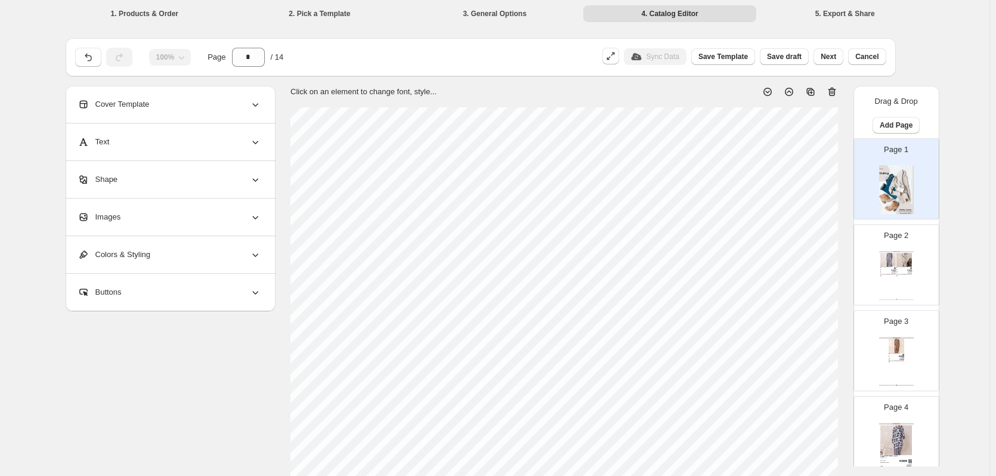
click at [837, 93] on icon at bounding box center [832, 92] width 12 height 12
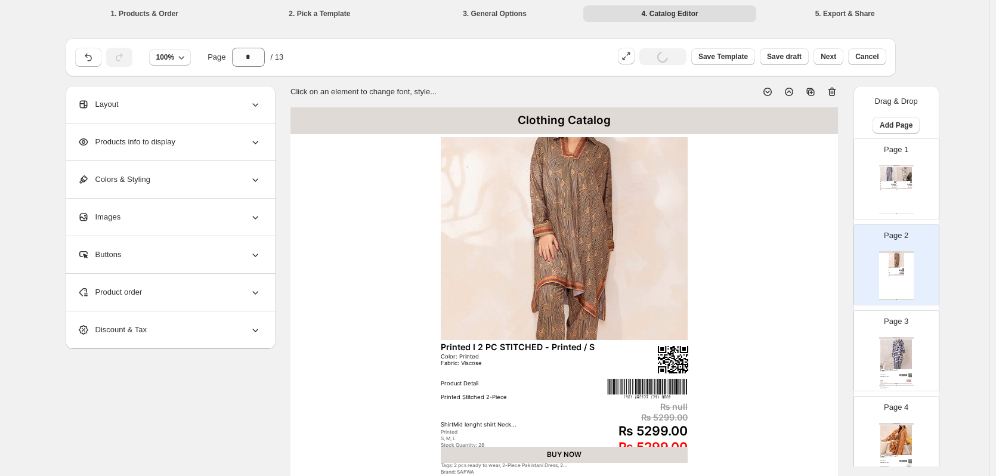
click at [894, 200] on div "Clothing Catalog Printed I 2 PC STITCHED - Blue / S Color: Blue Fabric: Viscose…" at bounding box center [896, 189] width 35 height 49
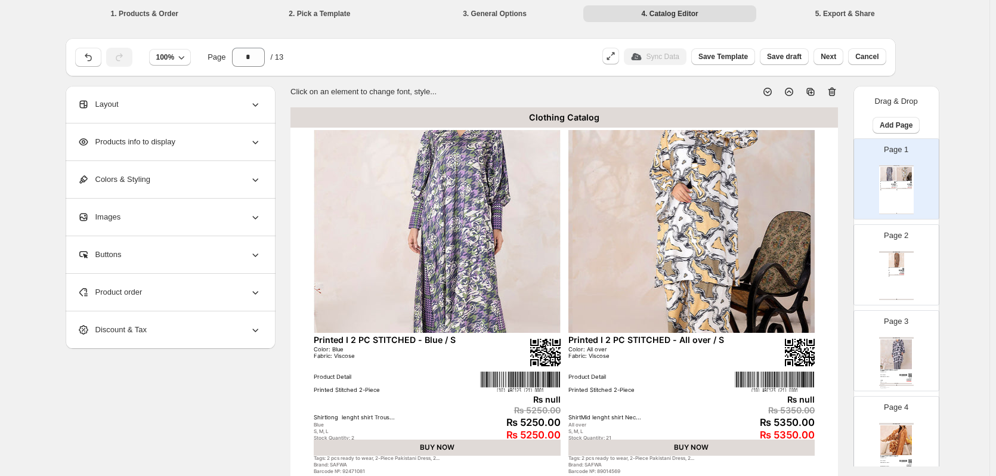
click at [211, 105] on div "Layout" at bounding box center [170, 104] width 184 height 37
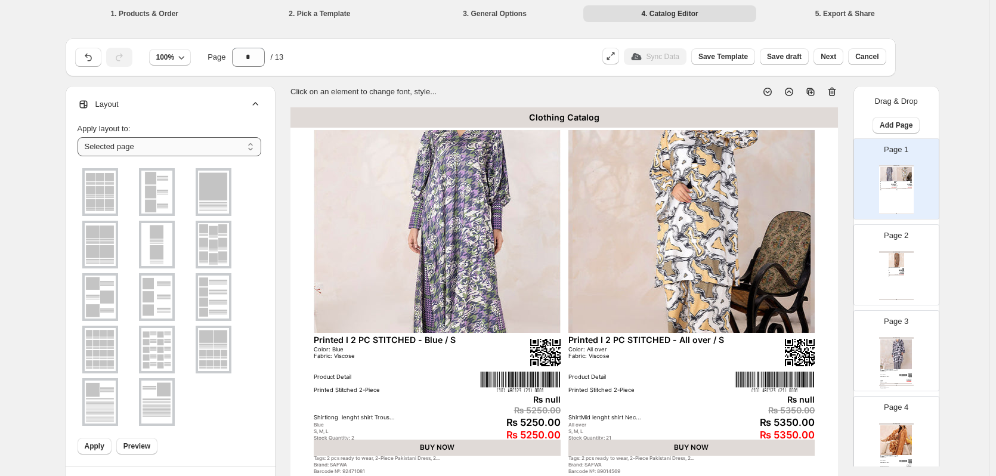
click at [147, 141] on select "**********" at bounding box center [170, 146] width 184 height 19
click at [156, 401] on img at bounding box center [156, 402] width 31 height 43
click at [104, 408] on img at bounding box center [100, 402] width 31 height 43
click at [137, 449] on span "Preview" at bounding box center [136, 446] width 27 height 10
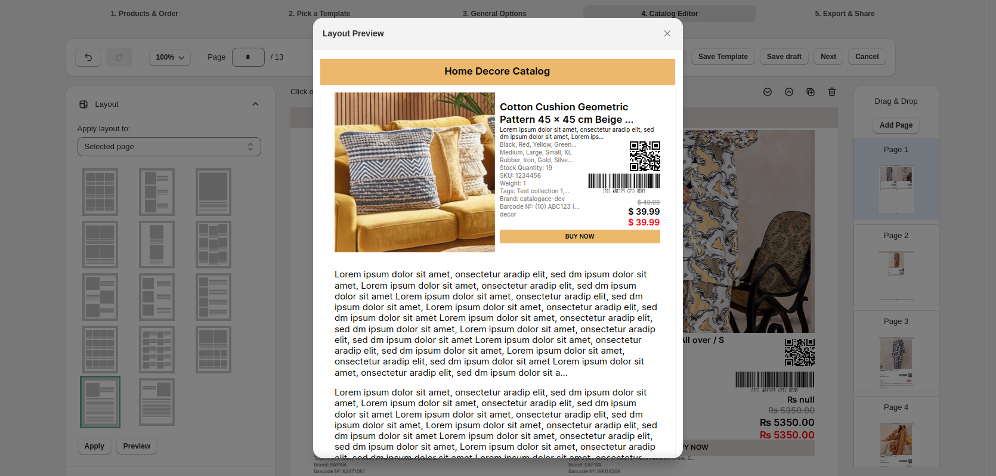
click at [200, 354] on div at bounding box center [498, 238] width 996 height 476
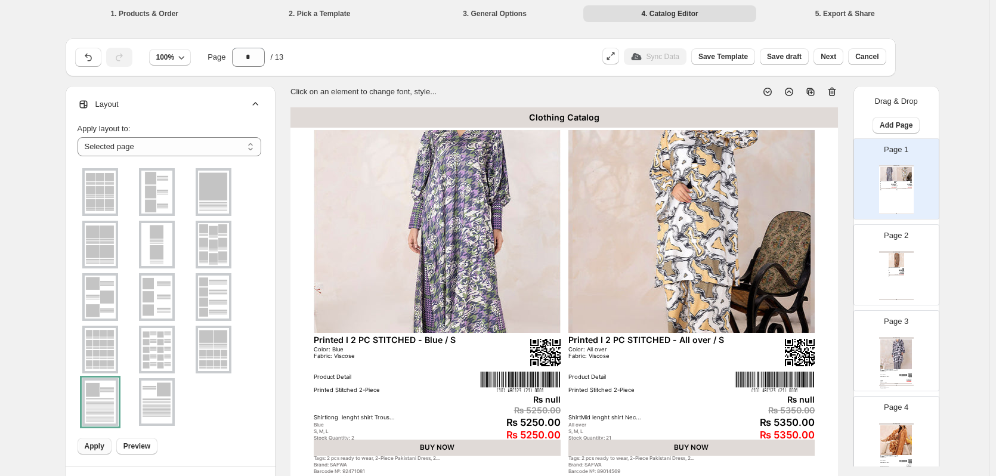
click at [98, 448] on span "Apply" at bounding box center [95, 446] width 20 height 10
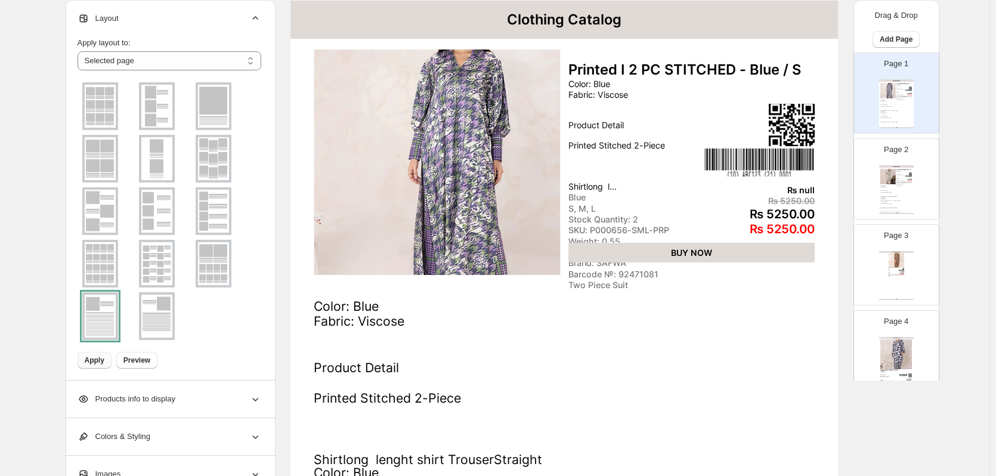
scroll to position [31, 0]
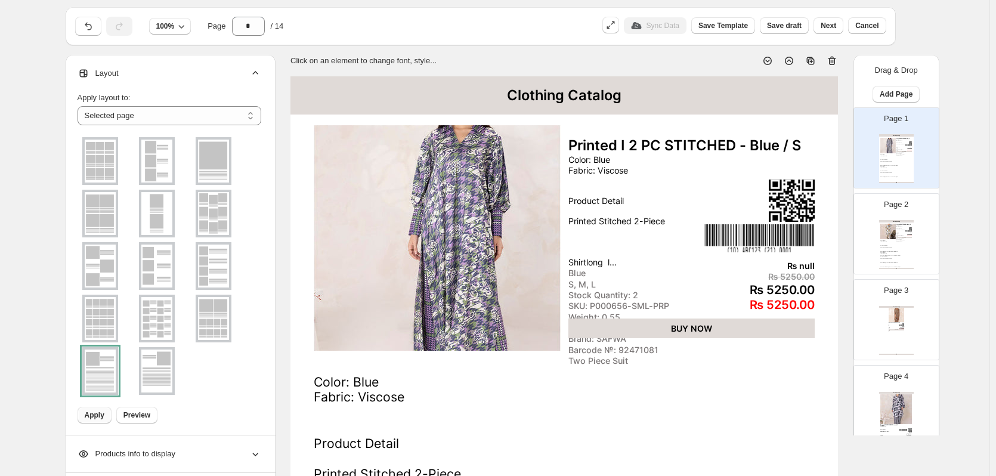
click at [221, 164] on img at bounding box center [213, 161] width 31 height 43
click at [104, 416] on span "Apply" at bounding box center [95, 415] width 20 height 10
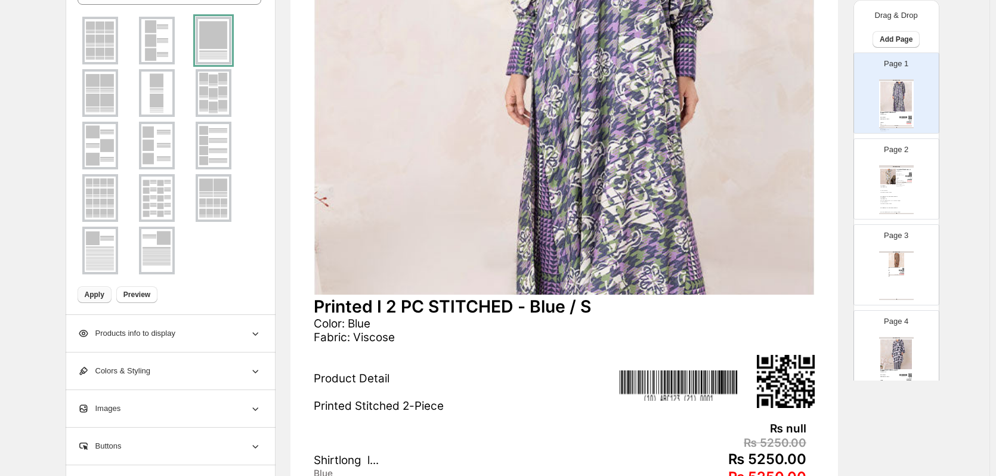
scroll to position [210, 0]
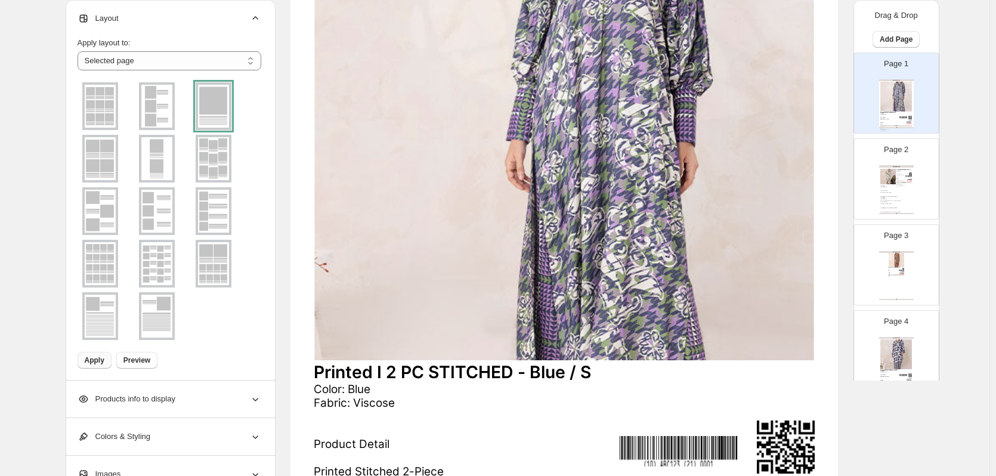
click at [883, 187] on div "Color: All over Fabric: Viscose Product Detail Printed Stitched 2-Piece ShirtMi…" at bounding box center [897, 194] width 32 height 16
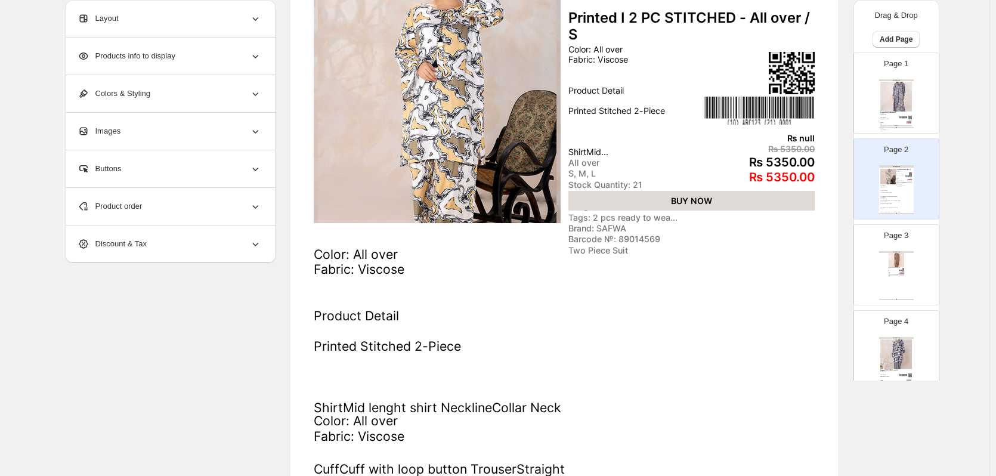
scroll to position [31, 0]
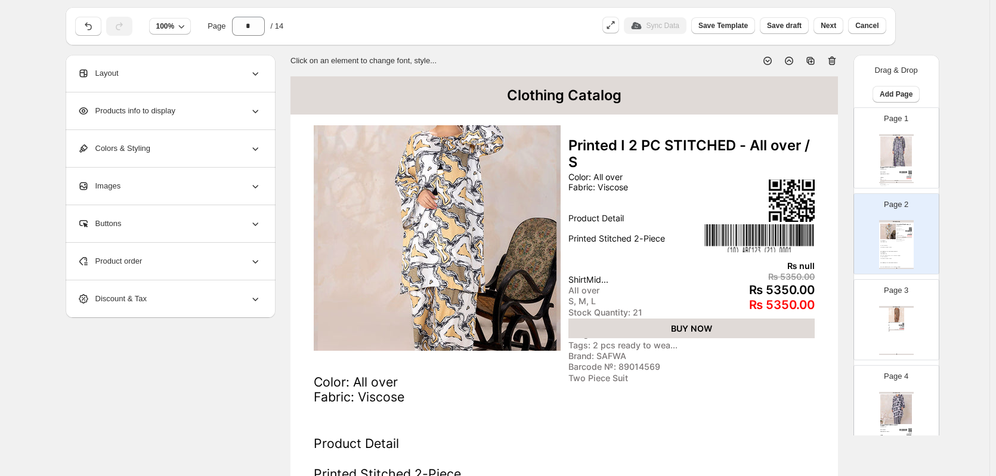
click at [148, 77] on div "Layout" at bounding box center [170, 73] width 184 height 37
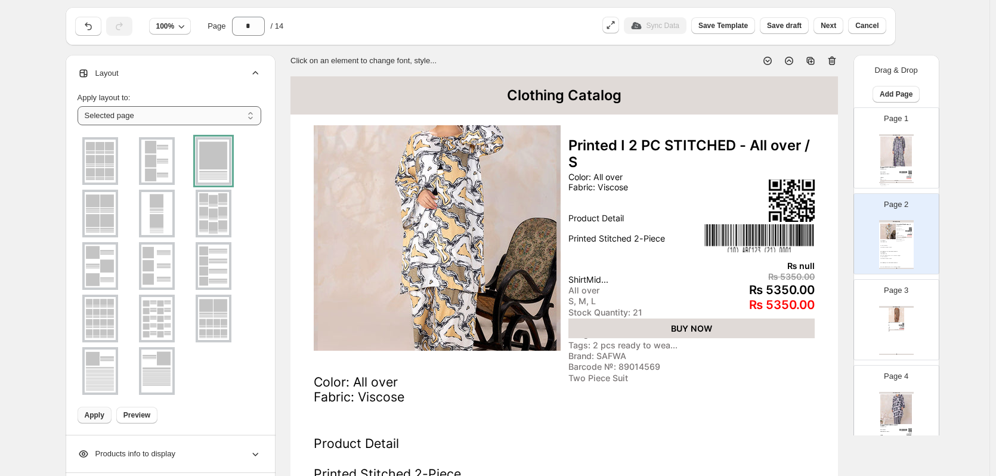
click at [156, 116] on select "**********" at bounding box center [170, 115] width 184 height 19
click at [217, 168] on div at bounding box center [214, 161] width 36 height 48
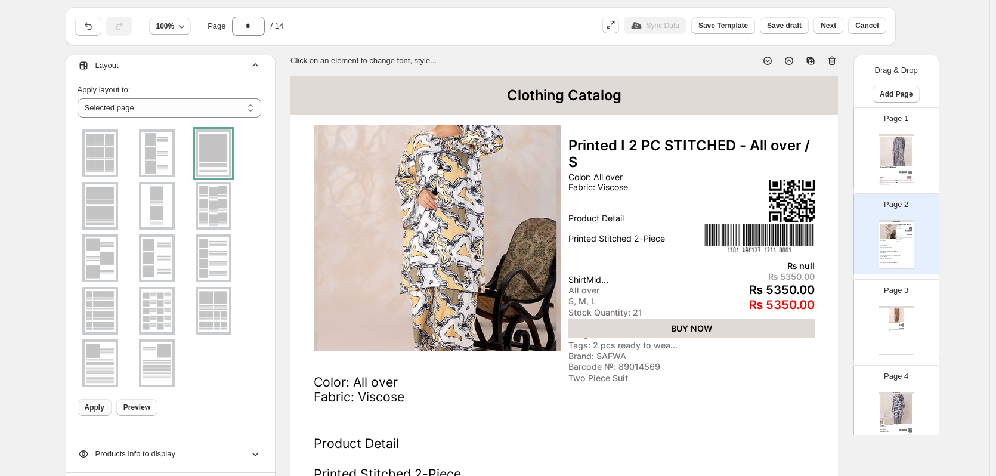
scroll to position [10, 0]
click at [100, 414] on div "**********" at bounding box center [170, 247] width 184 height 351
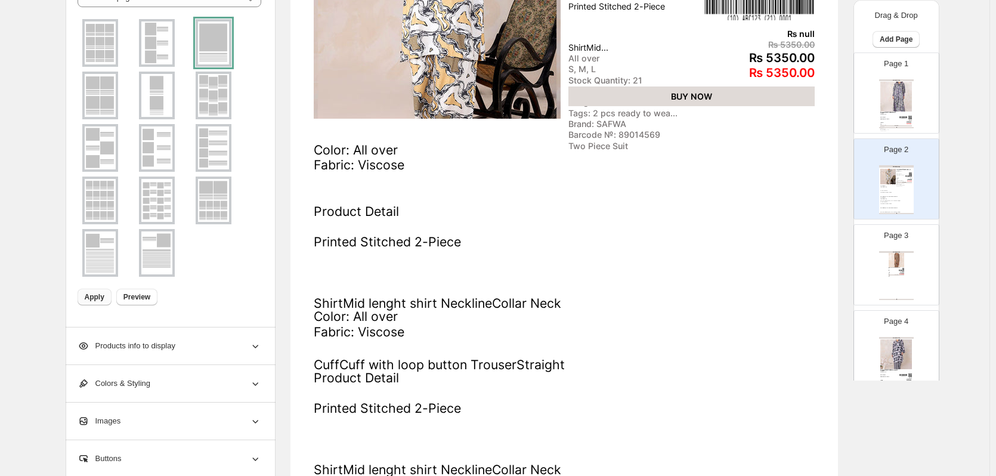
scroll to position [270, 0]
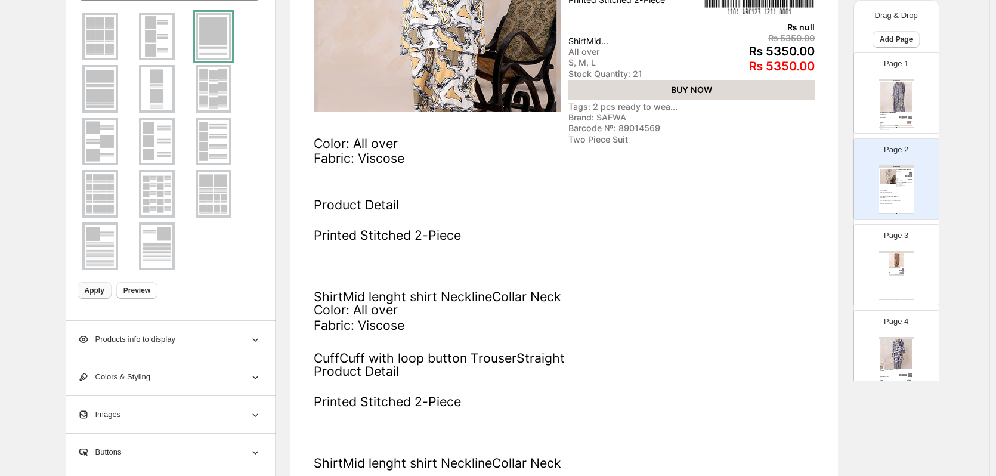
click at [88, 292] on span "Apply" at bounding box center [95, 291] width 20 height 10
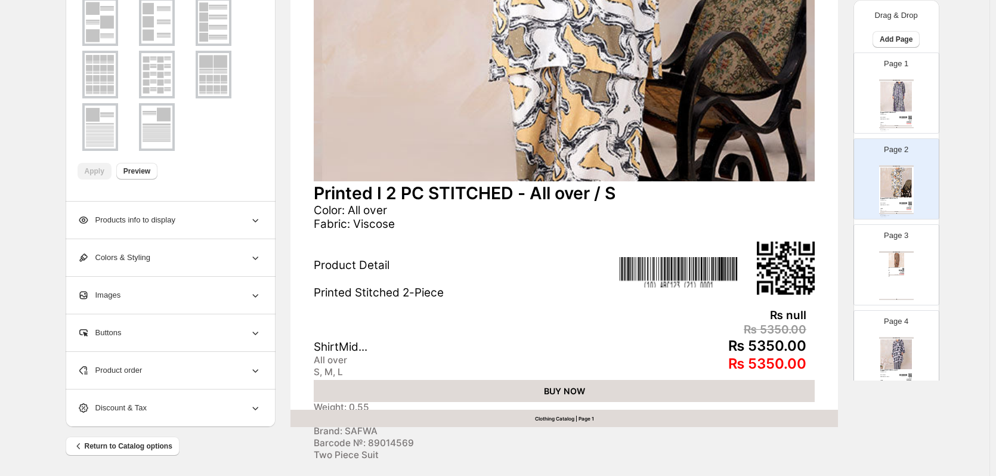
click at [188, 367] on div "Product order" at bounding box center [170, 370] width 184 height 37
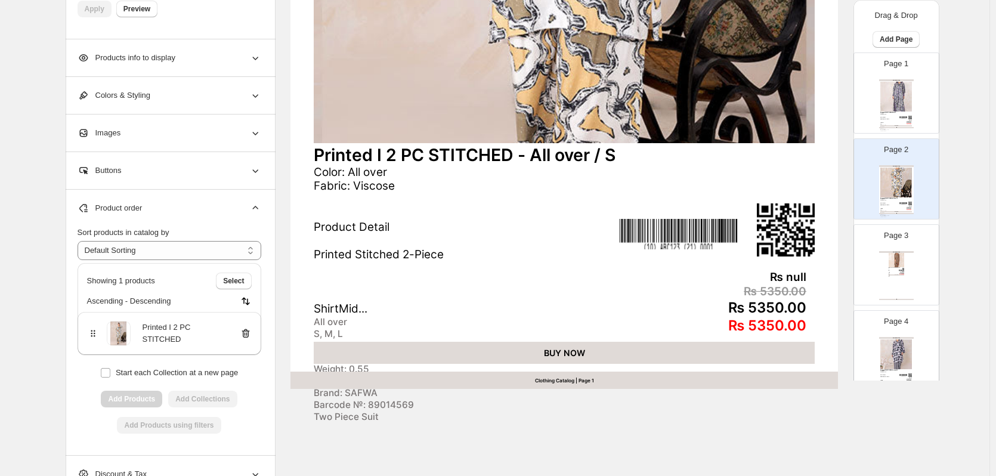
scroll to position [449, 0]
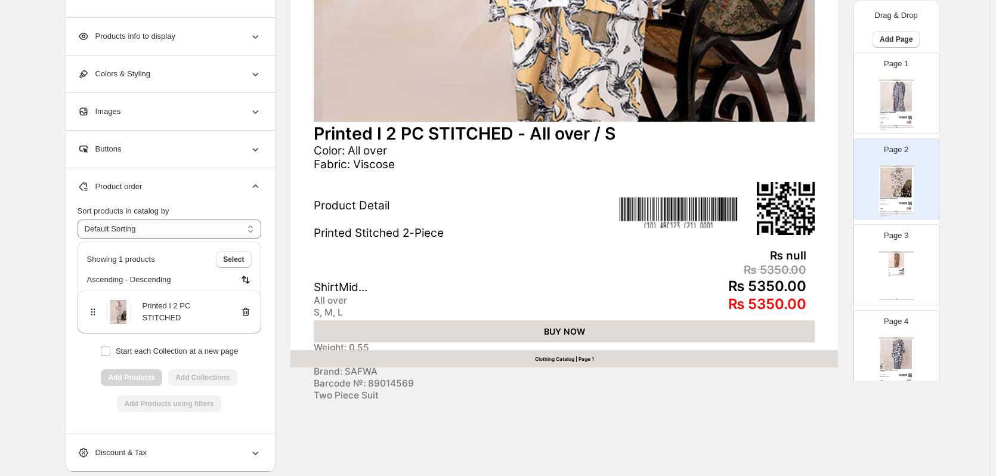
click at [155, 150] on div "Buttons" at bounding box center [170, 149] width 184 height 37
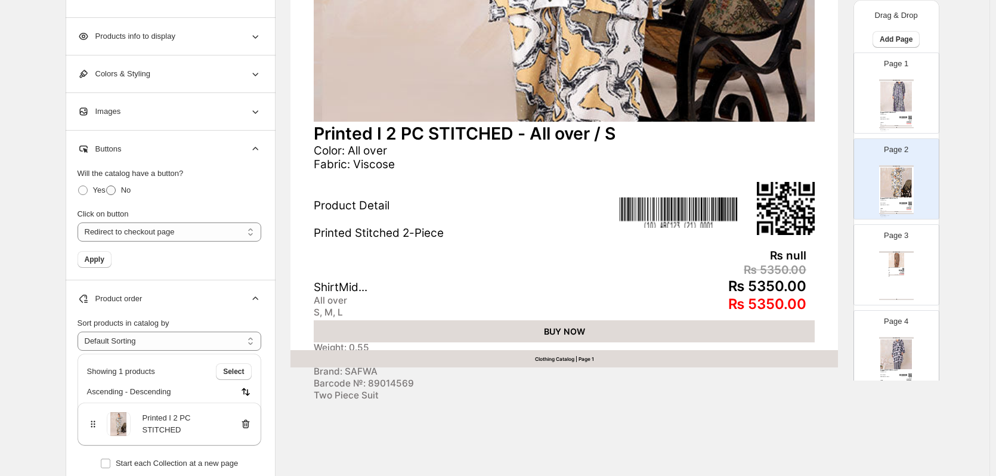
click at [116, 191] on span at bounding box center [111, 191] width 10 height 10
click at [88, 189] on span at bounding box center [83, 191] width 10 height 10
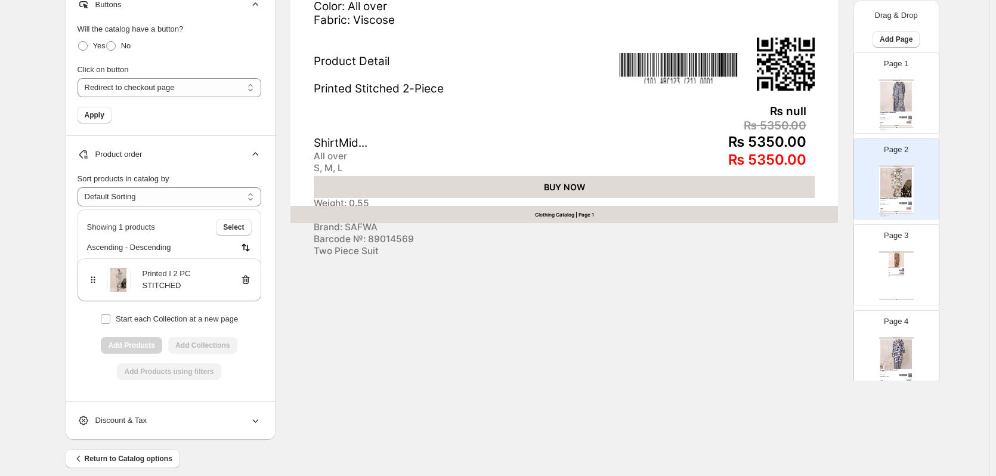
scroll to position [606, 0]
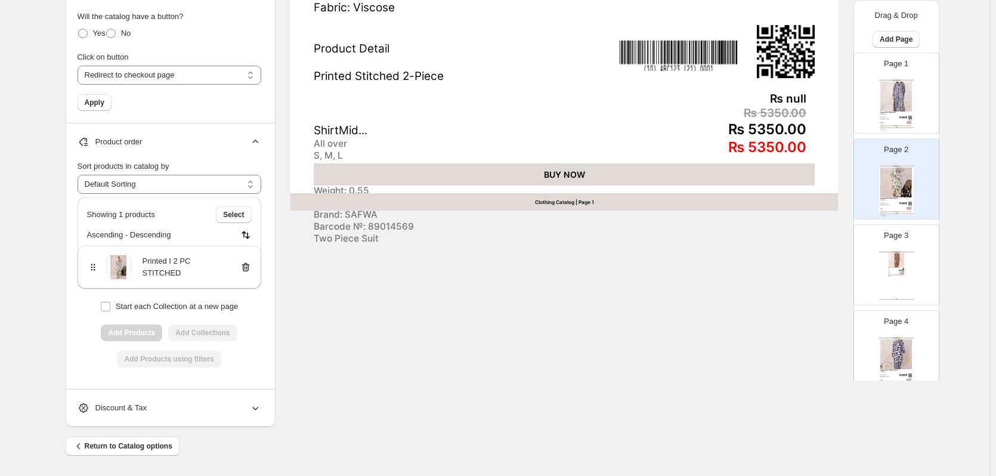
click at [192, 412] on div "Discount & Tax" at bounding box center [170, 408] width 184 height 37
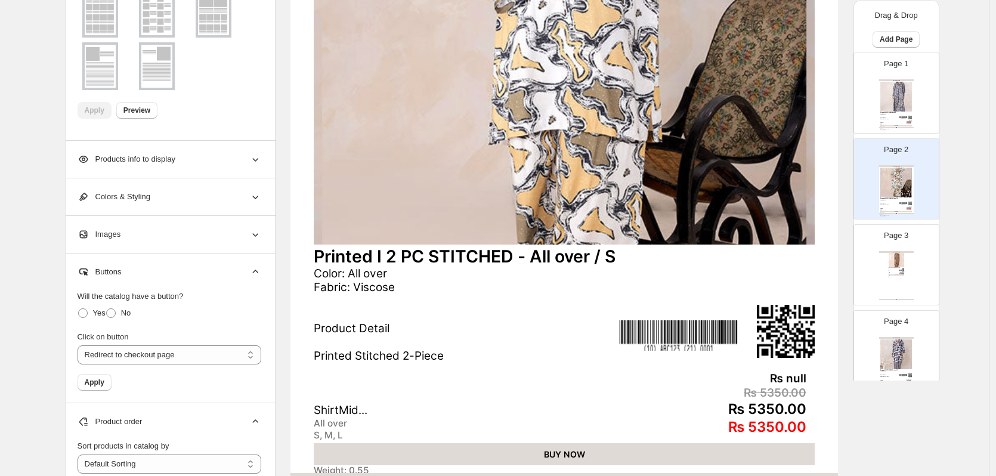
scroll to position [307, 0]
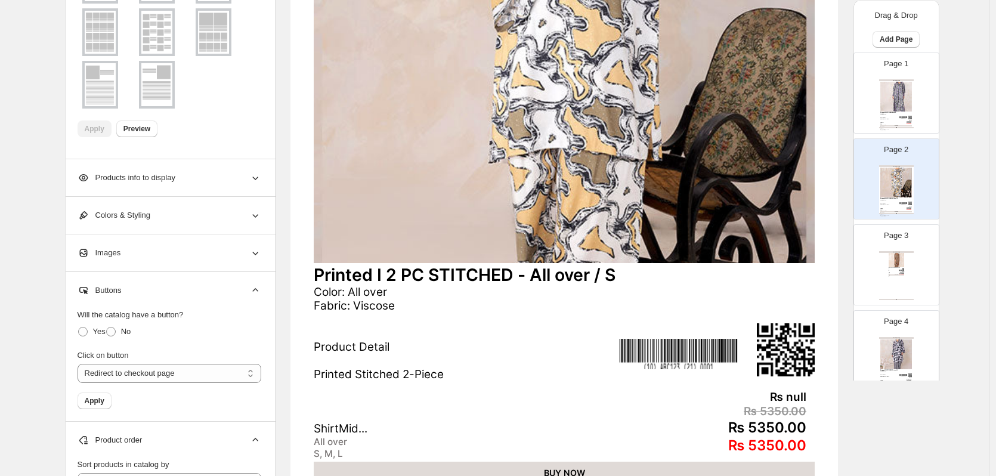
click at [172, 216] on div "Colors & Styling" at bounding box center [170, 215] width 184 height 37
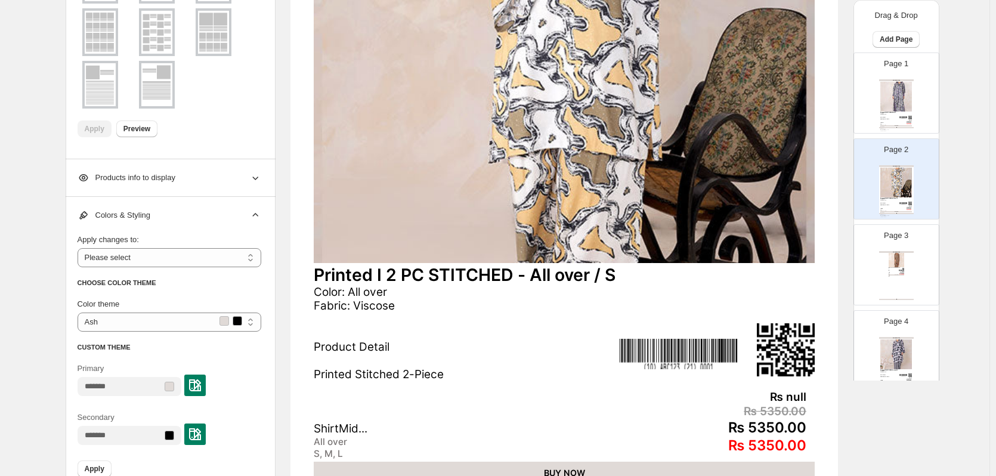
click at [172, 216] on div "Colors & Styling" at bounding box center [170, 215] width 184 height 37
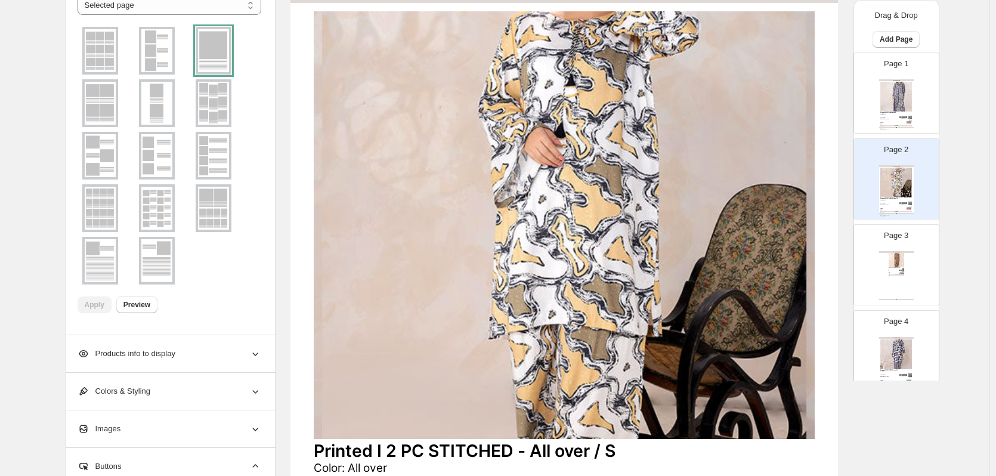
scroll to position [128, 0]
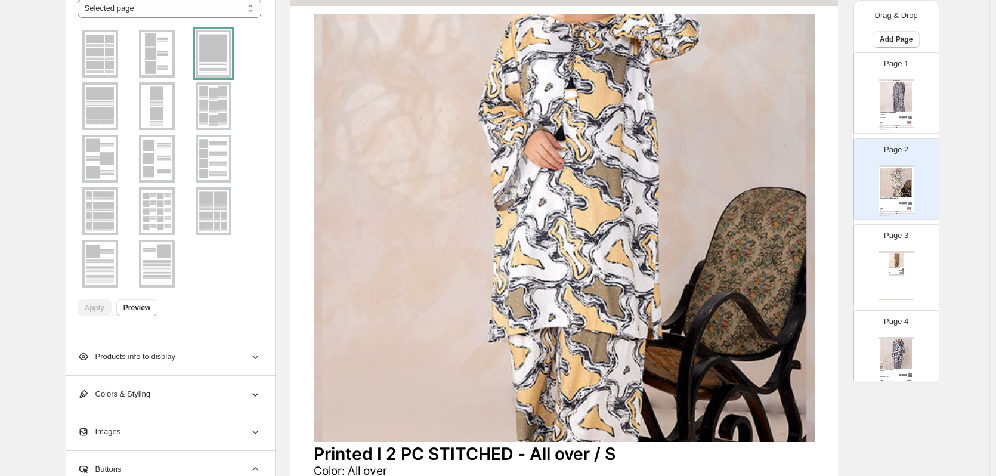
click at [175, 361] on span "Products info to display" at bounding box center [127, 357] width 98 height 12
click at [863, 254] on div "Page 3 Clothing Catalog Printed I 2 PC STITCHED - Printed / S Color: Printed Fa…" at bounding box center [891, 260] width 75 height 80
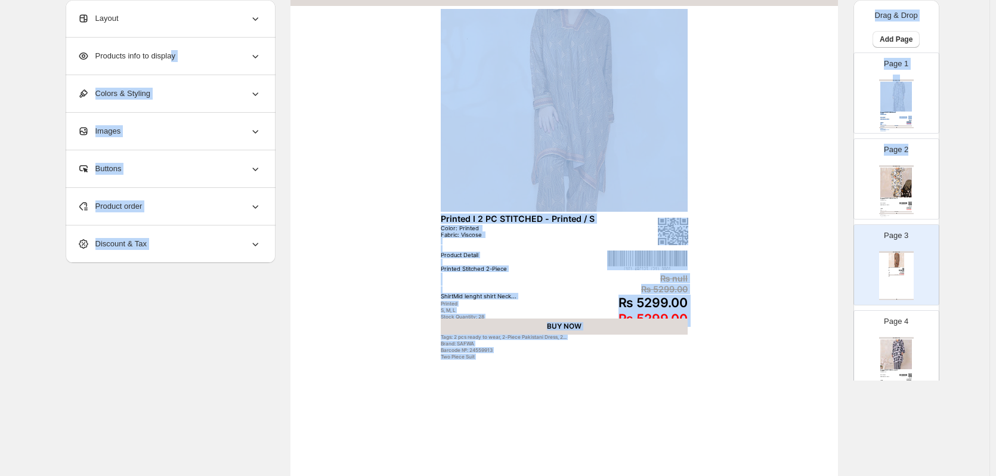
click at [904, 147] on p "Page 2" at bounding box center [896, 150] width 24 height 12
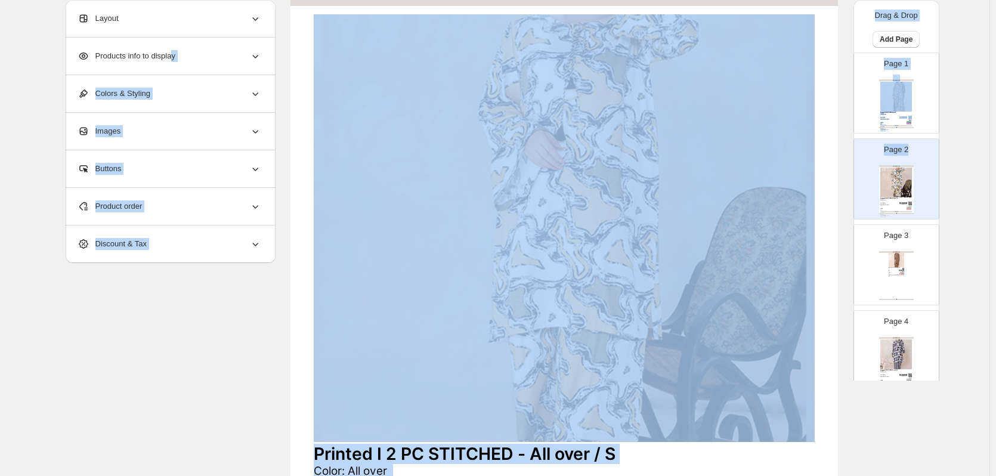
click at [896, 192] on img at bounding box center [897, 182] width 32 height 29
click at [895, 257] on img at bounding box center [897, 260] width 16 height 14
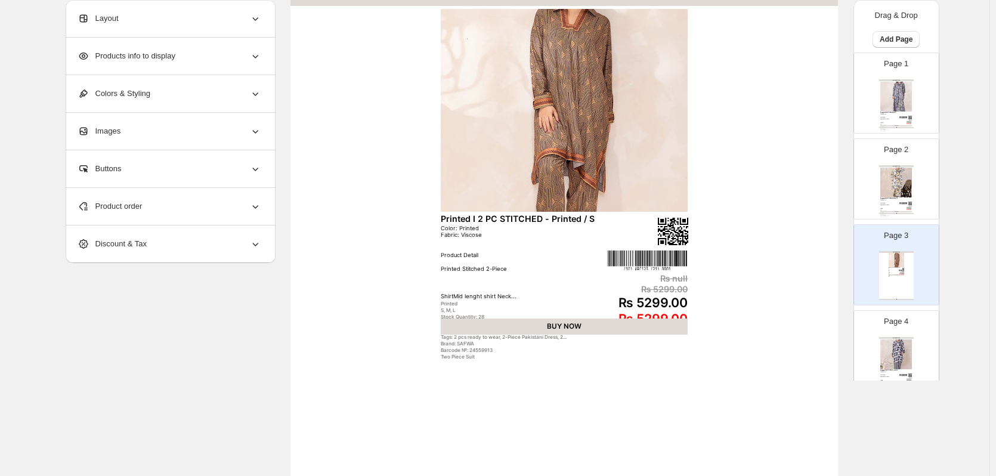
click at [962, 231] on div "**********" at bounding box center [495, 304] width 990 height 865
click at [891, 270] on div "Color: Printed Fabric: Viscose Product Detail Printed Stitched 2-Piece ShirtMid…" at bounding box center [894, 270] width 11 height 5
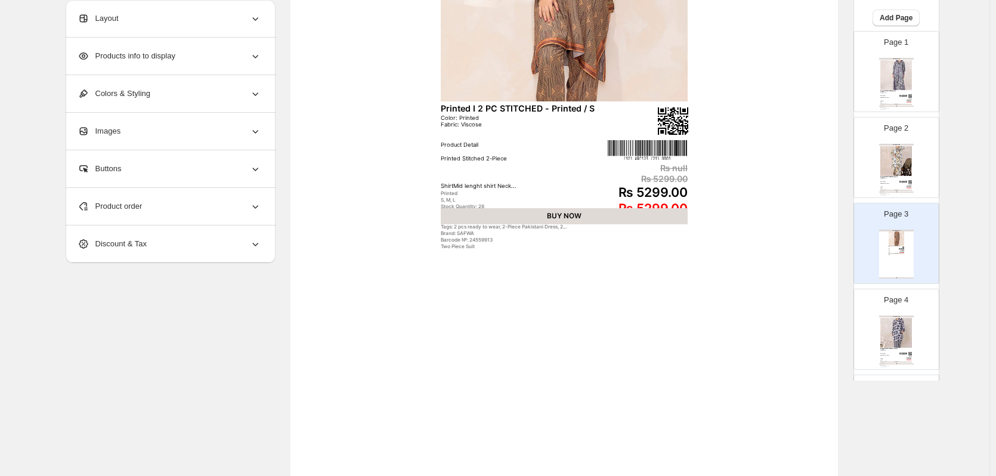
scroll to position [60, 0]
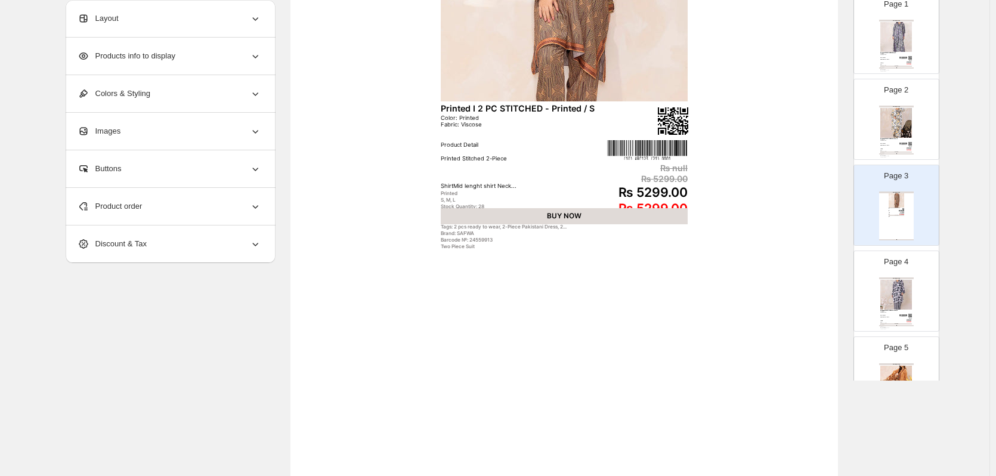
click at [908, 139] on div "Printed I 2 PC STITCHED - All over / S" at bounding box center [897, 138] width 32 height 1
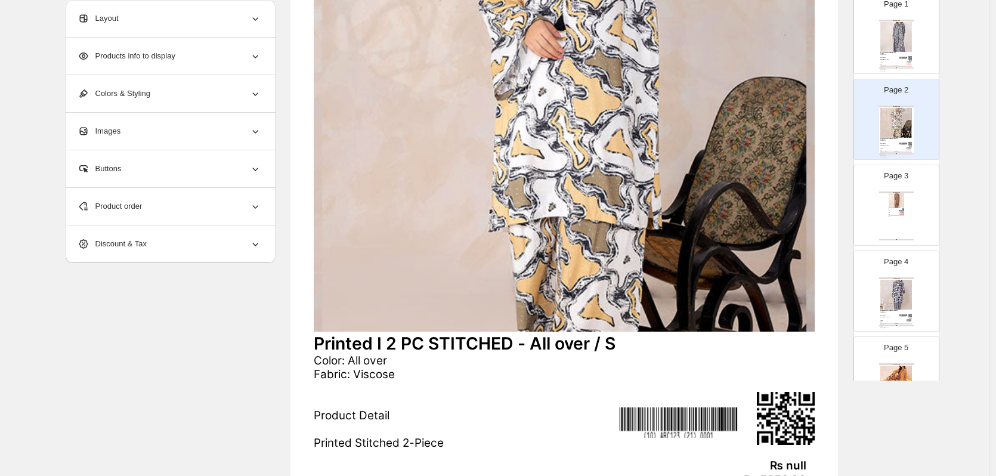
click at [907, 53] on div "Printed I 2 PC STITCHED - Blue / S" at bounding box center [897, 52] width 32 height 1
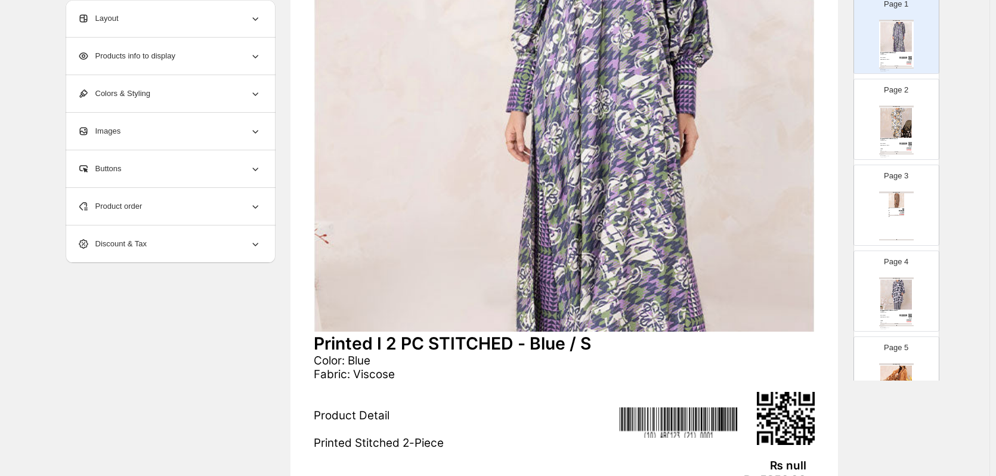
click at [897, 135] on img at bounding box center [897, 122] width 32 height 29
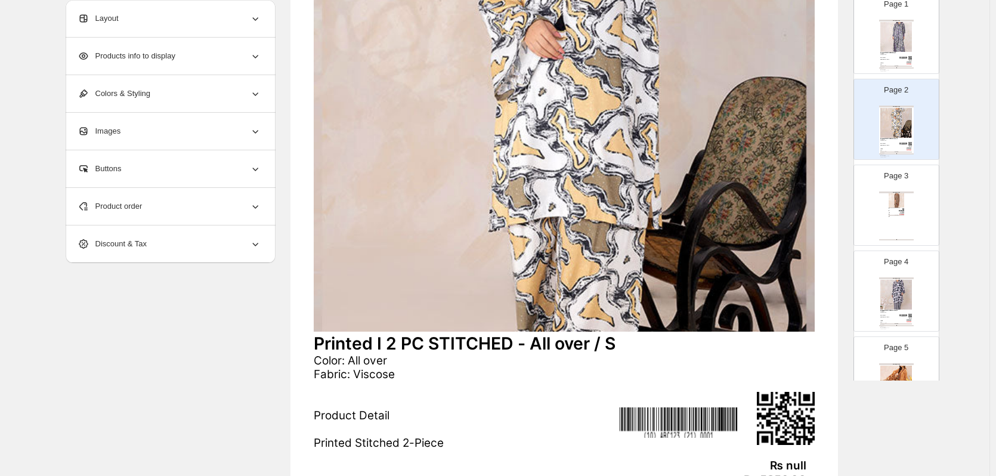
click at [895, 216] on div "BUY NOW" at bounding box center [897, 215] width 16 height 1
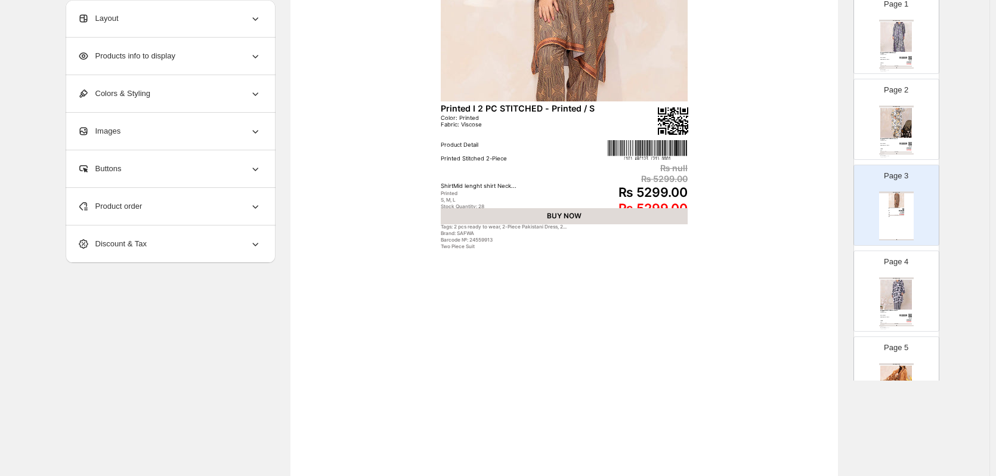
click at [146, 27] on div "Layout" at bounding box center [170, 18] width 184 height 37
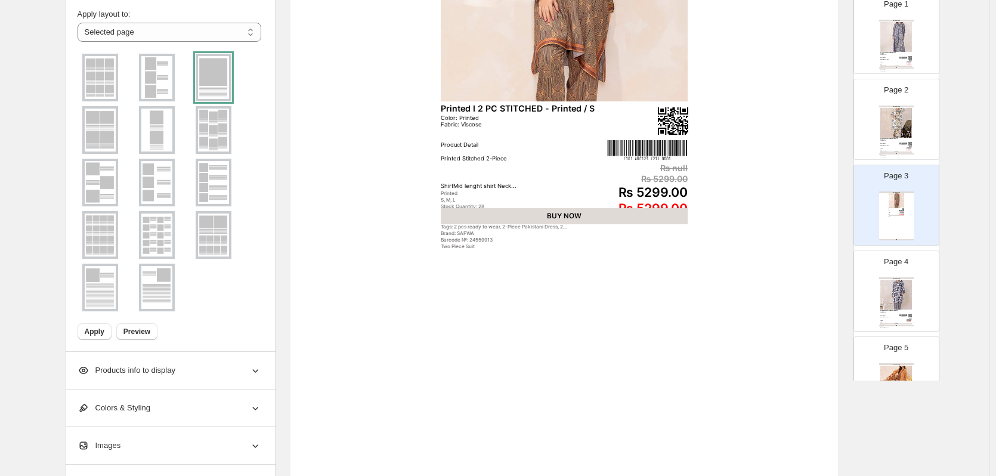
click at [220, 77] on div at bounding box center [214, 78] width 36 height 48
click at [97, 329] on span "Apply" at bounding box center [95, 332] width 20 height 10
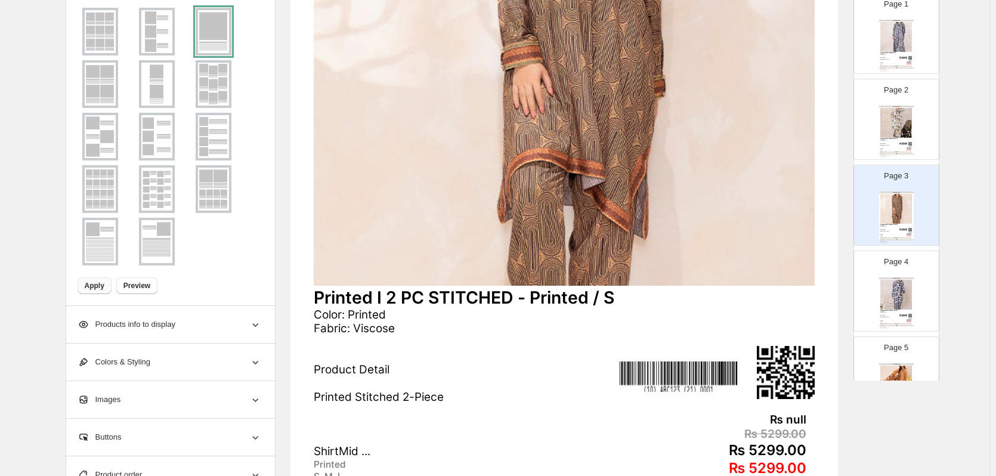
scroll to position [298, 0]
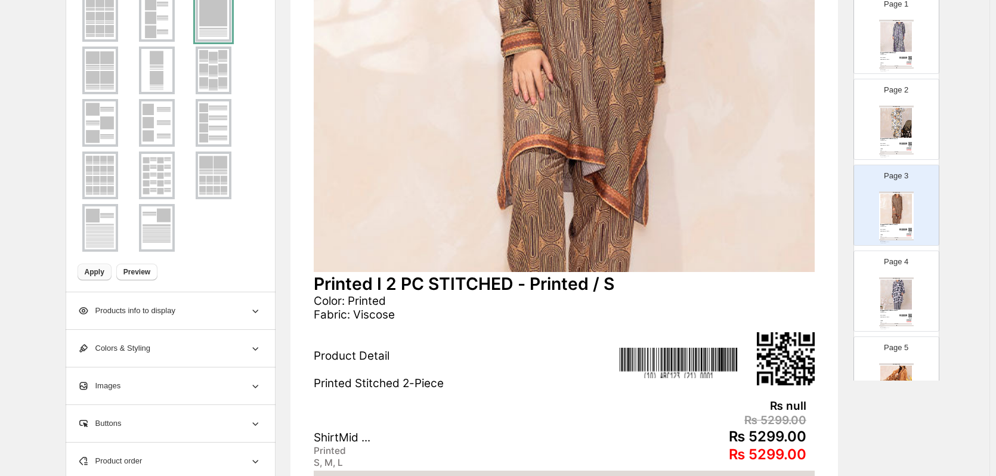
click at [904, 289] on img at bounding box center [897, 294] width 32 height 29
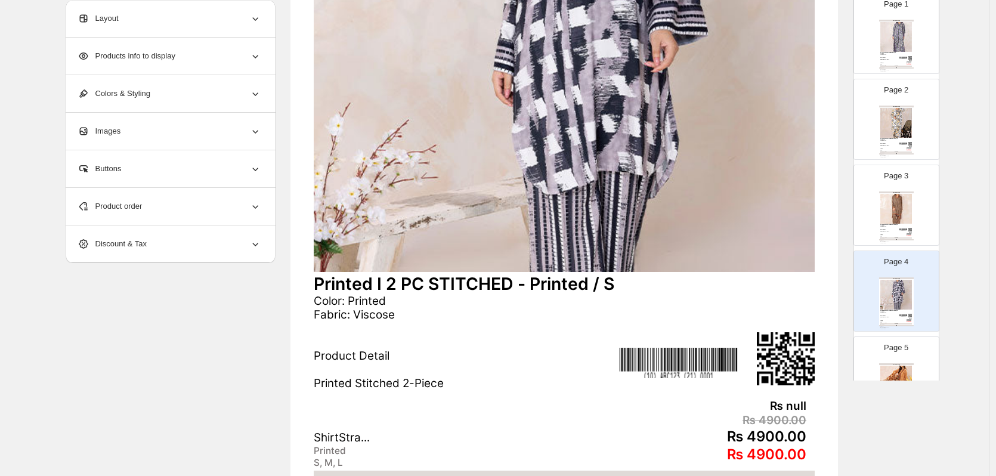
click at [215, 20] on div "Layout" at bounding box center [170, 18] width 184 height 37
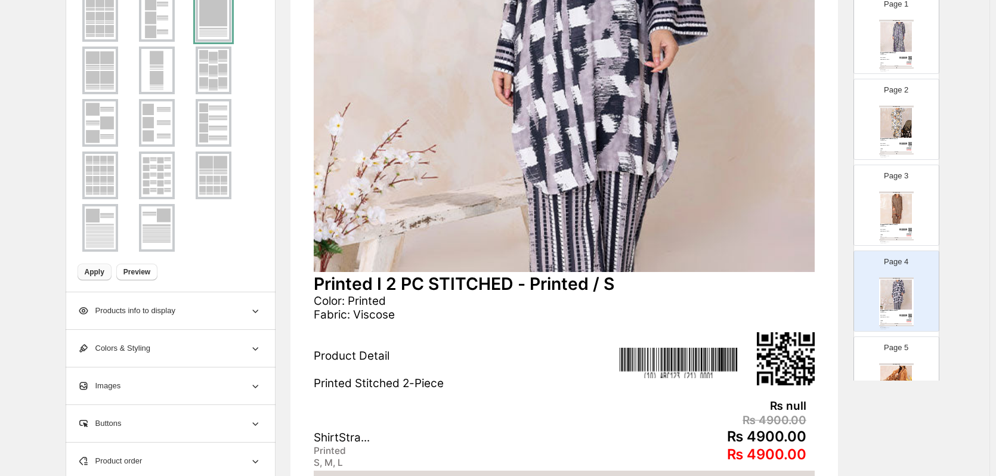
click at [913, 360] on div "Page 5 Clothing Catalog Printed I 2 PC STITCHED - Orange / M Color: Printed Fab…" at bounding box center [891, 372] width 75 height 80
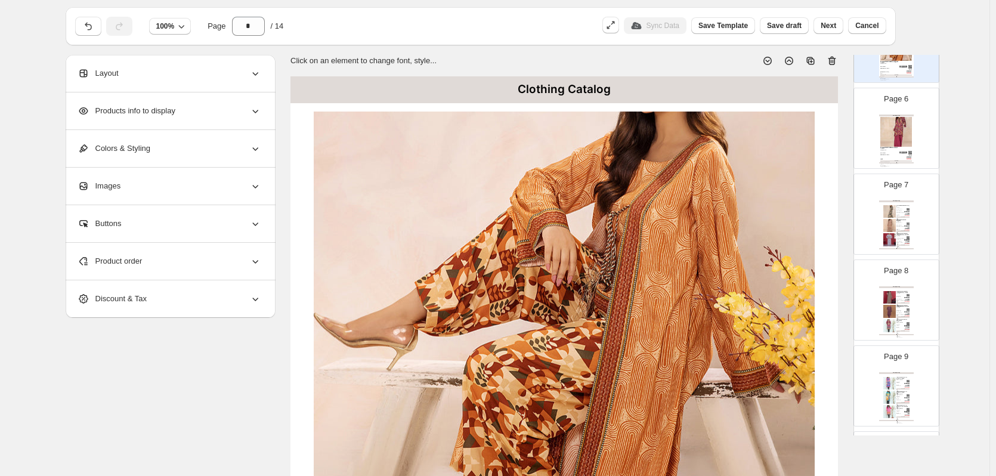
scroll to position [477, 0]
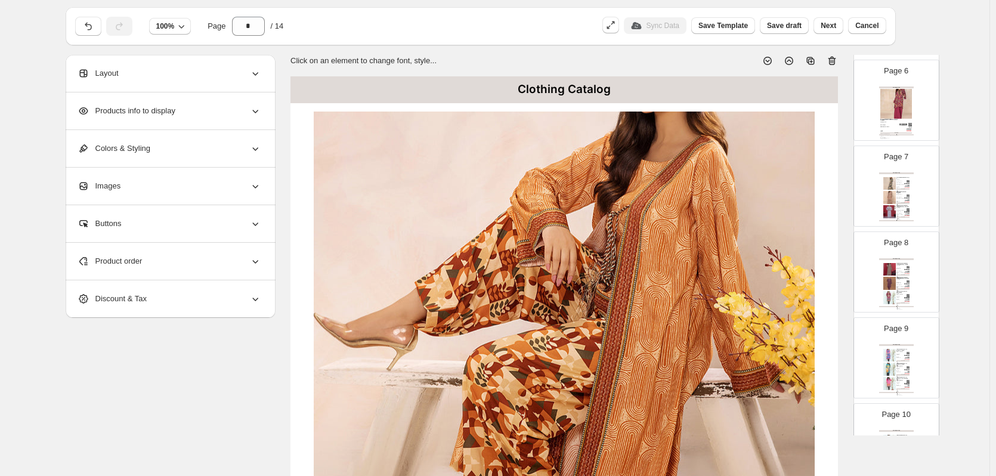
click at [897, 188] on div "Grey" at bounding box center [901, 188] width 8 height 1
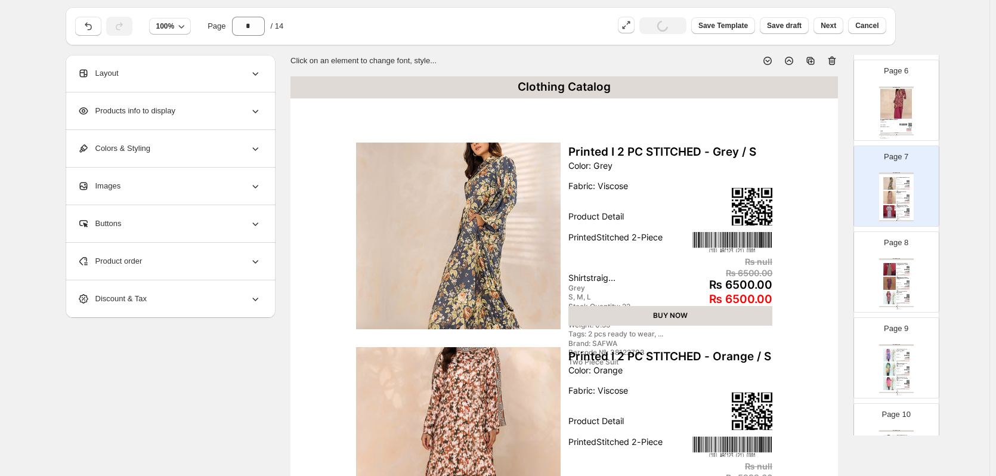
click at [214, 73] on div "Layout" at bounding box center [170, 73] width 184 height 37
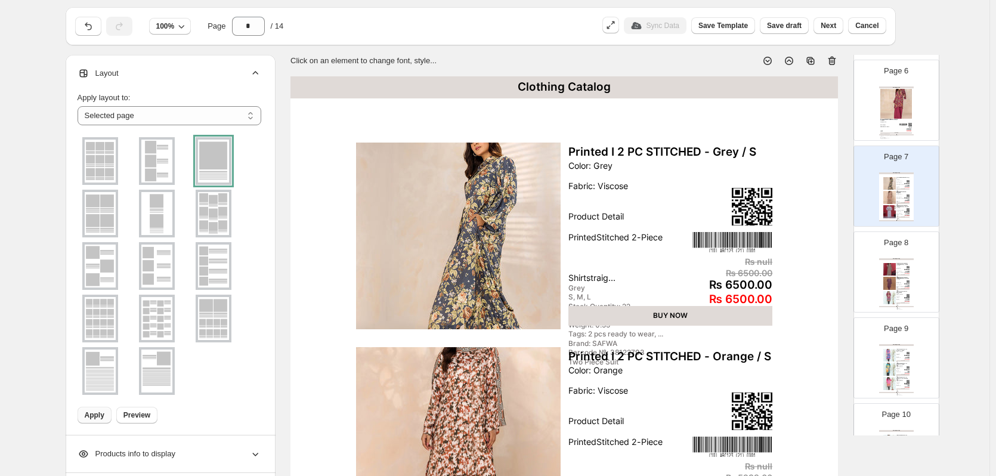
click at [205, 172] on div at bounding box center [214, 161] width 36 height 48
click at [85, 418] on button "Apply" at bounding box center [95, 415] width 34 height 17
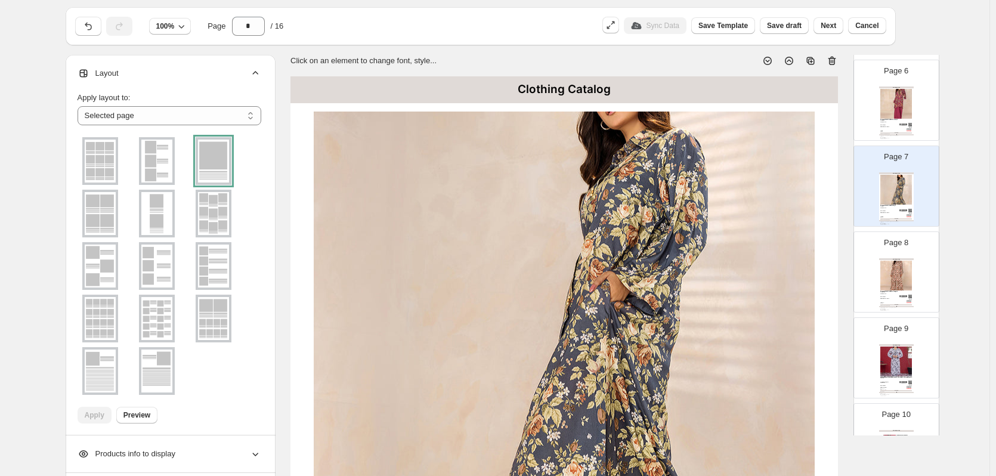
click at [903, 192] on img at bounding box center [897, 189] width 32 height 29
click at [900, 270] on img at bounding box center [897, 275] width 32 height 29
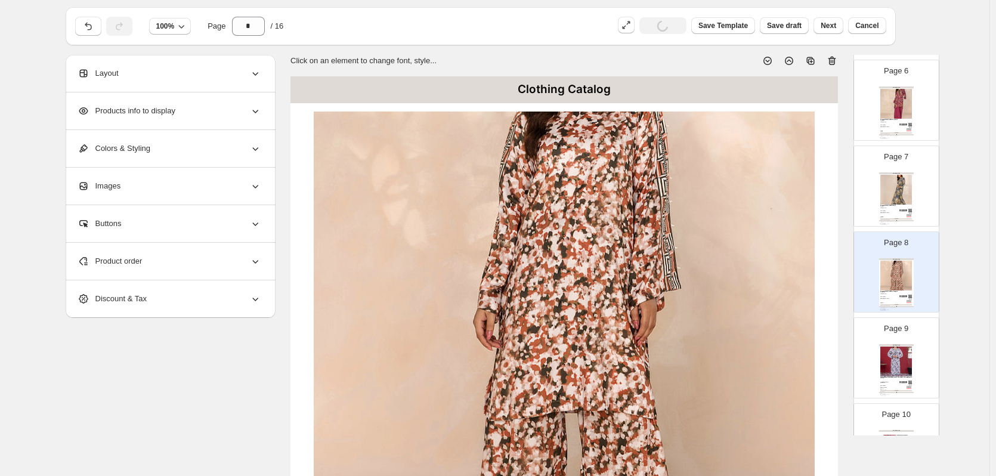
click at [891, 363] on img at bounding box center [897, 361] width 32 height 29
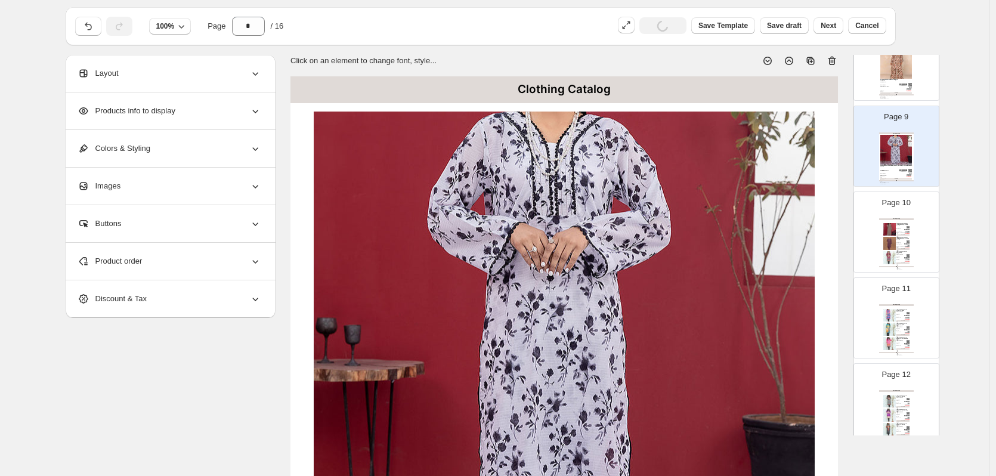
scroll to position [716, 0]
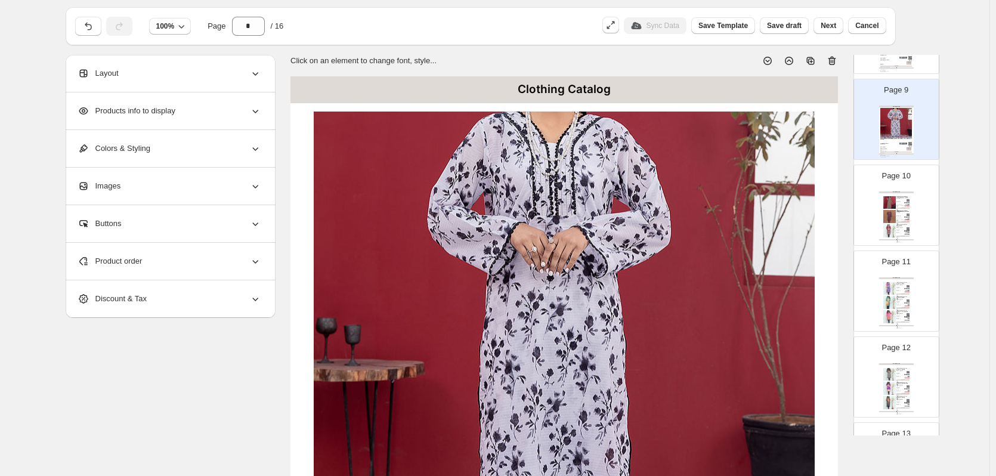
click at [904, 203] on img at bounding box center [906, 202] width 5 height 1
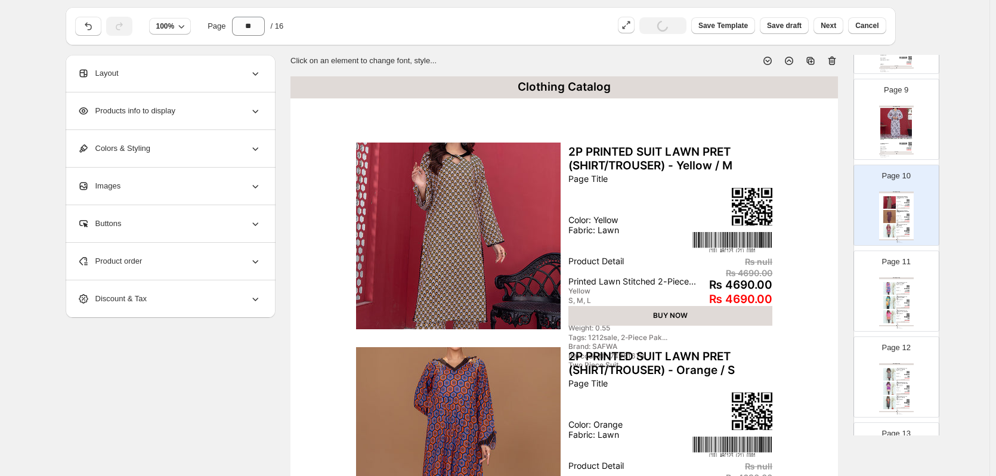
click at [240, 83] on div "Layout" at bounding box center [170, 73] width 184 height 37
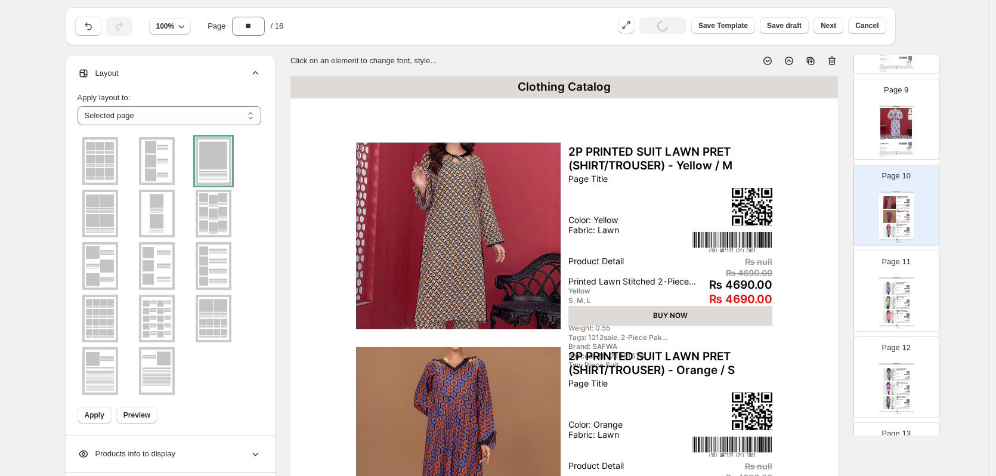
click at [205, 152] on div at bounding box center [214, 161] width 36 height 48
click at [93, 410] on button "Apply" at bounding box center [95, 415] width 34 height 17
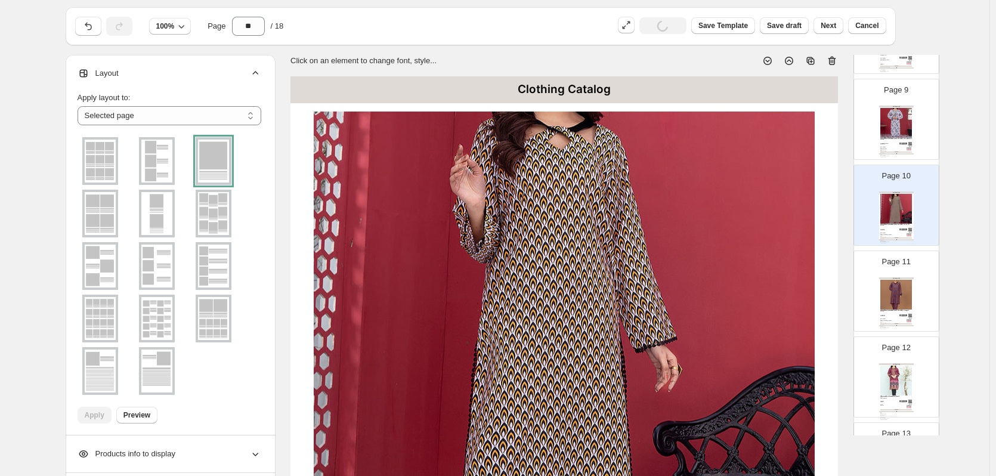
scroll to position [955, 0]
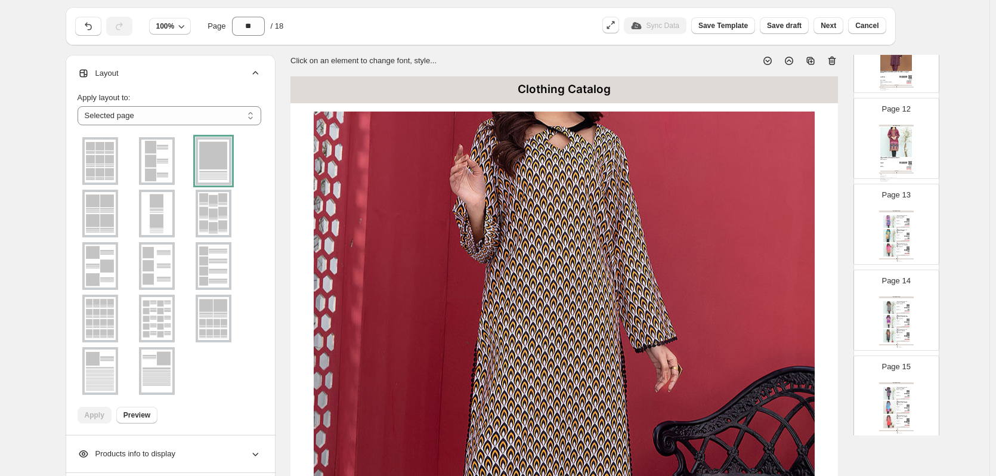
click at [912, 236] on div "Clothing Catalog 1P Printed Shirt Cotton Satin Pret - Blue / S Type DIGITAL PRI…" at bounding box center [896, 235] width 35 height 49
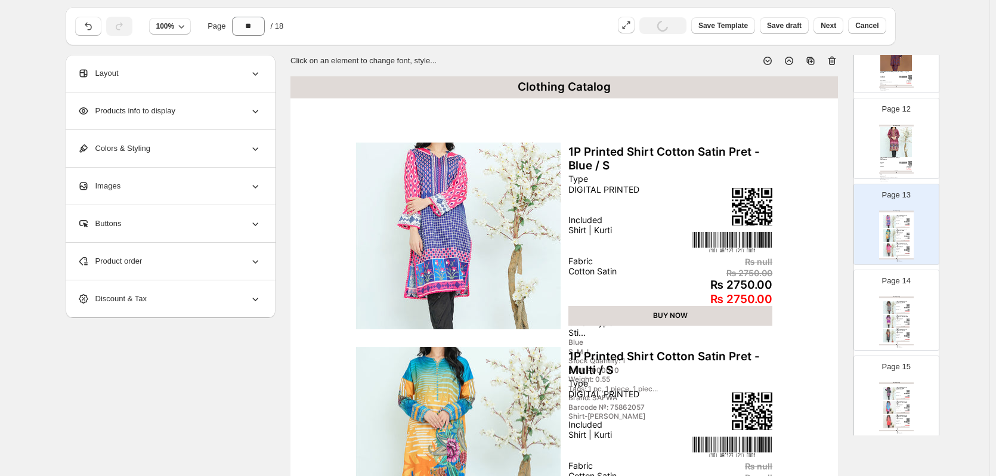
click at [216, 75] on div "Layout" at bounding box center [170, 73] width 184 height 37
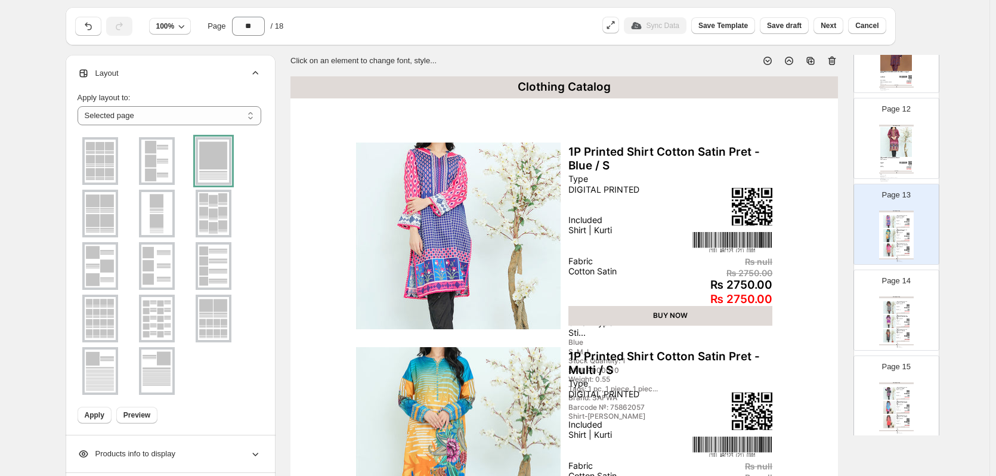
click at [211, 180] on div at bounding box center [214, 161] width 36 height 48
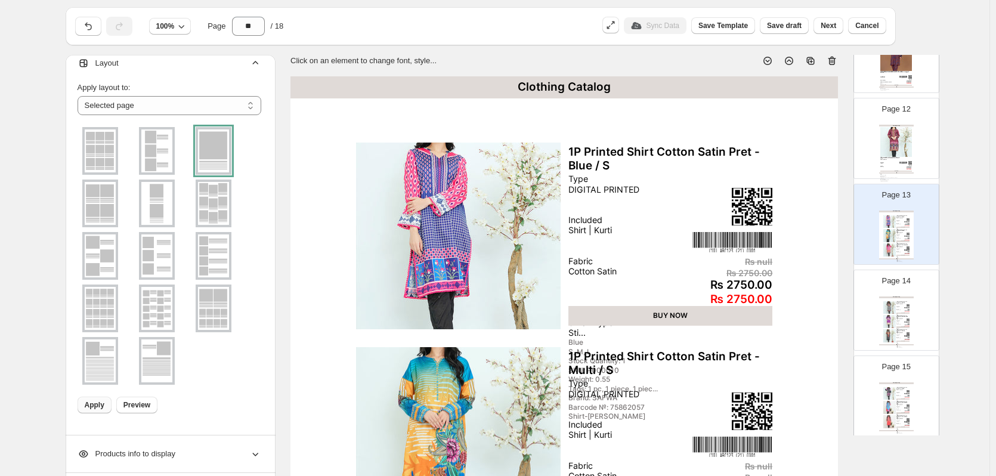
click at [92, 404] on span "Apply" at bounding box center [95, 405] width 20 height 10
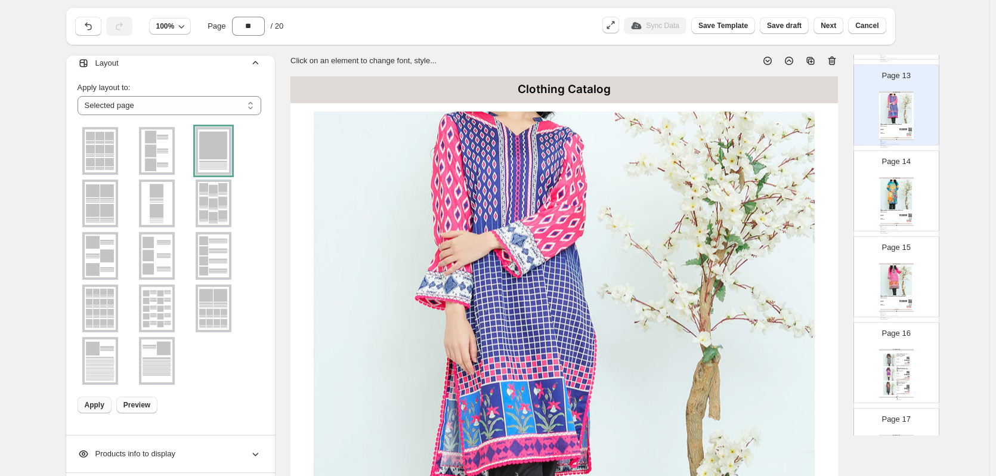
scroll to position [1193, 0]
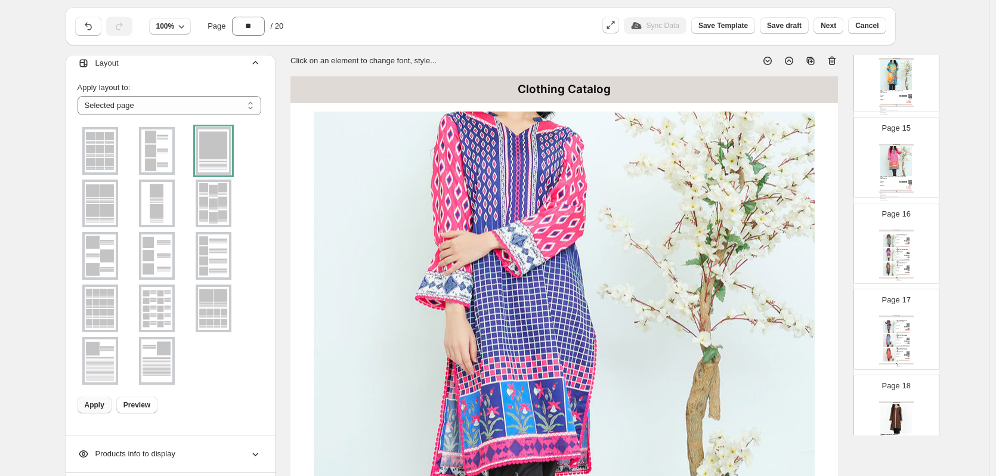
click at [904, 240] on div "Type DIGITAL PRINTED Included Shirt | Kurti Fabric Cotton Satin Stitch Type Sti…" at bounding box center [902, 241] width 10 height 11
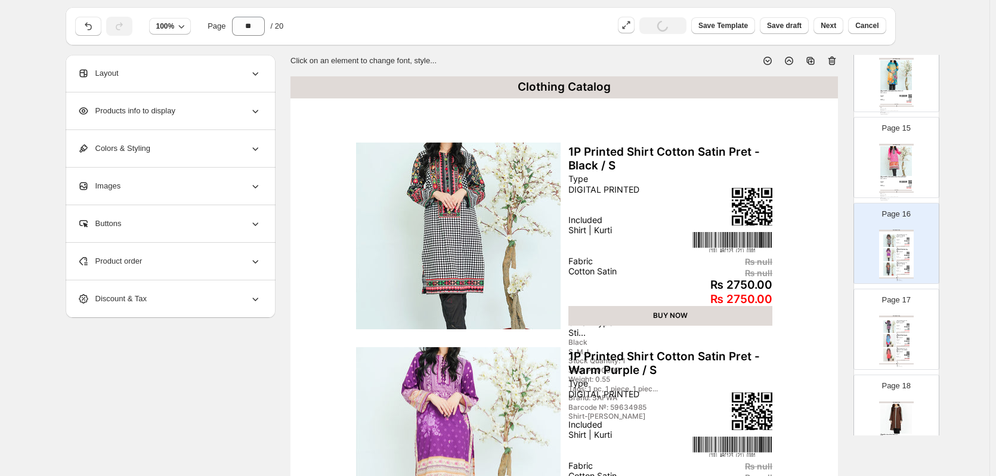
click at [231, 63] on div "Layout" at bounding box center [170, 73] width 184 height 37
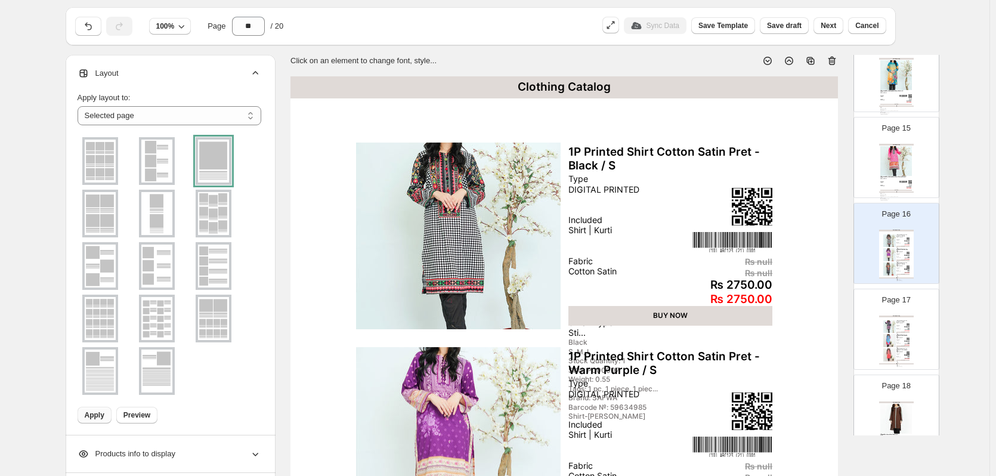
click at [212, 161] on div at bounding box center [214, 161] width 36 height 48
click at [91, 419] on span "Apply" at bounding box center [95, 415] width 20 height 10
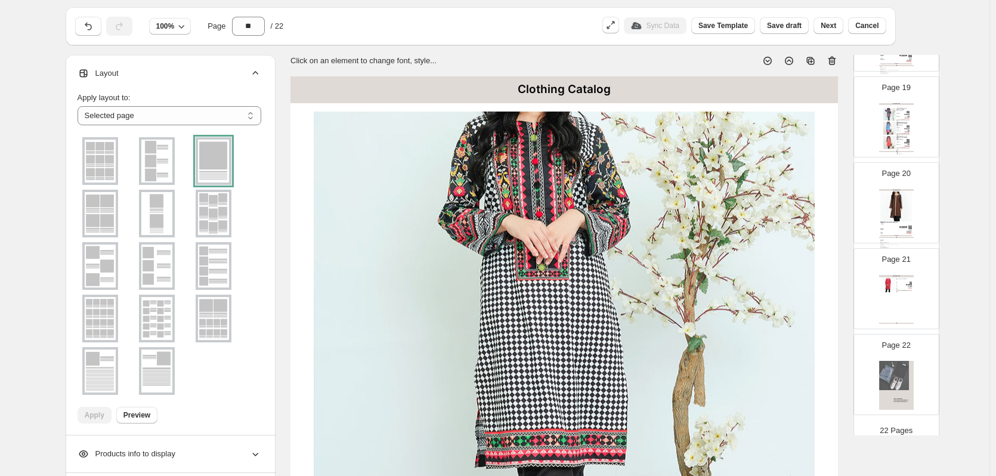
scroll to position [1588, 0]
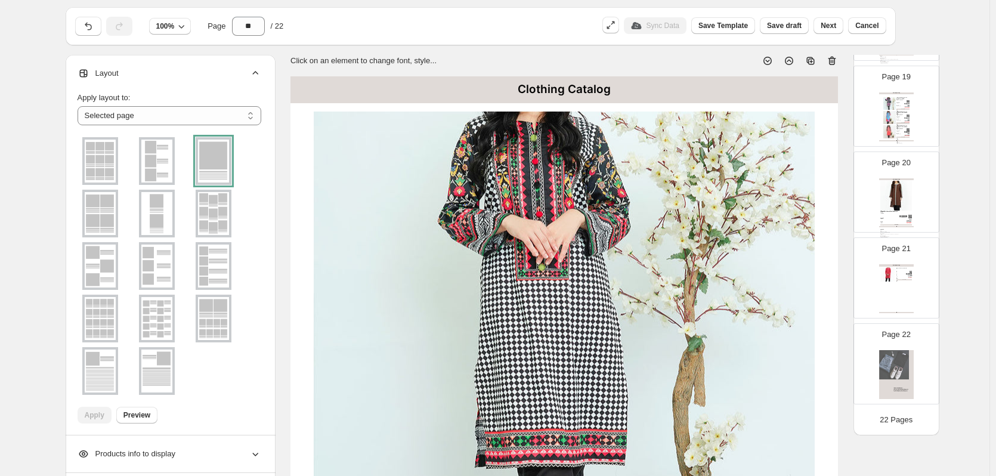
click at [900, 279] on div "BUY NOW" at bounding box center [905, 279] width 16 height 1
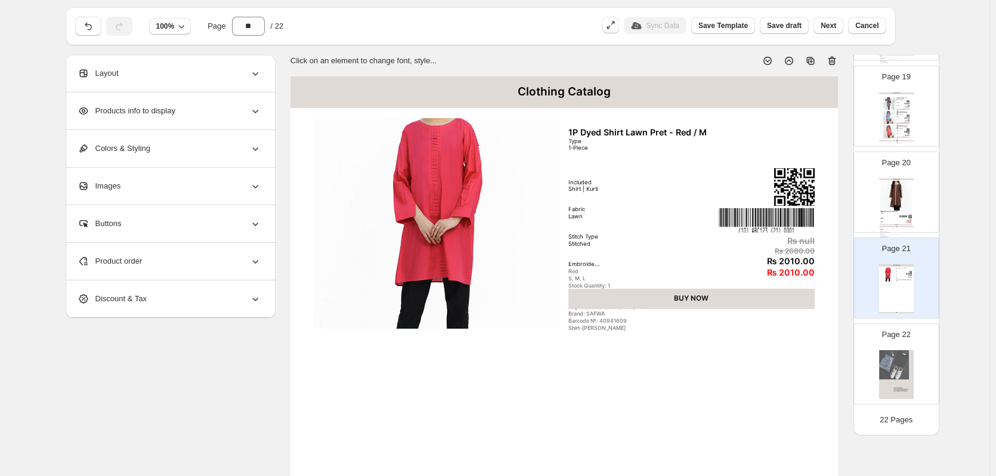
click at [217, 72] on div "Layout" at bounding box center [170, 73] width 184 height 37
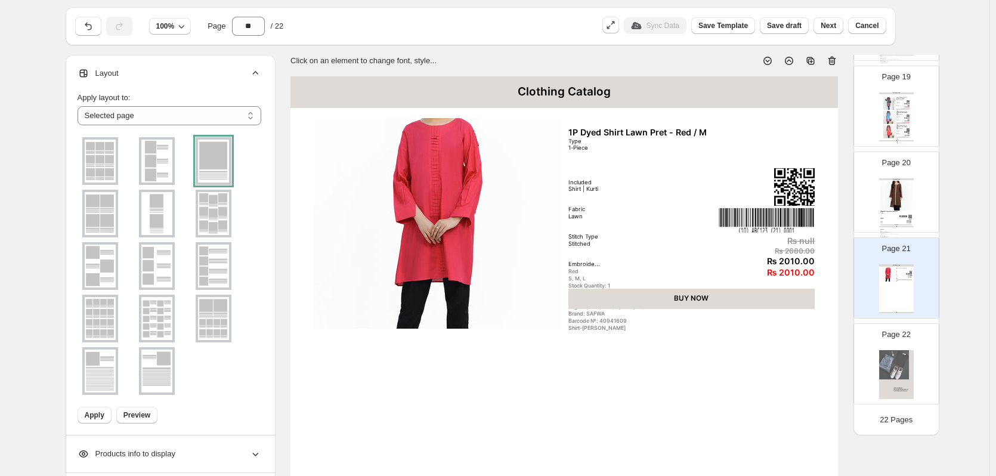
click at [231, 160] on div at bounding box center [214, 161] width 36 height 48
click at [100, 417] on span "Apply" at bounding box center [95, 415] width 20 height 10
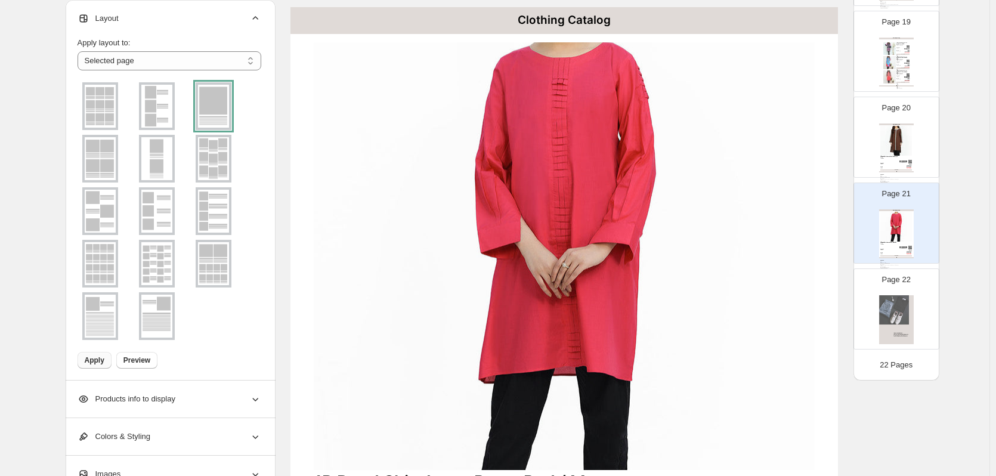
scroll to position [270, 0]
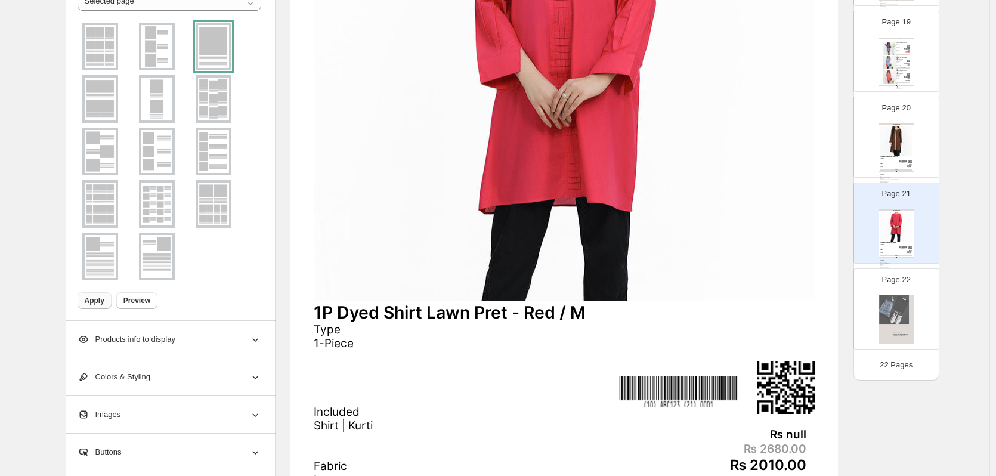
click at [909, 315] on img at bounding box center [896, 319] width 35 height 49
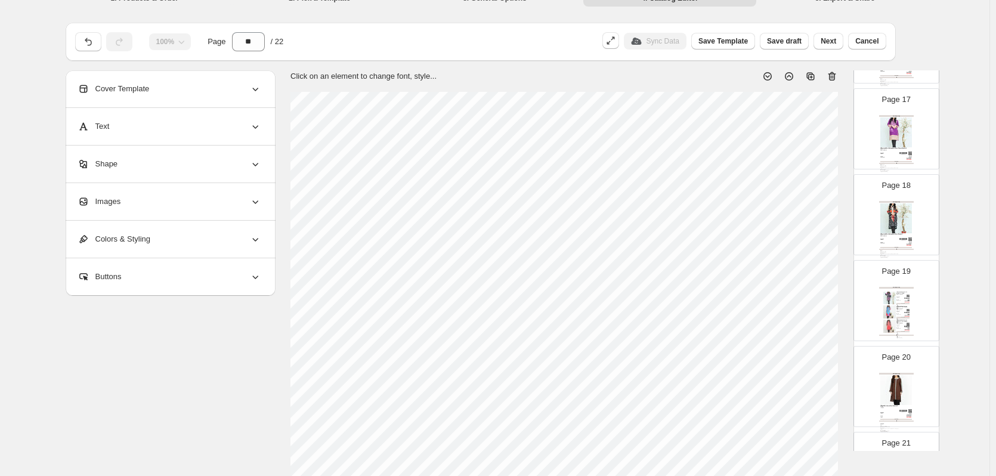
scroll to position [0, 0]
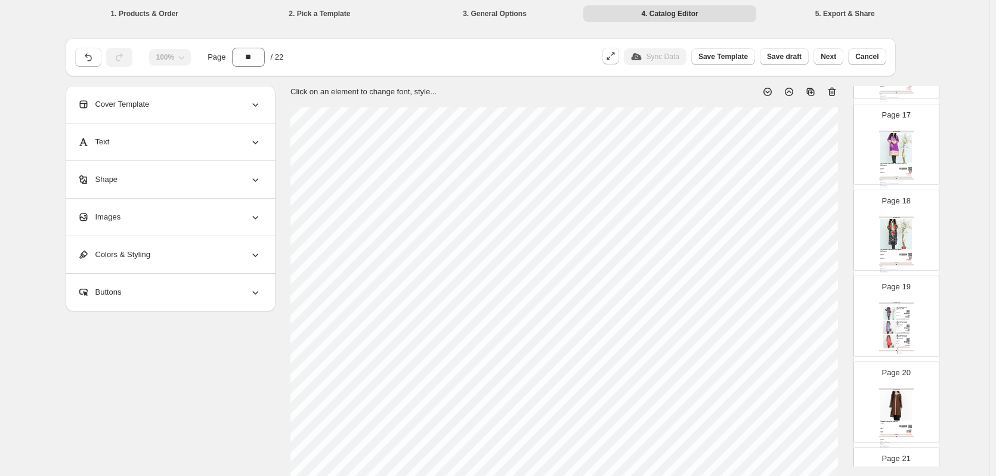
click at [833, 91] on icon at bounding box center [832, 92] width 12 height 12
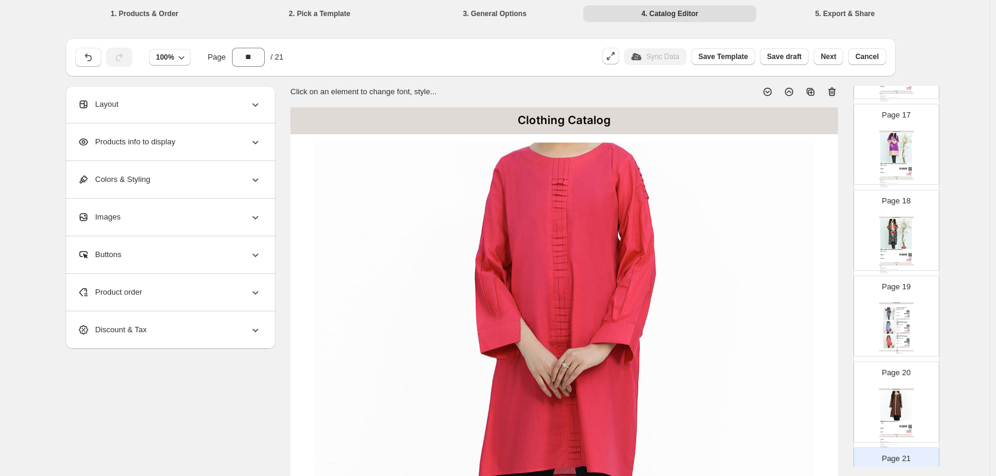
click at [904, 320] on div "Type DIGITAL PRINTED Included Shirt | Kurti Fabric Cotton Satin Stitch Type Sti…" at bounding box center [902, 314] width 10 height 11
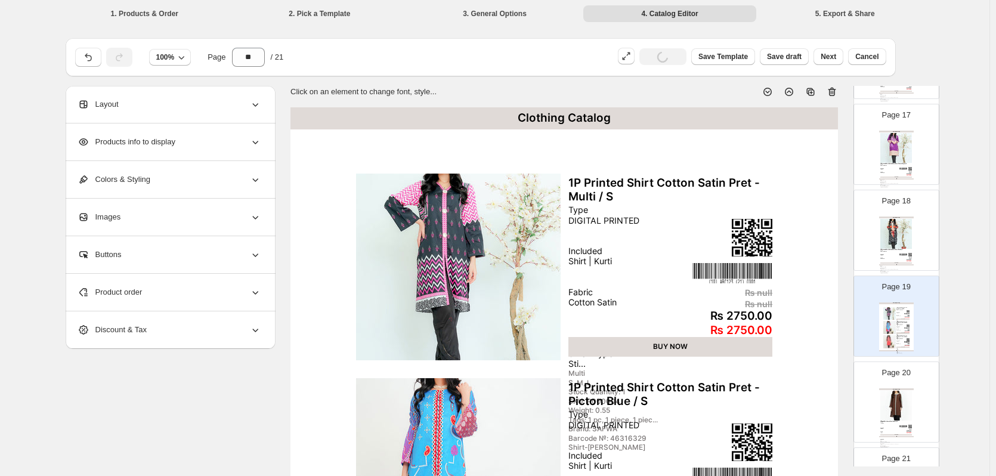
type input "**"
click at [261, 103] on icon at bounding box center [255, 104] width 12 height 12
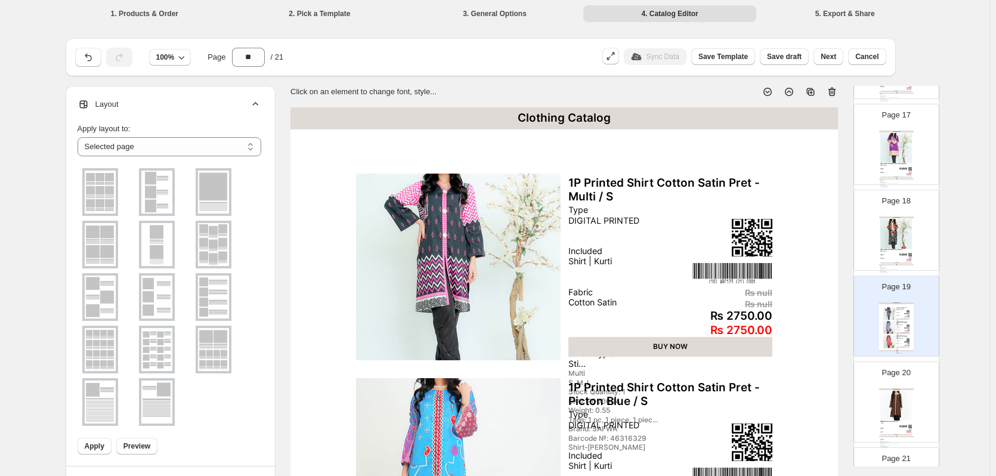
click at [220, 182] on img at bounding box center [213, 192] width 31 height 43
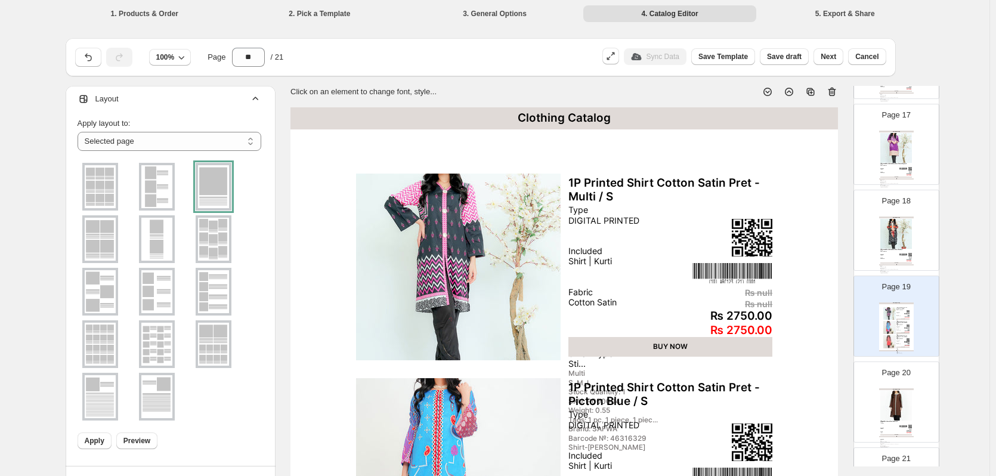
scroll to position [10, 0]
click at [97, 437] on span "Apply" at bounding box center [95, 436] width 20 height 10
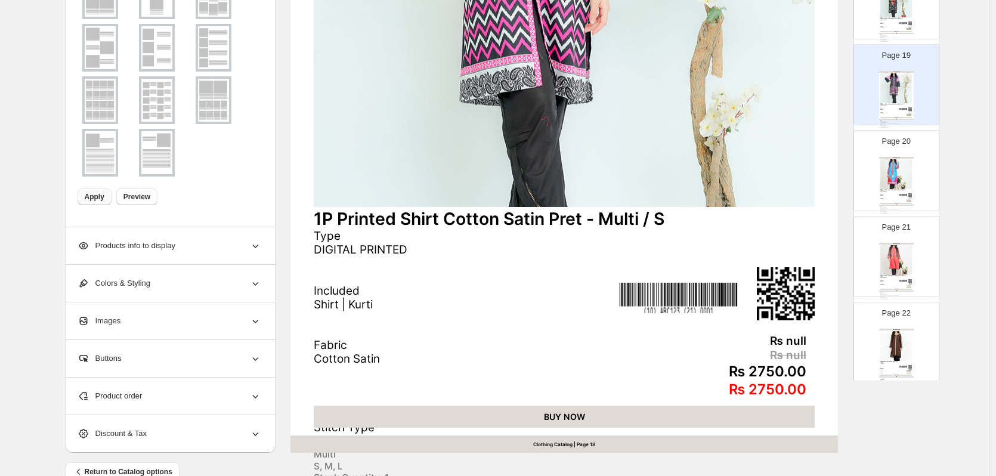
scroll to position [483, 0]
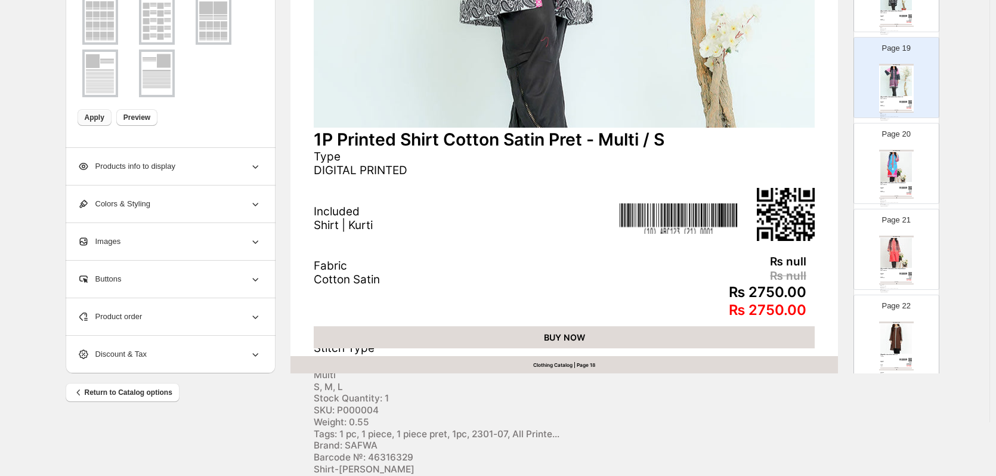
click at [794, 255] on div "₨ null" at bounding box center [683, 262] width 246 height 14
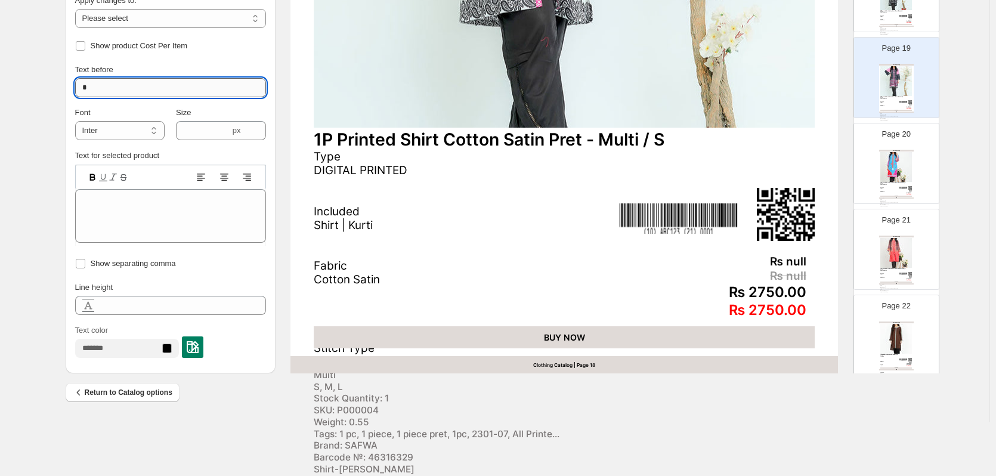
click at [146, 78] on input "*" at bounding box center [170, 87] width 191 height 19
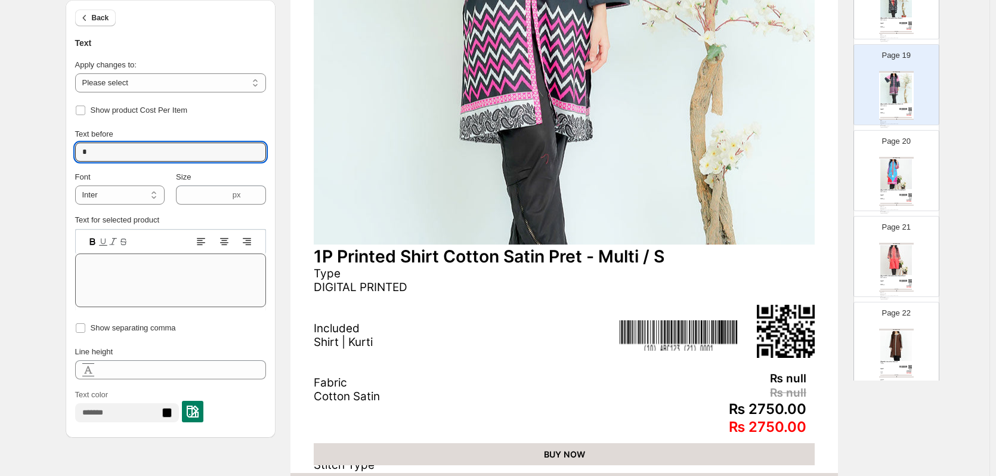
scroll to position [304, 0]
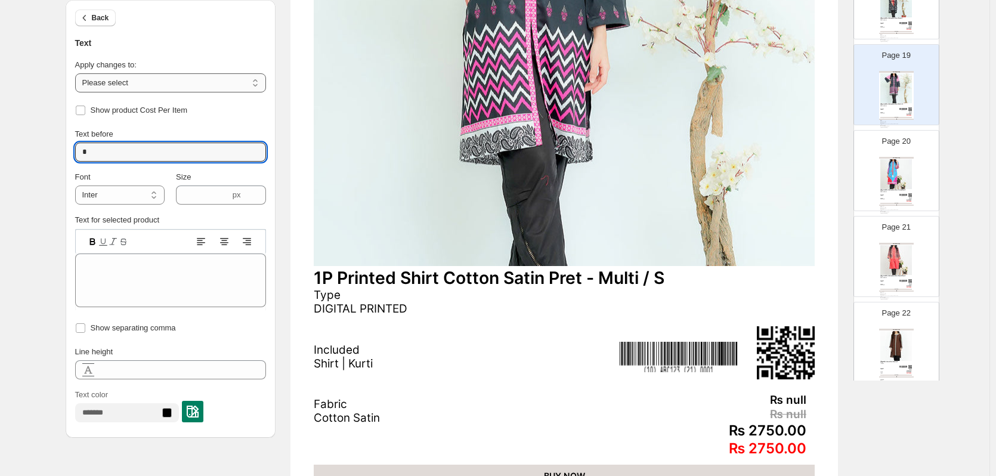
click at [138, 81] on select "**********" at bounding box center [170, 82] width 191 height 19
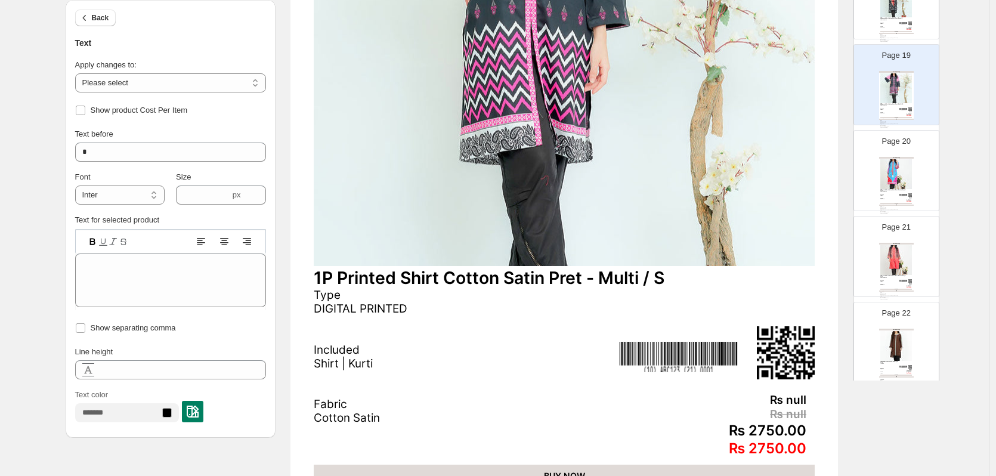
click at [239, 63] on div "Apply changes to:" at bounding box center [170, 65] width 191 height 12
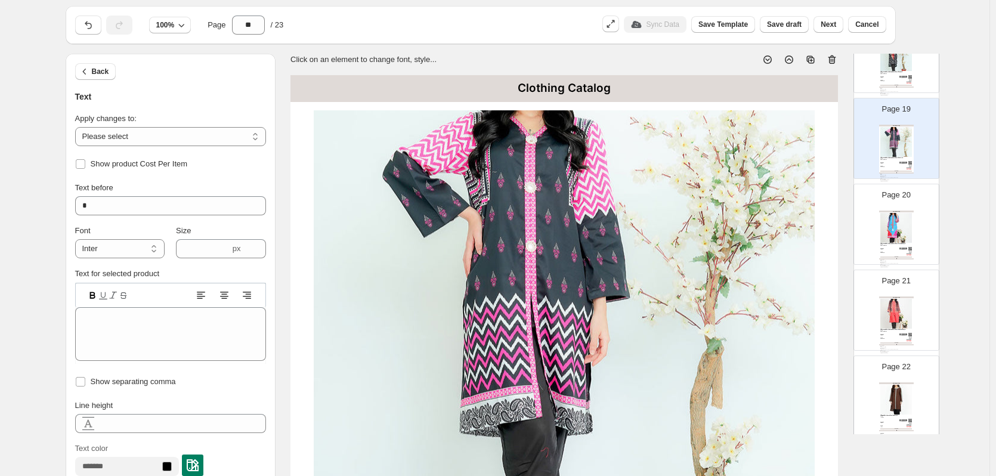
scroll to position [0, 0]
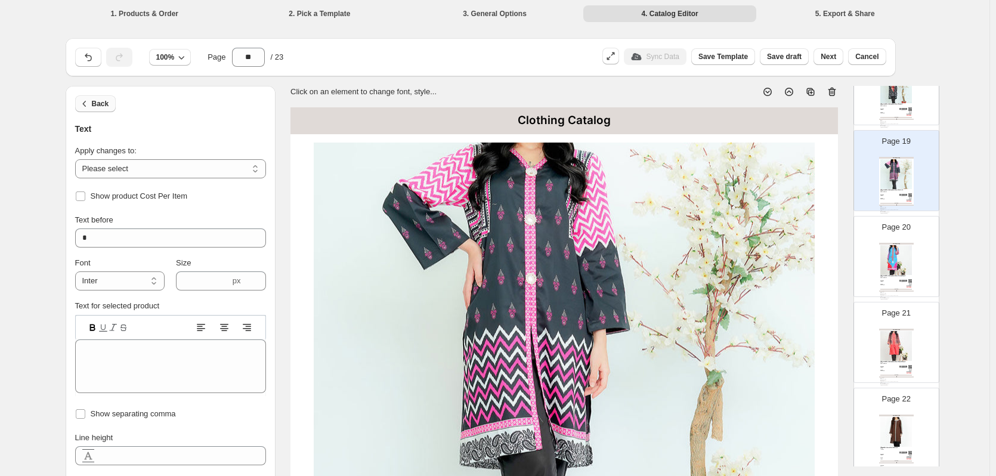
click at [102, 103] on span "Back" at bounding box center [100, 104] width 17 height 10
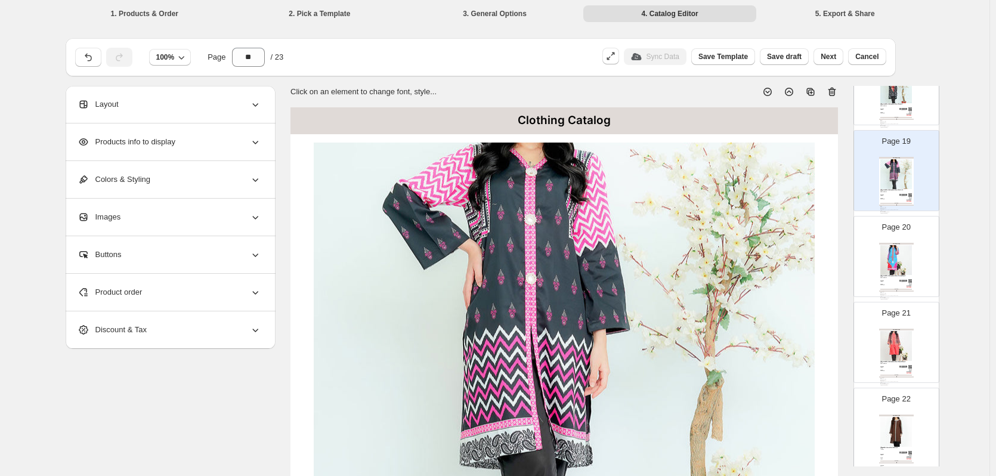
click at [184, 292] on div "Product order" at bounding box center [170, 292] width 184 height 37
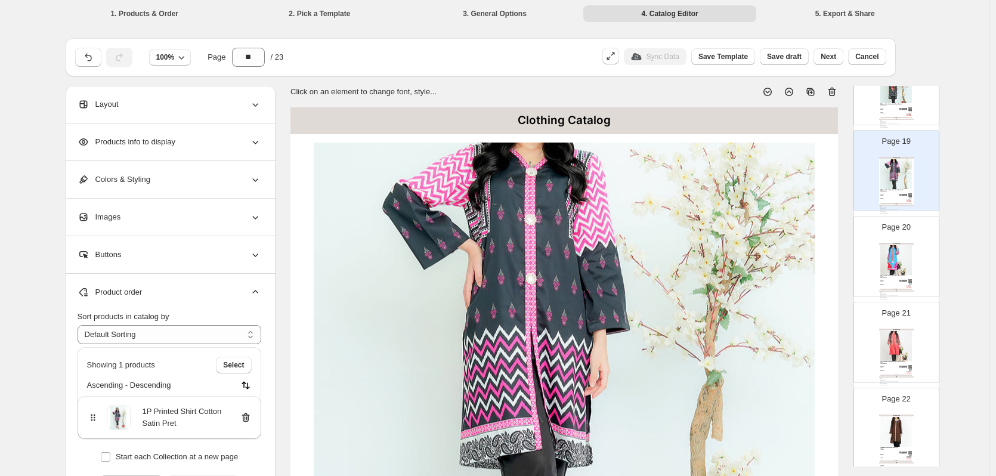
drag, startPoint x: 184, startPoint y: 292, endPoint x: 184, endPoint y: 263, distance: 29.8
click at [184, 292] on div "Product order" at bounding box center [170, 292] width 184 height 37
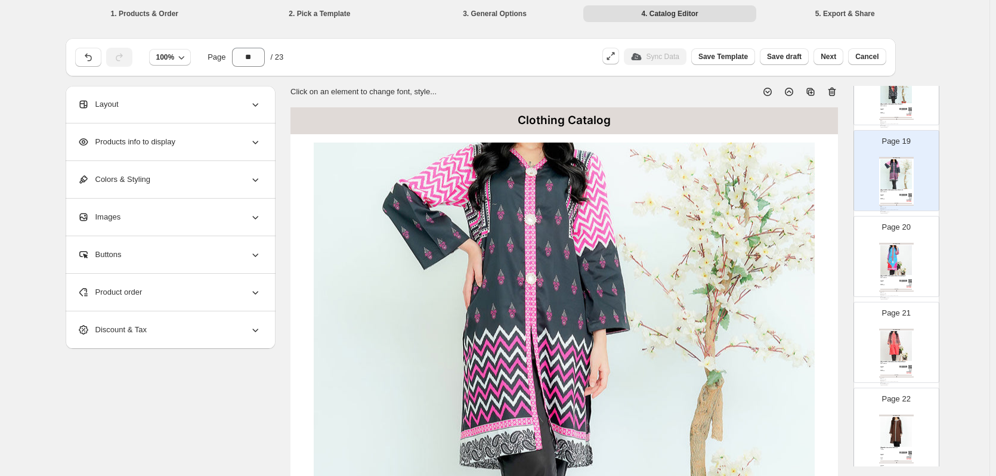
click at [190, 237] on div "Buttons" at bounding box center [170, 254] width 184 height 37
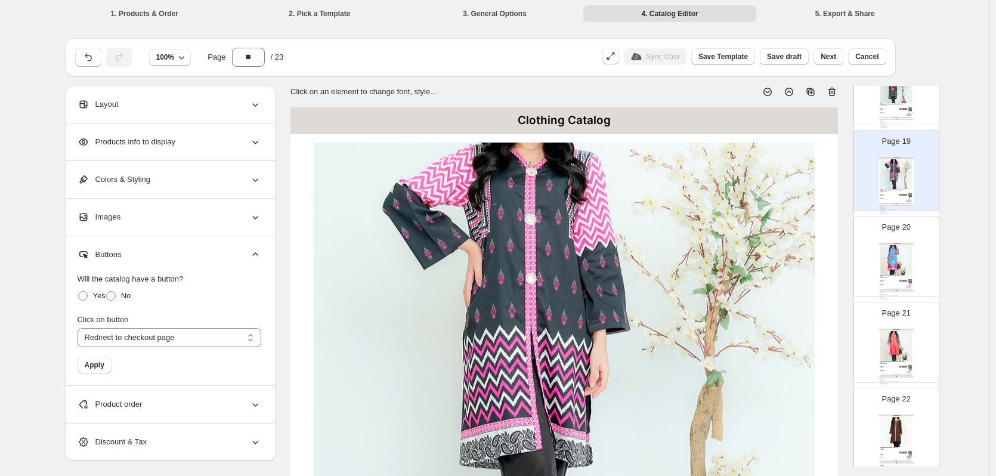
click at [190, 237] on div "Buttons" at bounding box center [170, 254] width 184 height 37
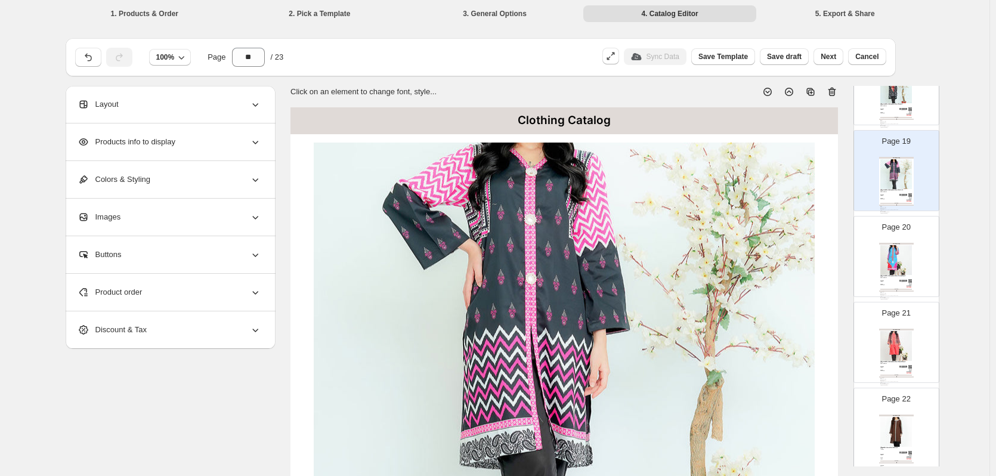
click at [197, 211] on div "Images" at bounding box center [170, 217] width 184 height 37
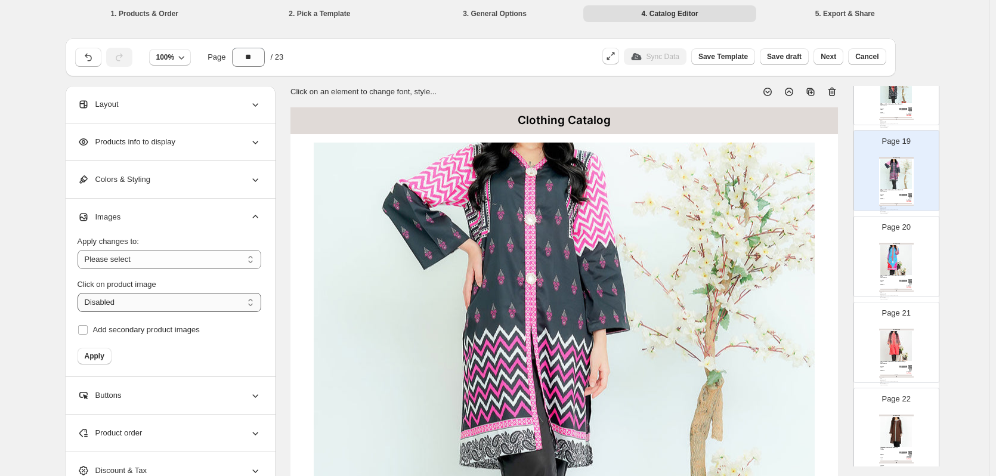
click at [197, 304] on select "**********" at bounding box center [170, 302] width 184 height 19
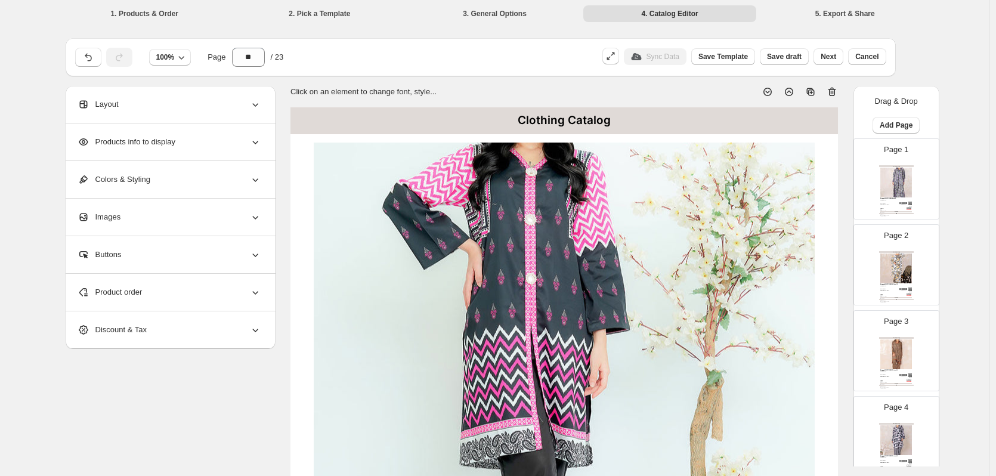
click at [205, 259] on div "Buttons" at bounding box center [170, 254] width 184 height 37
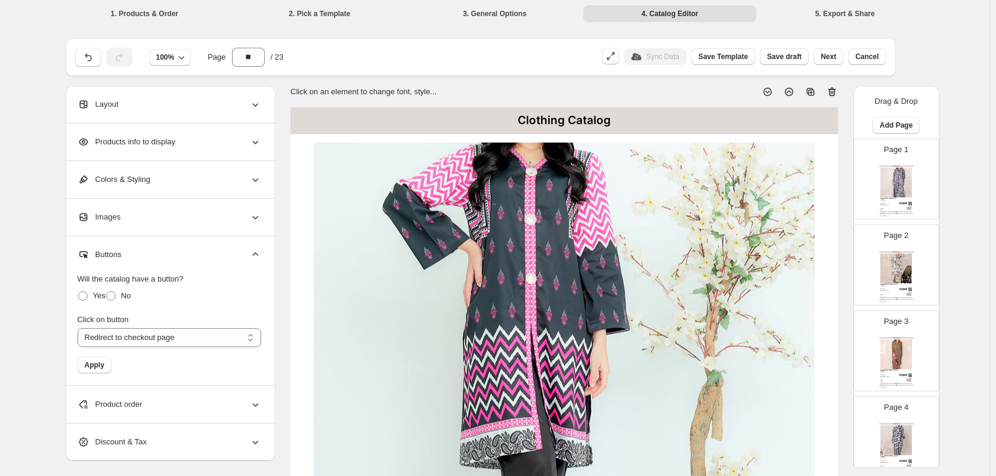
click at [211, 208] on div "Images" at bounding box center [170, 217] width 184 height 37
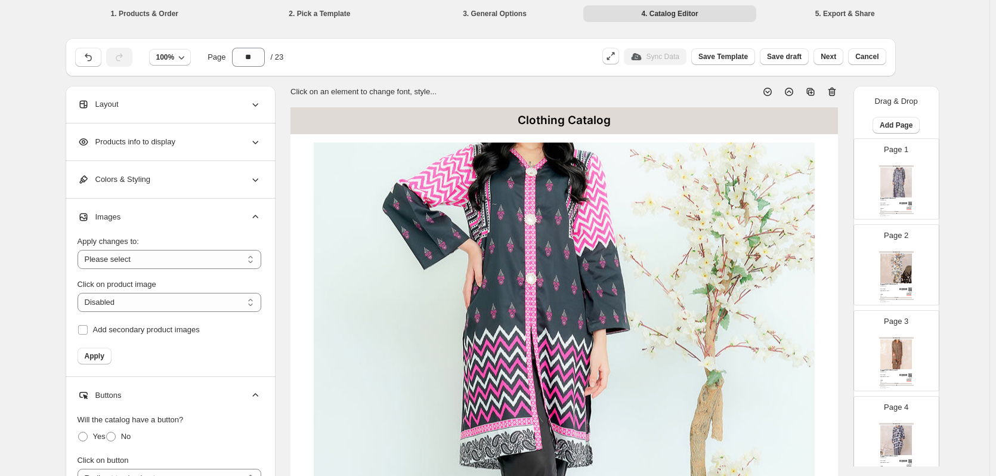
click at [215, 184] on div "Colors & Styling" at bounding box center [170, 179] width 184 height 37
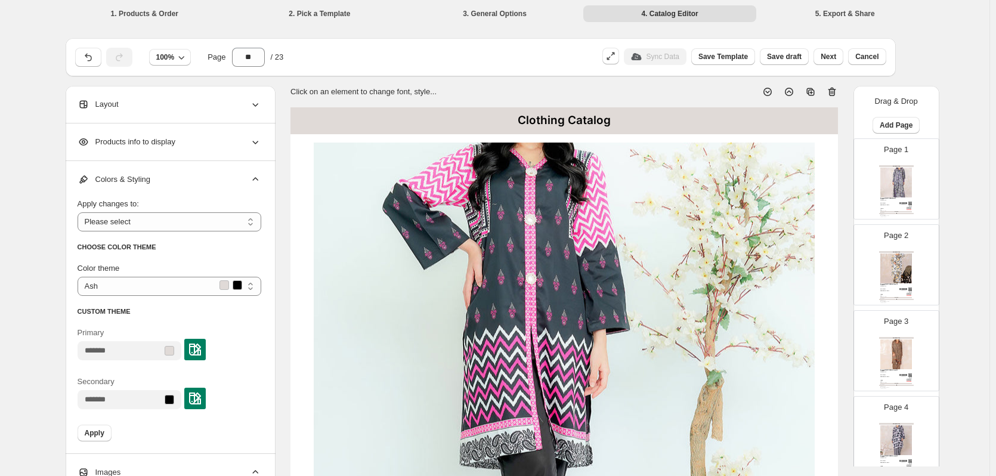
click at [227, 147] on div "Products info to display" at bounding box center [170, 141] width 184 height 37
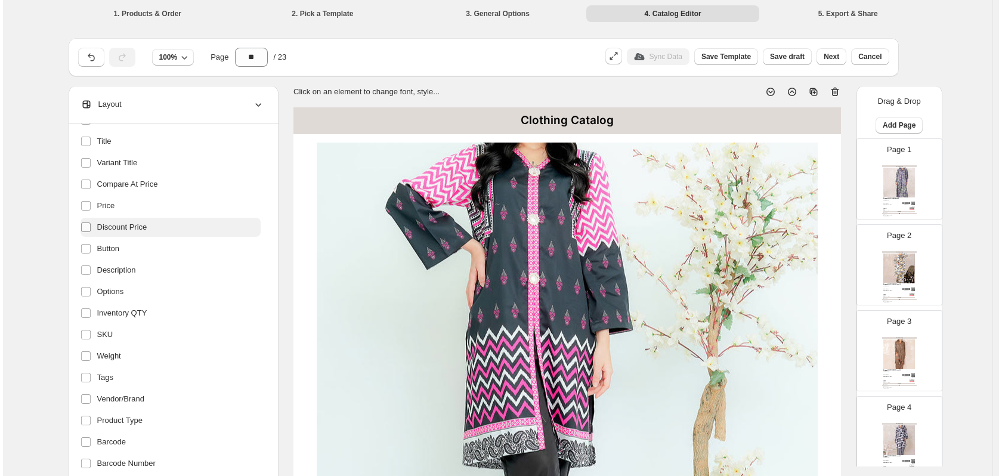
scroll to position [134, 0]
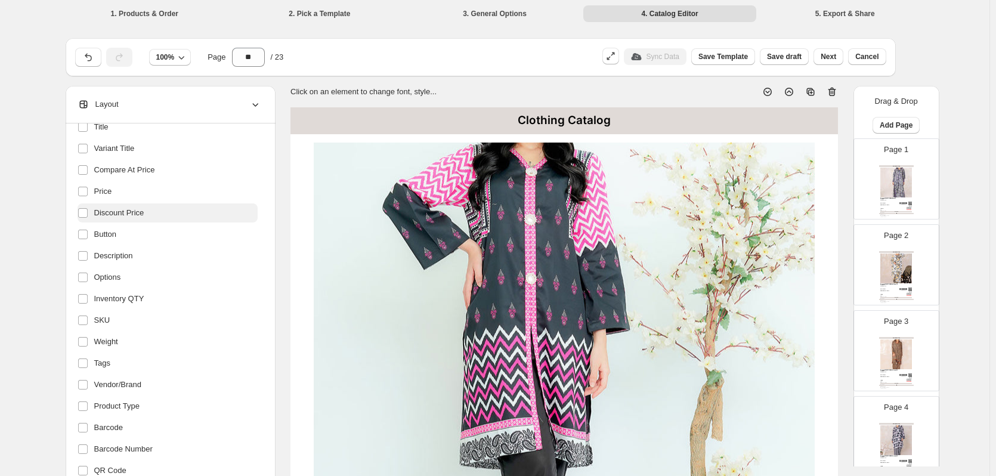
click at [136, 204] on label "Discount Price" at bounding box center [168, 212] width 180 height 19
click at [130, 214] on span "Discount Price" at bounding box center [119, 213] width 50 height 12
click at [828, 60] on span "Next" at bounding box center [829, 57] width 16 height 10
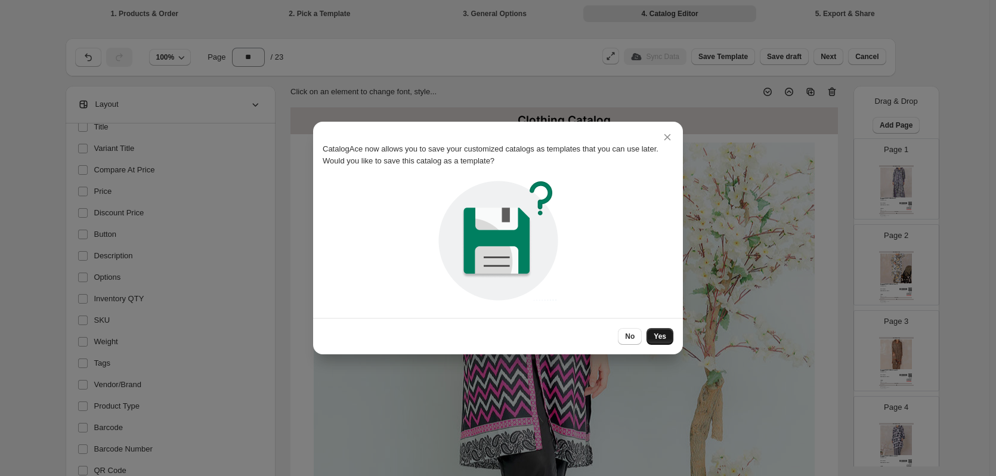
click at [666, 341] on button "Yes" at bounding box center [660, 336] width 27 height 17
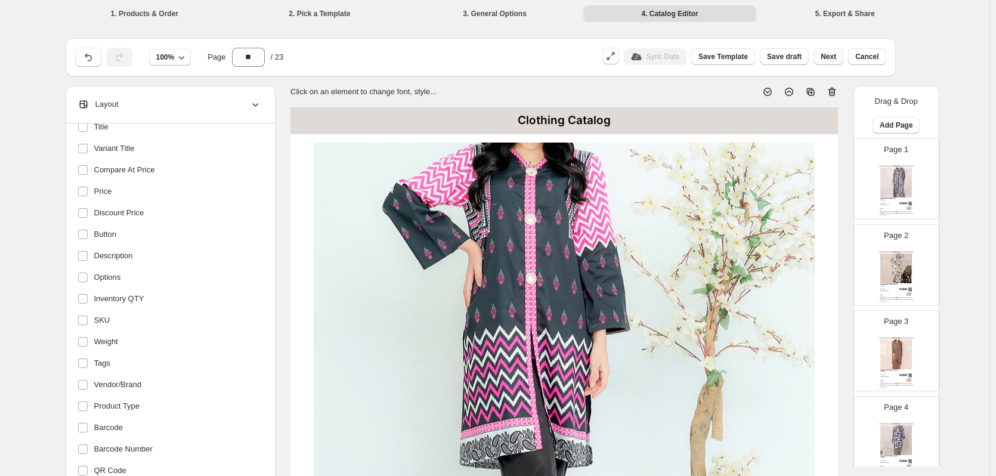
click at [831, 56] on span "Next" at bounding box center [829, 57] width 16 height 10
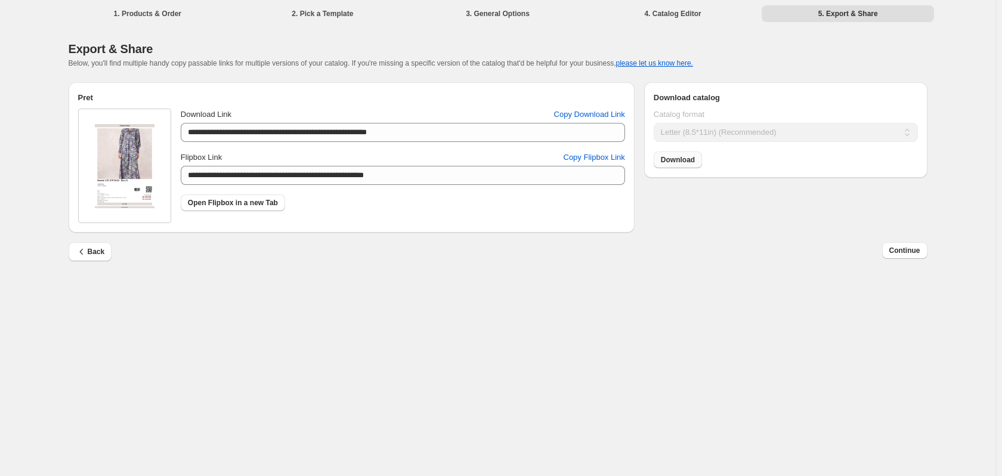
click at [688, 163] on span "Download" at bounding box center [678, 160] width 34 height 10
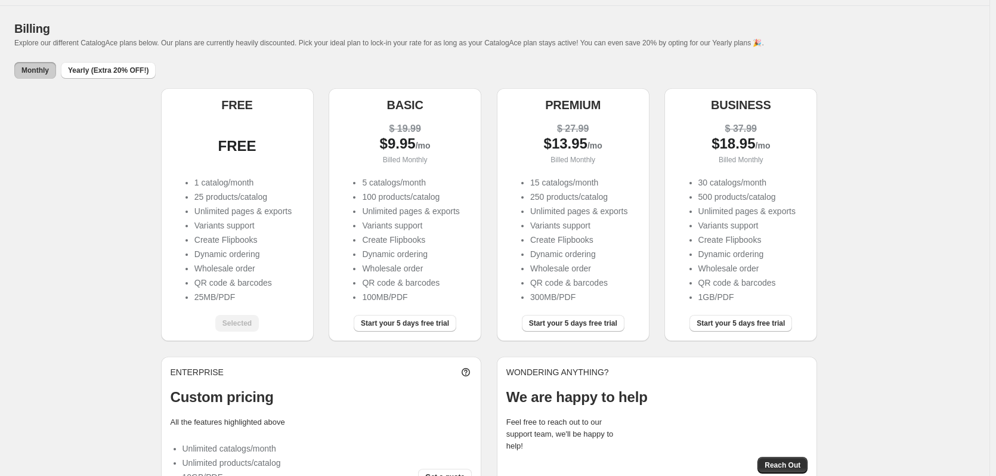
scroll to position [71, 0]
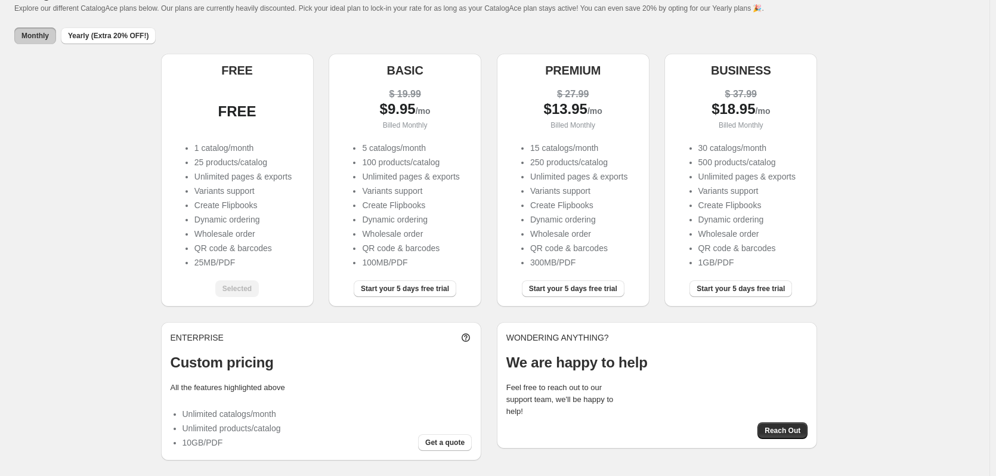
click at [251, 290] on div "Selected" at bounding box center [237, 288] width 44 height 17
drag, startPoint x: 193, startPoint y: 165, endPoint x: 300, endPoint y: 156, distance: 107.7
click at [300, 156] on div "1 catalog/month 25 products/catalog Unlimited pages & exports Variants support …" at bounding box center [238, 206] width 134 height 129
drag, startPoint x: 283, startPoint y: 160, endPoint x: 185, endPoint y: 144, distance: 99.7
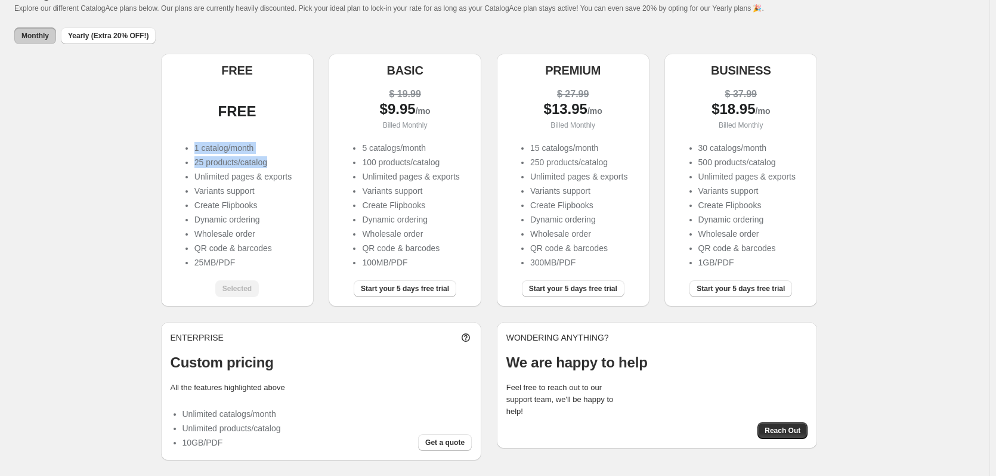
click at [185, 144] on ul "1 catalog/month 25 products/catalog Unlimited pages & exports Variants support …" at bounding box center [237, 206] width 109 height 129
click at [191, 144] on ul "1 catalog/month 25 products/catalog Unlimited pages & exports Variants support …" at bounding box center [237, 206] width 109 height 129
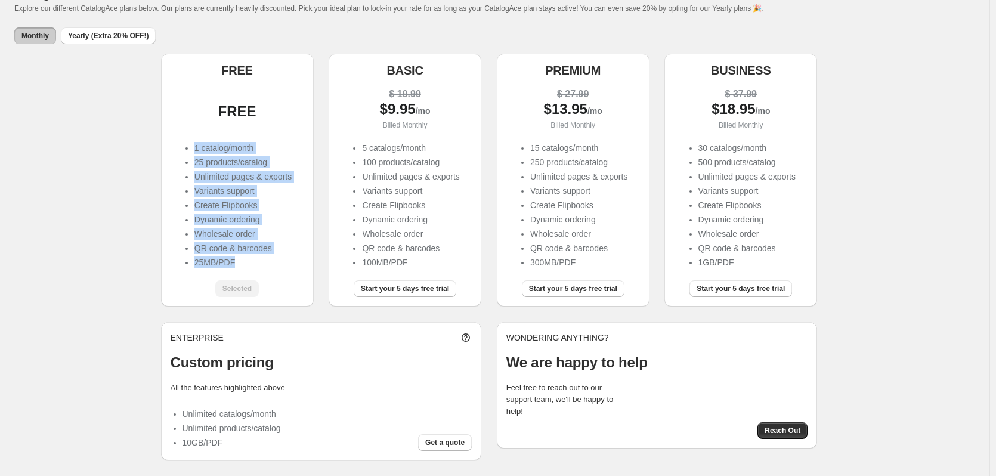
drag, startPoint x: 195, startPoint y: 146, endPoint x: 274, endPoint y: 261, distance: 139.5
click at [274, 261] on ul "1 catalog/month 25 products/catalog Unlimited pages & exports Variants support …" at bounding box center [237, 206] width 109 height 129
click at [274, 261] on li "25MB/PDF" at bounding box center [242, 263] width 97 height 12
drag, startPoint x: 248, startPoint y: 263, endPoint x: 180, endPoint y: 138, distance: 141.7
click at [180, 138] on div "FREE 1 catalog/month 25 products/catalog Unlimited pages & exports Variants sup…" at bounding box center [238, 174] width 134 height 193
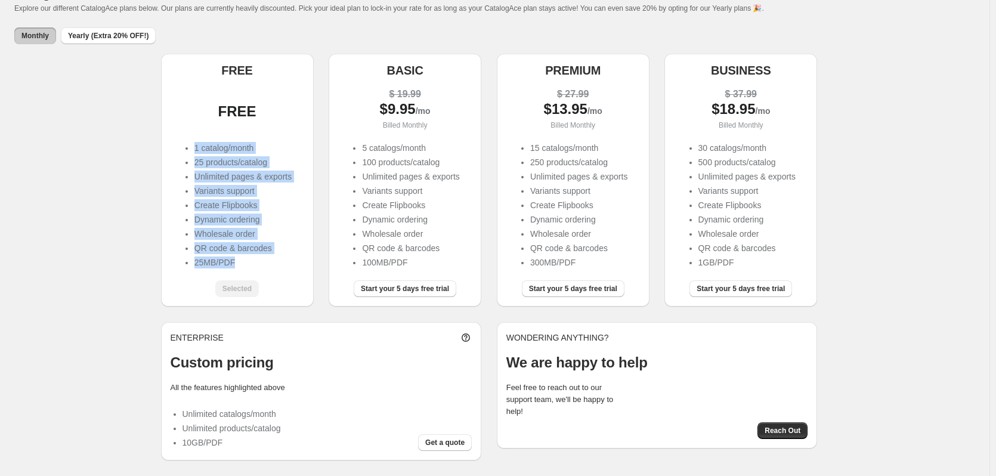
click at [223, 185] on li "Variants support" at bounding box center [242, 191] width 97 height 12
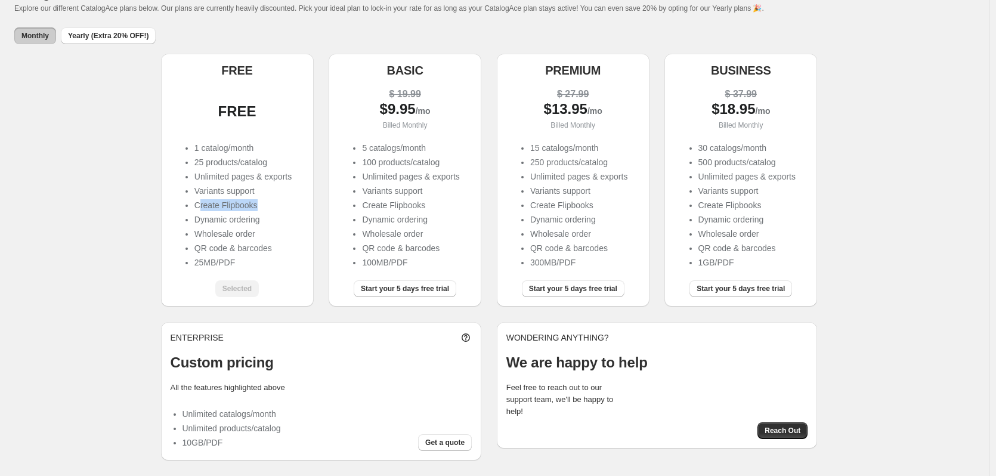
drag, startPoint x: 202, startPoint y: 204, endPoint x: 260, endPoint y: 202, distance: 57.9
click at [260, 202] on li "Create Flipbooks" at bounding box center [242, 205] width 97 height 12
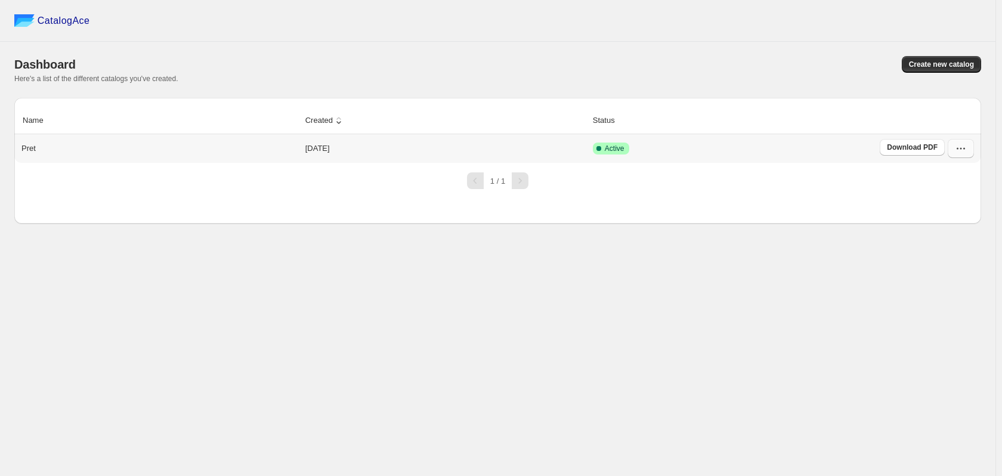
click at [956, 148] on icon "button" at bounding box center [961, 149] width 12 height 12
click at [528, 299] on div "CatalogAce Dashboard Create new catalog Here's a list of the different catalogs…" at bounding box center [498, 238] width 996 height 476
click at [968, 147] on button "button" at bounding box center [961, 148] width 26 height 19
